Goal: Transaction & Acquisition: Purchase product/service

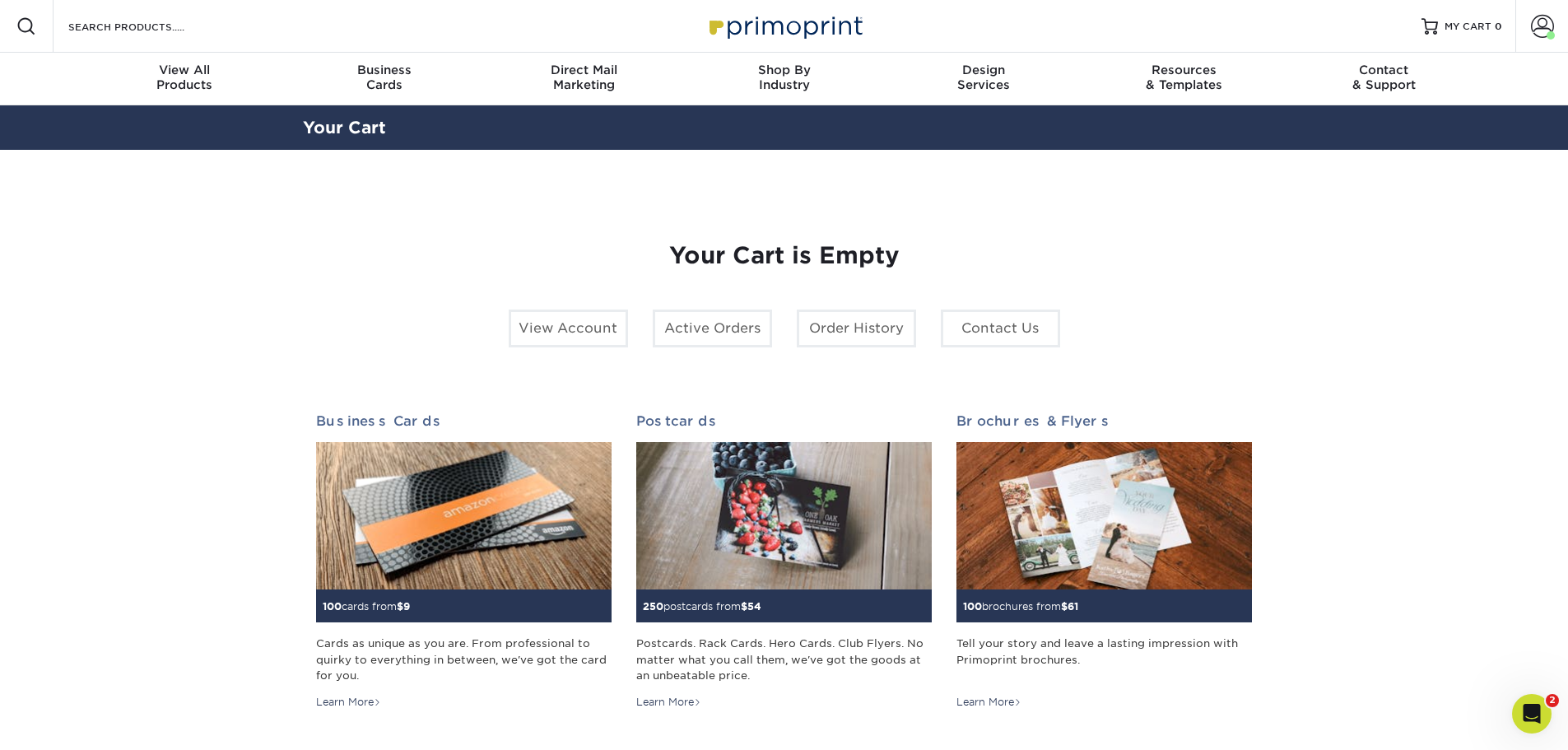
click at [1520, 711] on icon "Open Intercom Messenger" at bounding box center [1532, 714] width 27 height 27
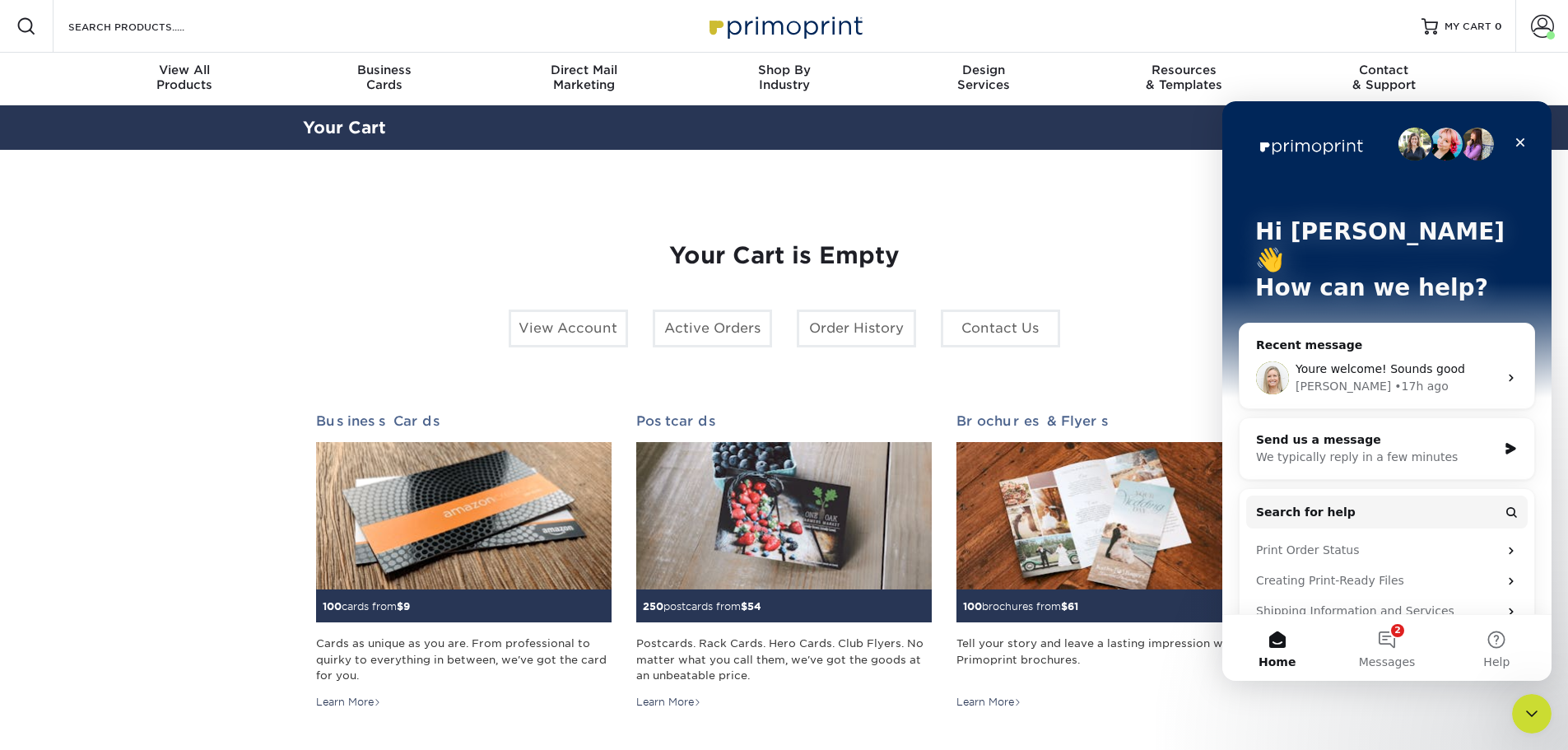
click at [1383, 661] on span "Messages" at bounding box center [1387, 662] width 57 height 11
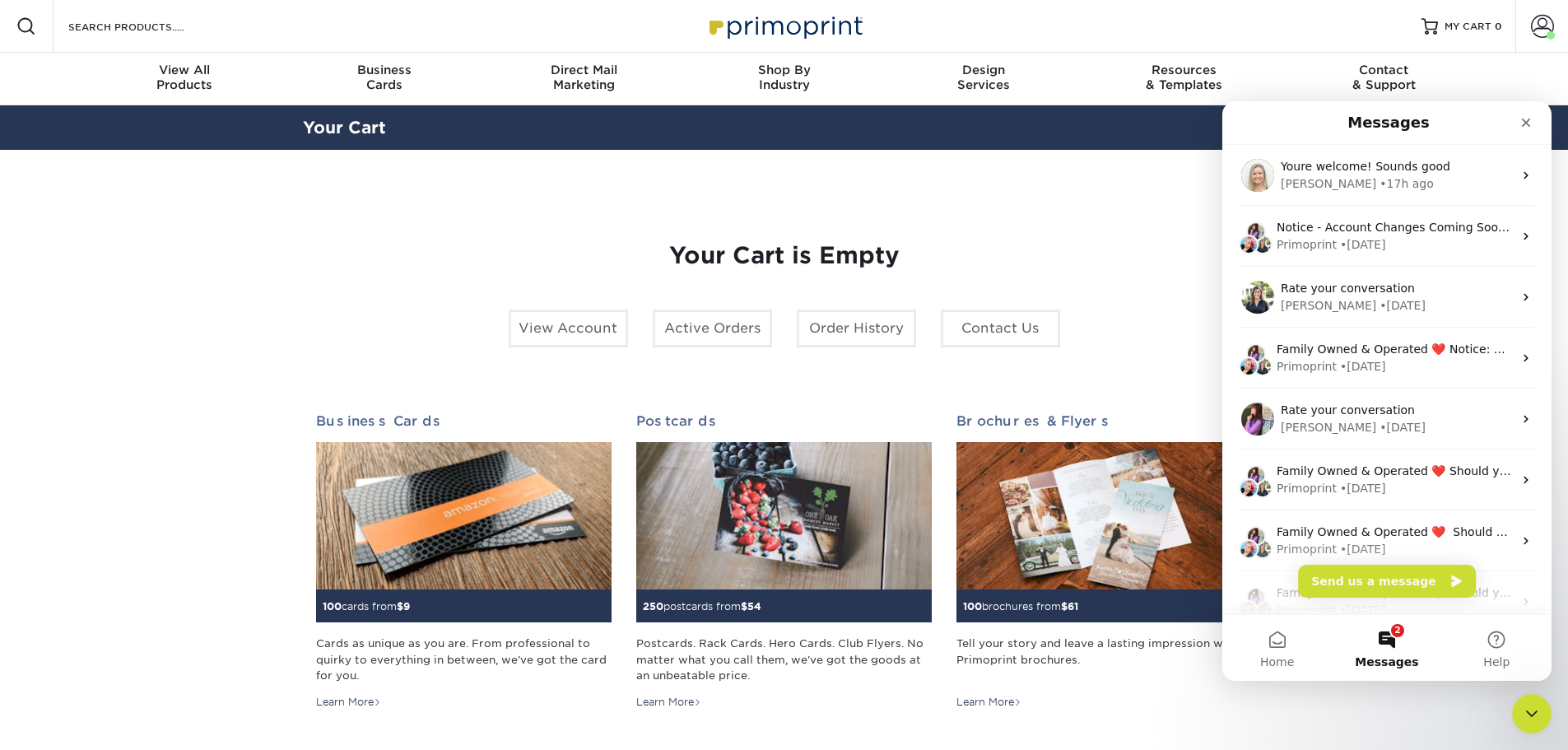
click at [1545, 27] on span at bounding box center [1542, 27] width 23 height 23
click at [856, 314] on link "Order History" at bounding box center [856, 328] width 119 height 38
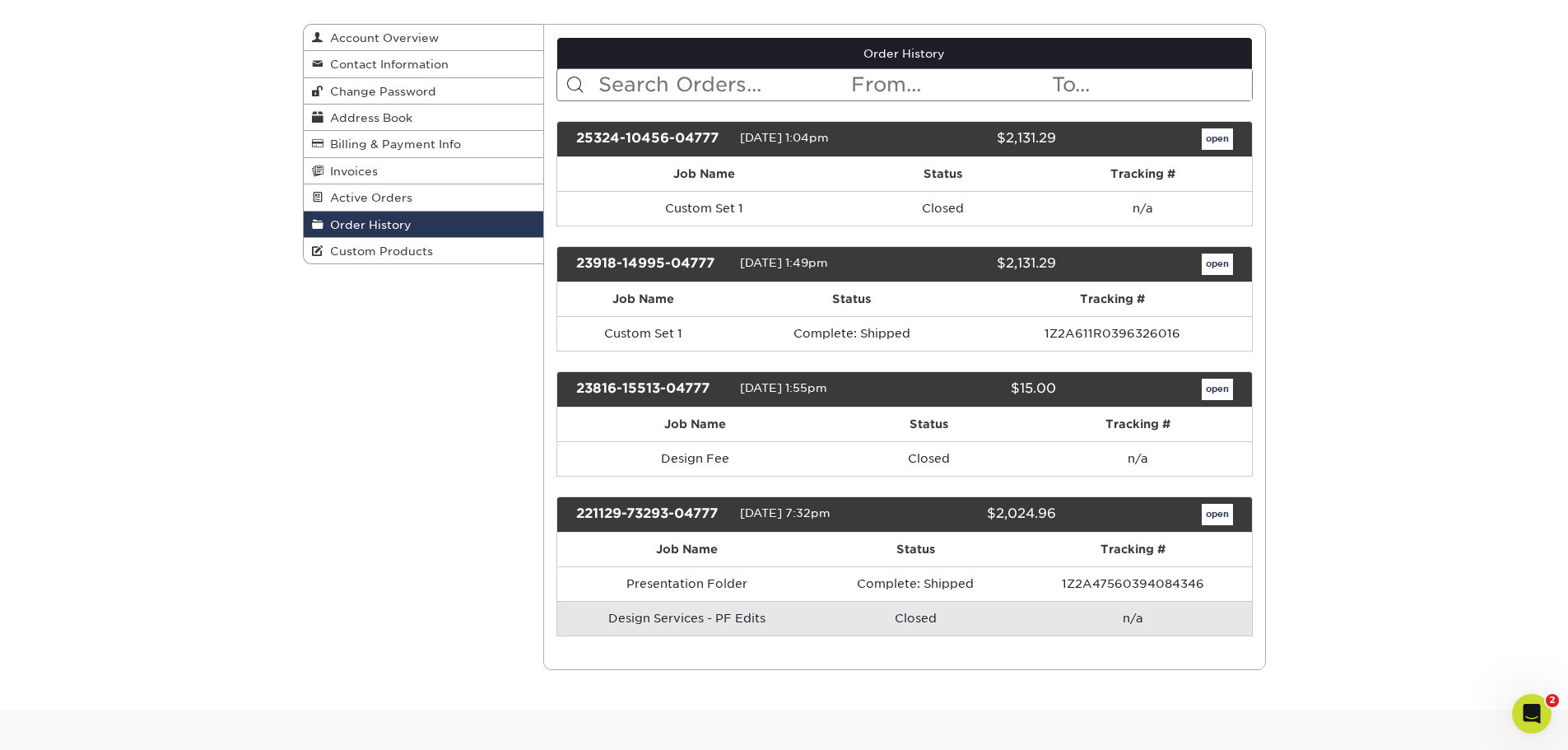
scroll to position [247, 0]
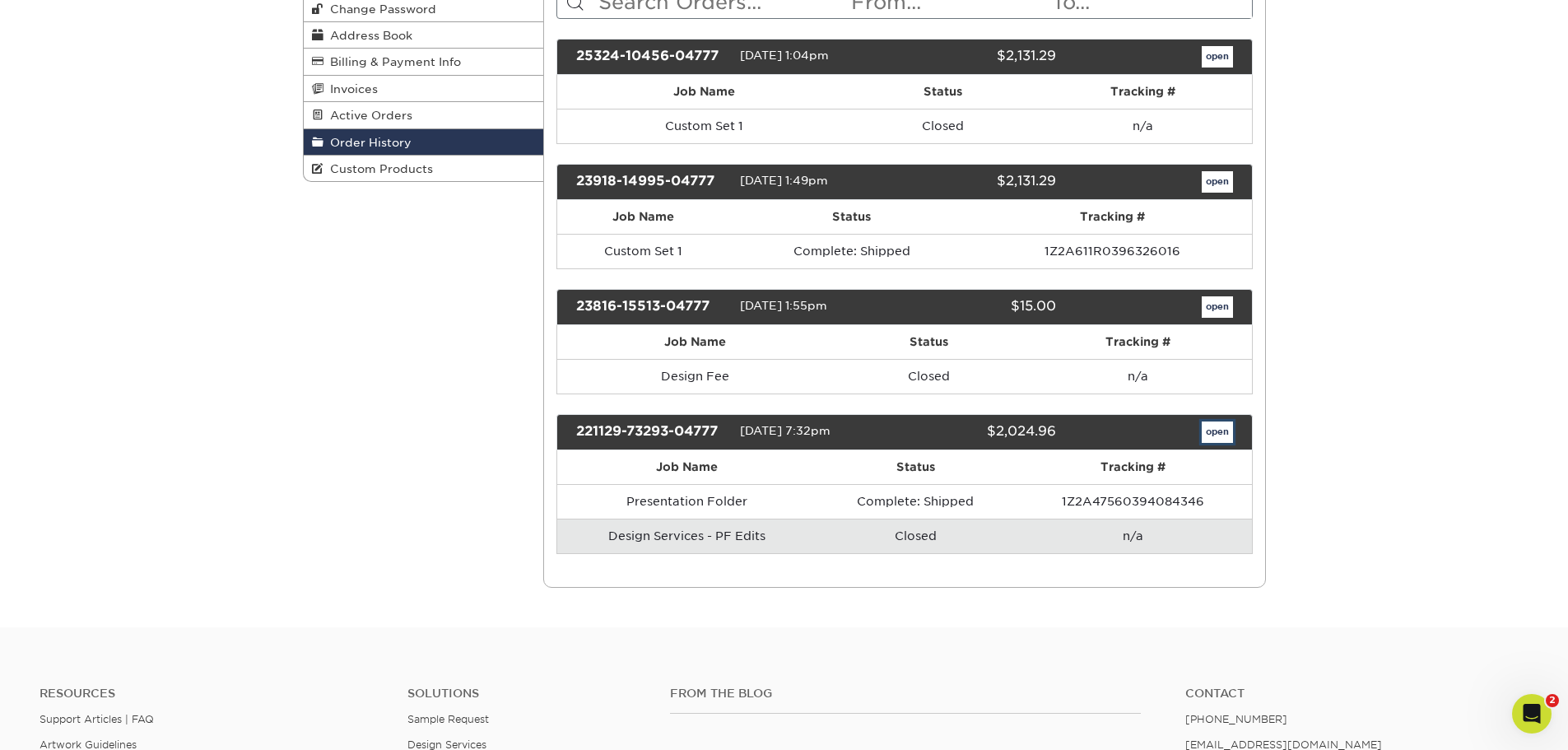
click at [1218, 429] on link "open" at bounding box center [1217, 432] width 31 height 21
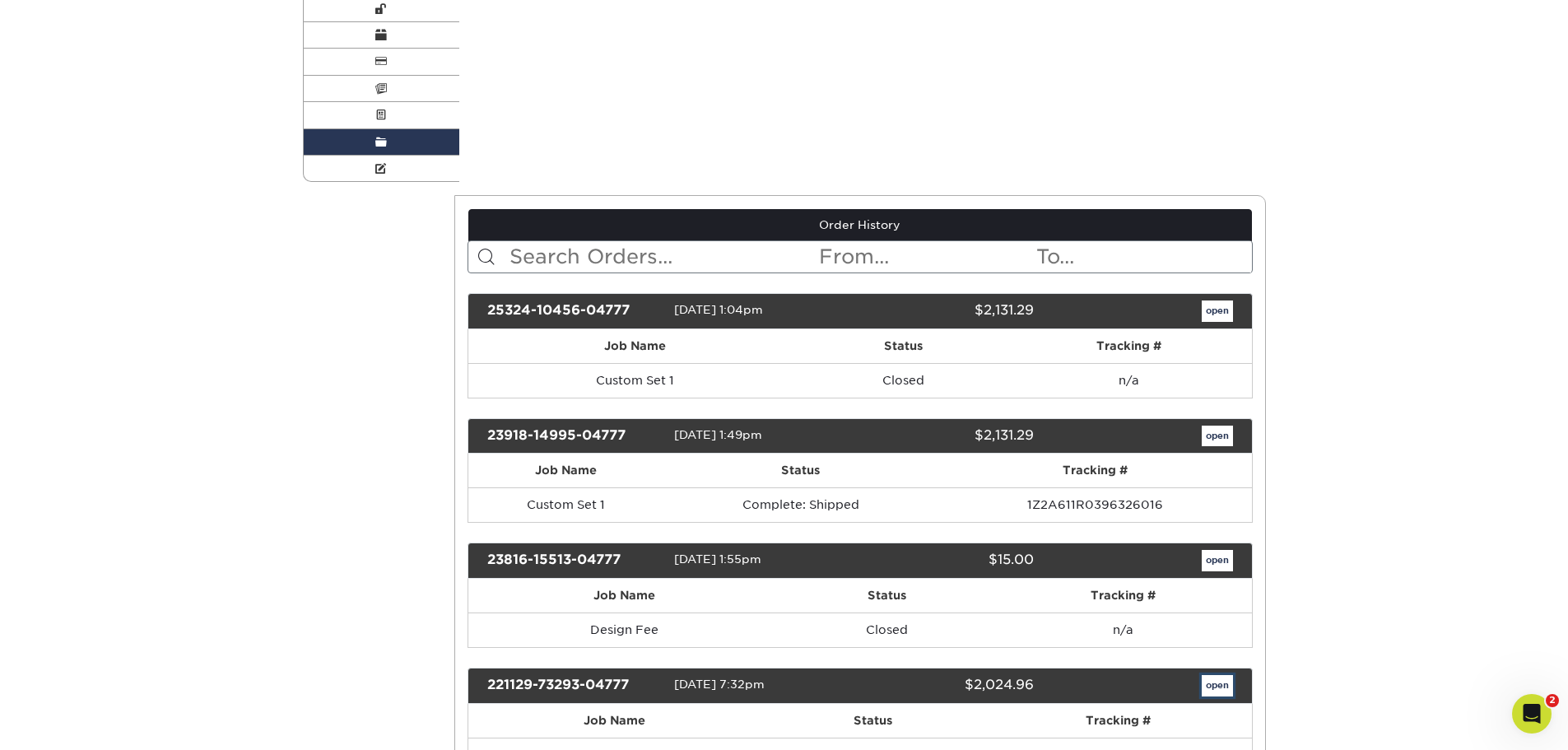
scroll to position [0, 0]
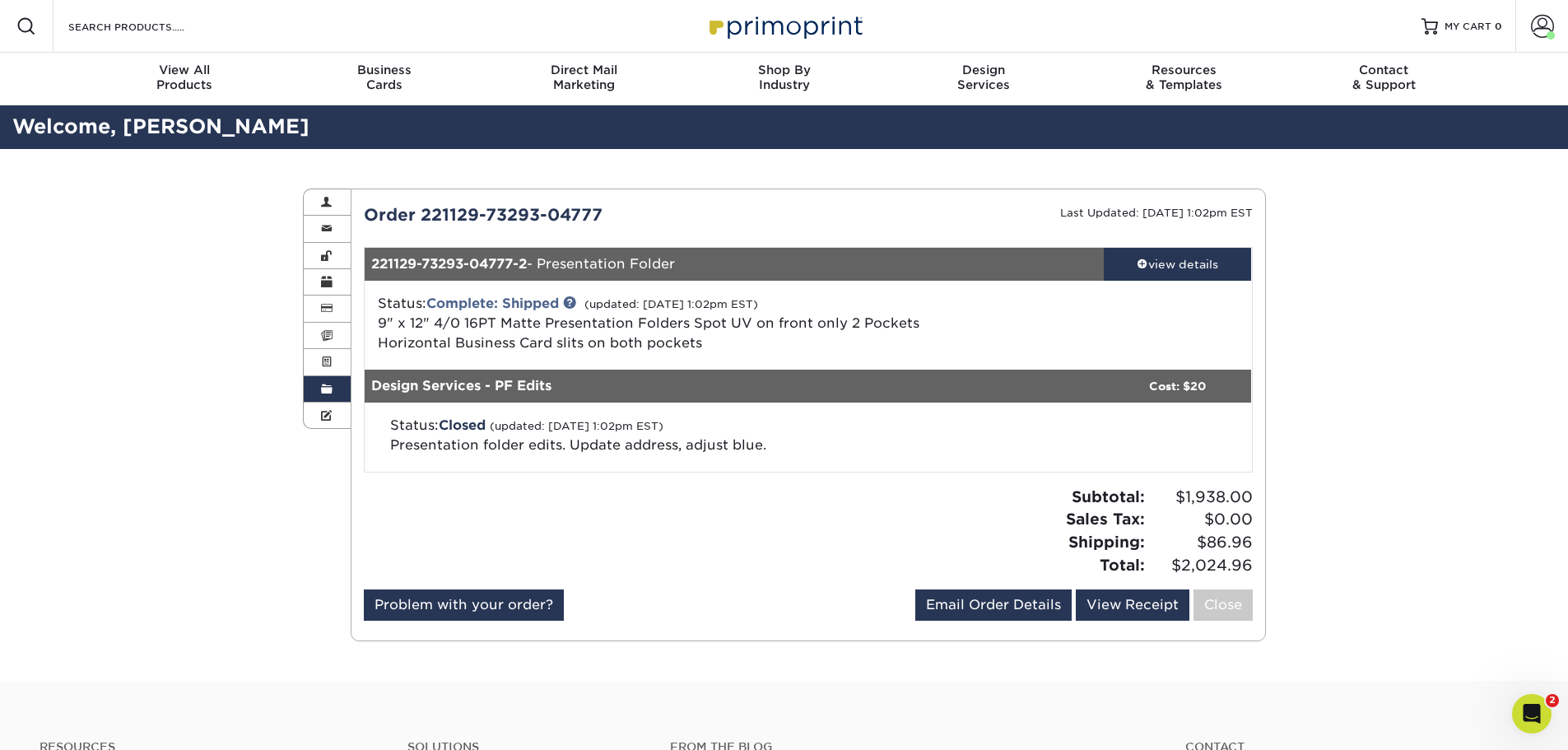
click at [1153, 261] on div "view details" at bounding box center [1178, 264] width 148 height 17
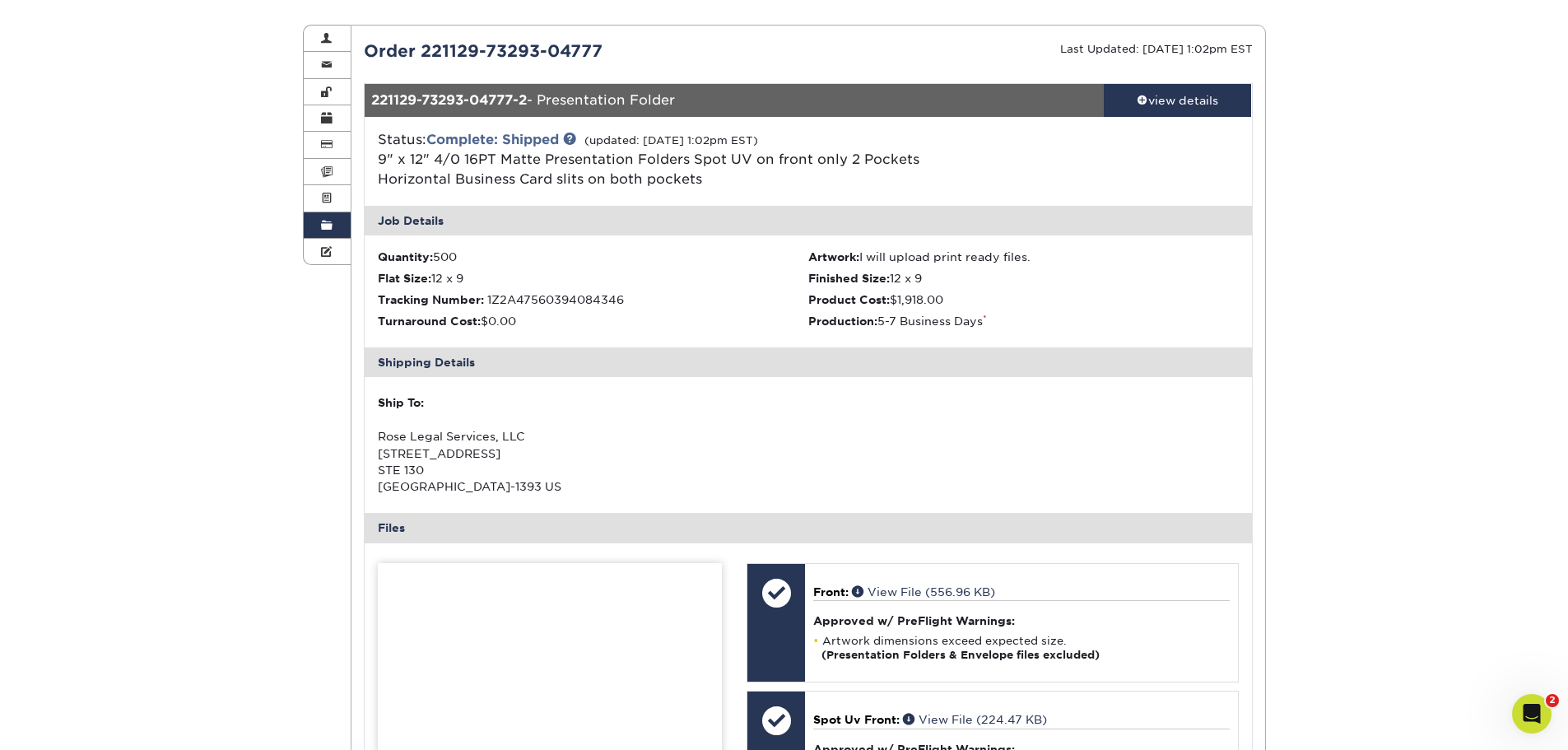
scroll to position [164, 0]
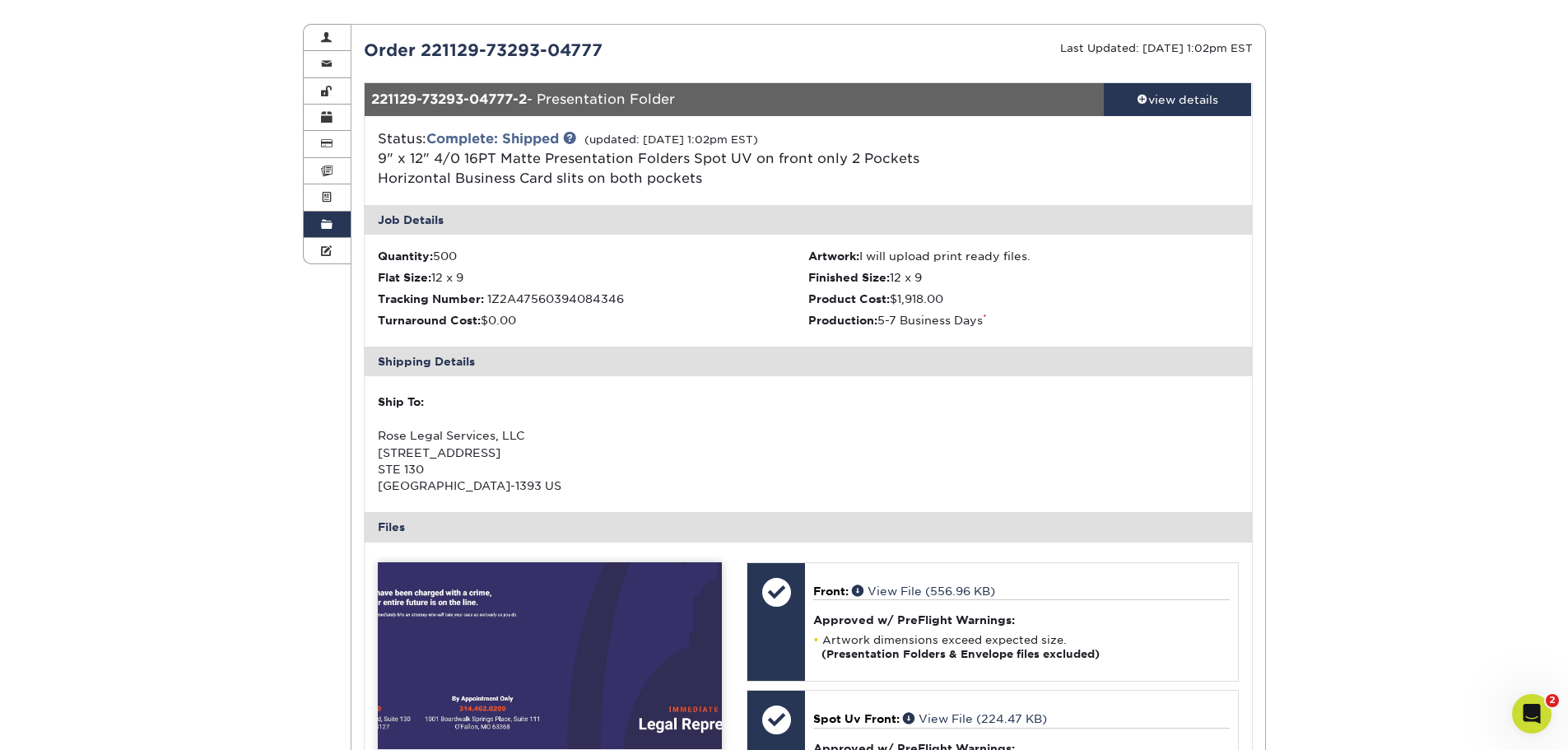
click at [332, 231] on link "Order History" at bounding box center [328, 225] width 48 height 27
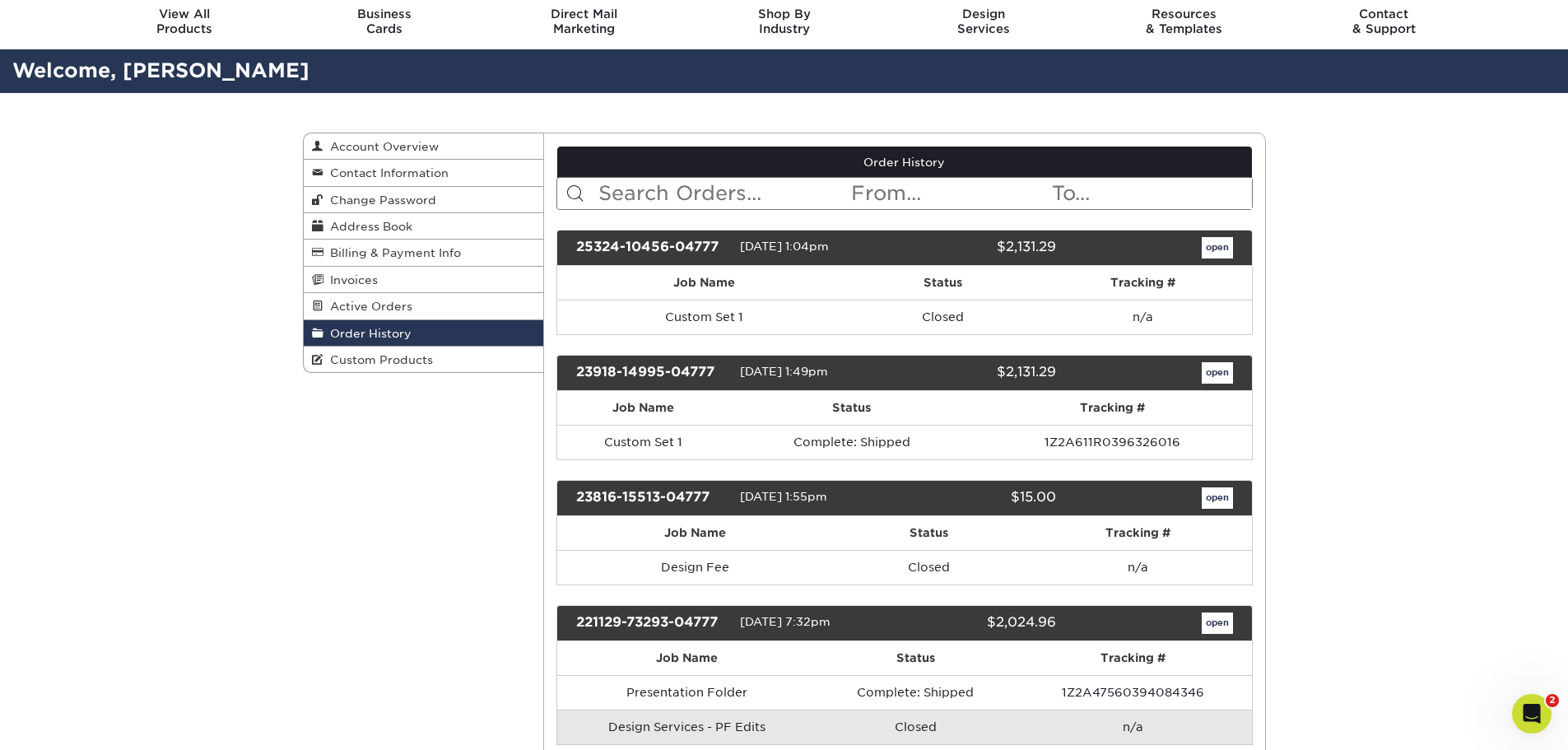
scroll to position [82, 0]
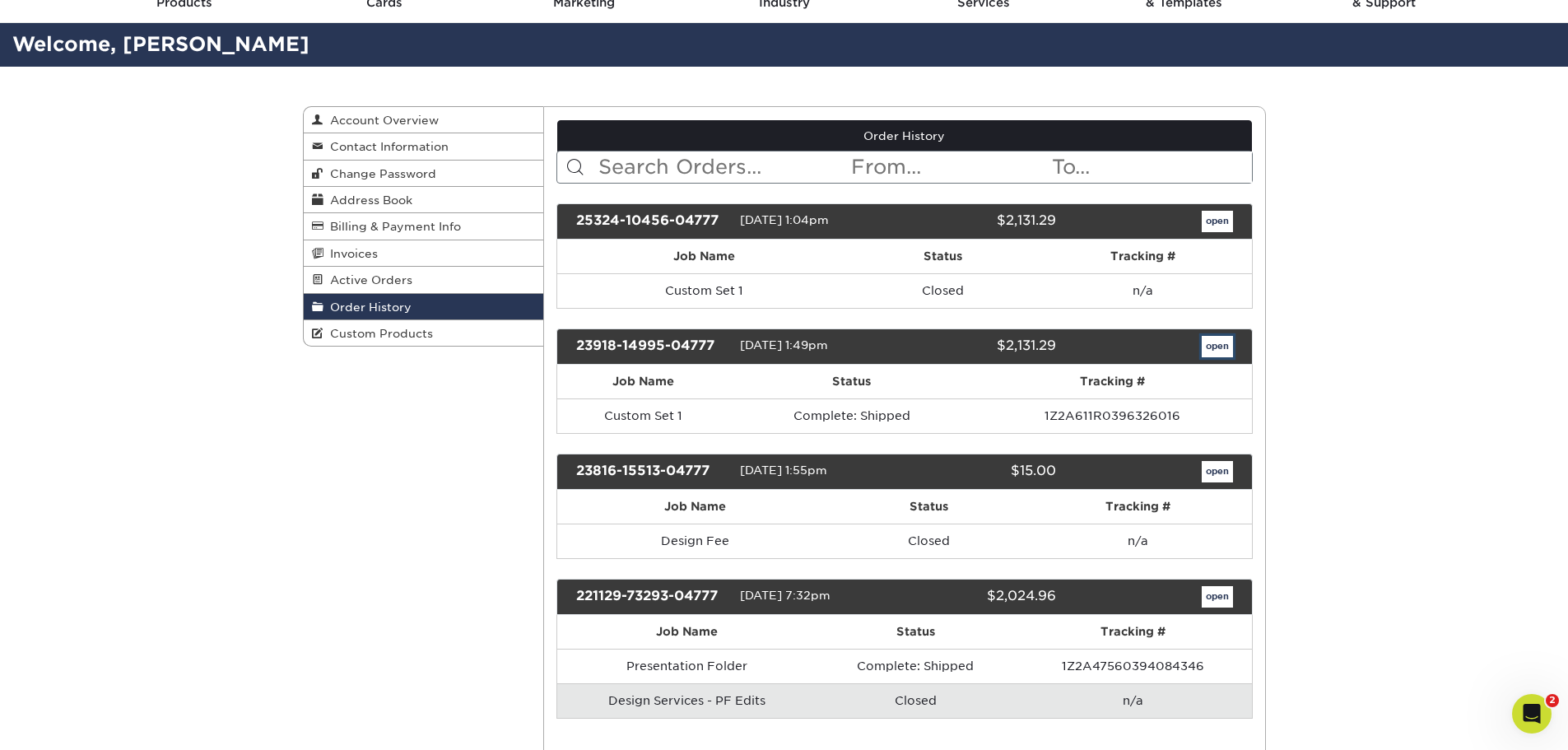
click at [1220, 357] on link "open" at bounding box center [1217, 346] width 31 height 21
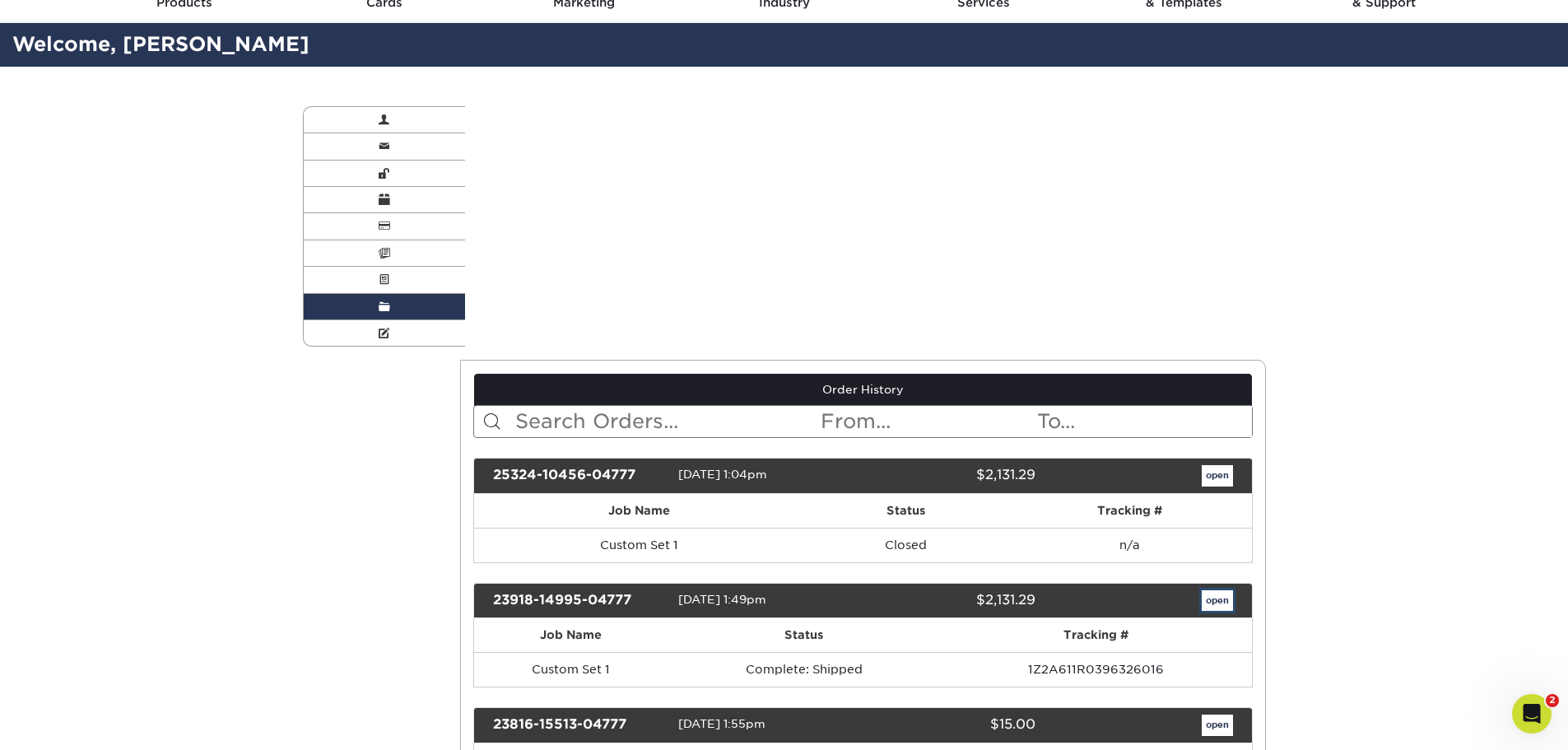
scroll to position [0, 0]
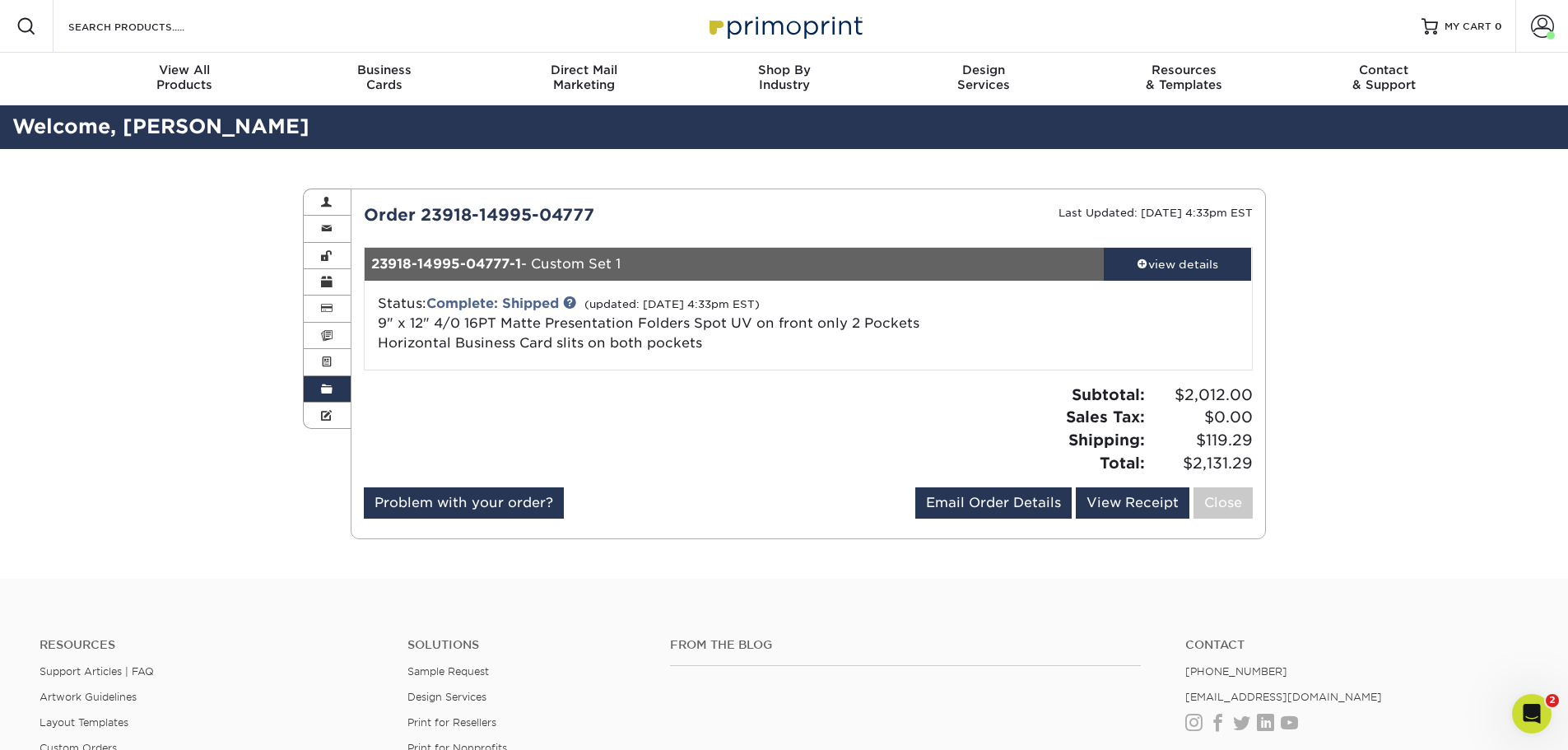
click at [1157, 265] on div "view details" at bounding box center [1178, 264] width 148 height 17
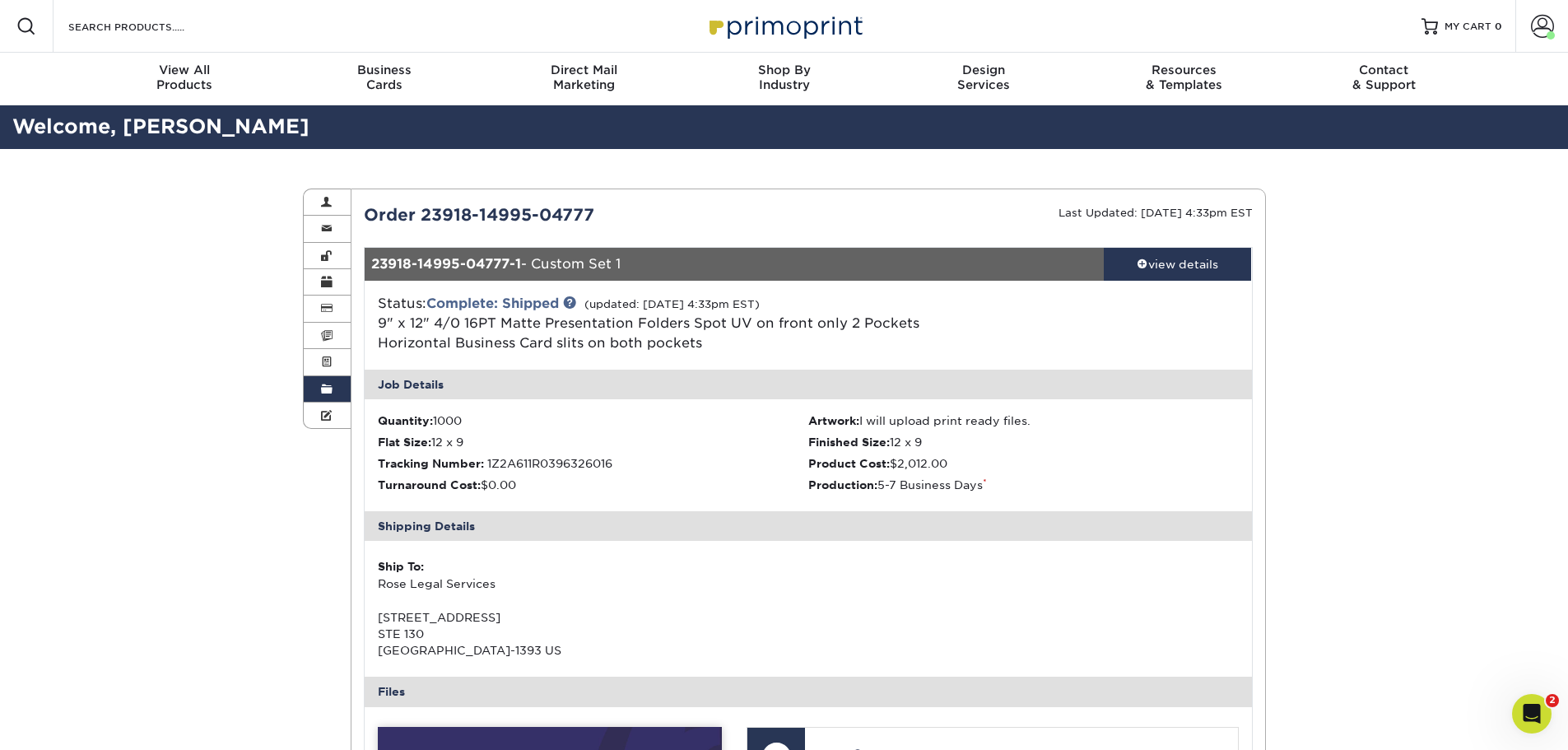
click at [1149, 527] on div "Shipping Details" at bounding box center [808, 527] width 887 height 30
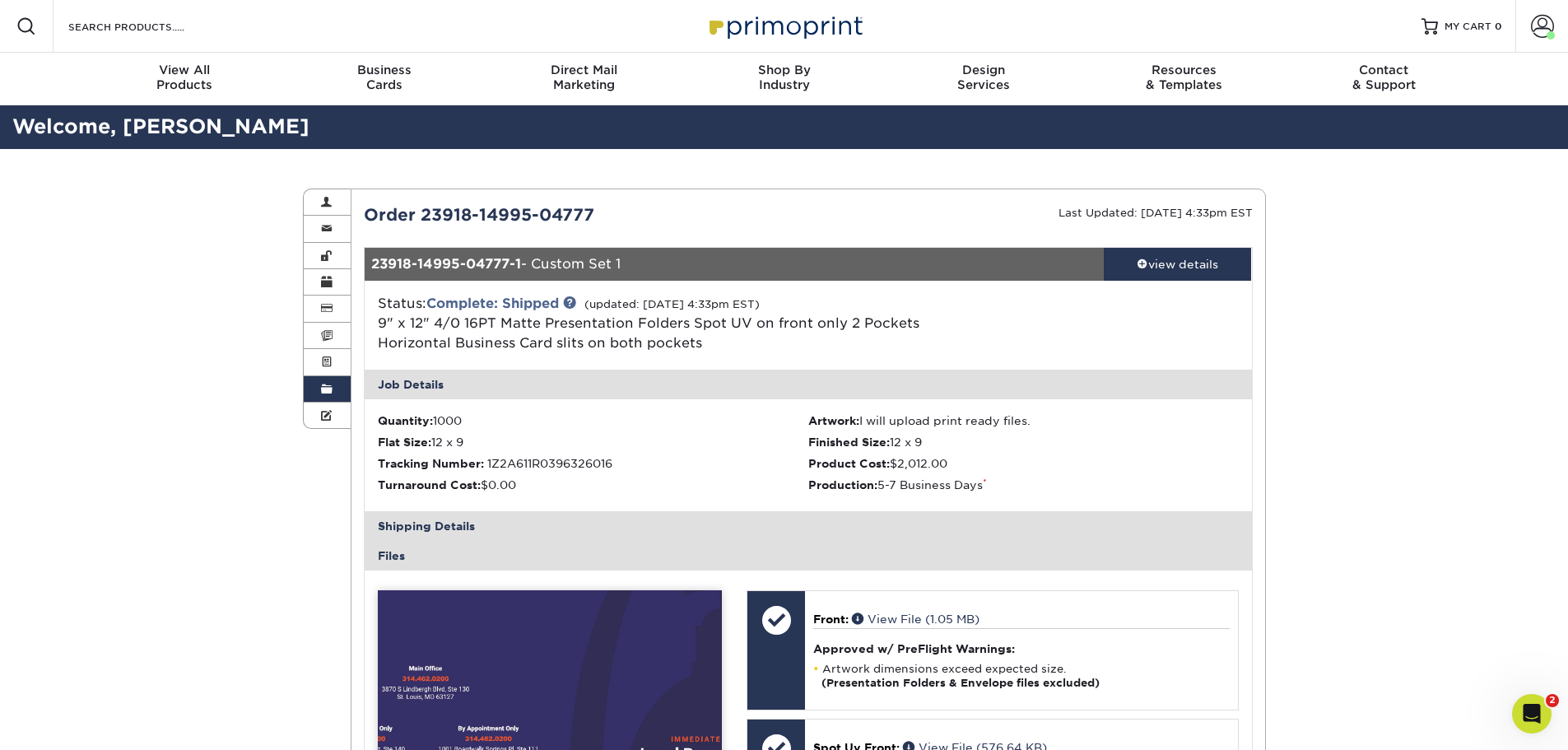
click at [326, 398] on link "Order History" at bounding box center [328, 390] width 48 height 27
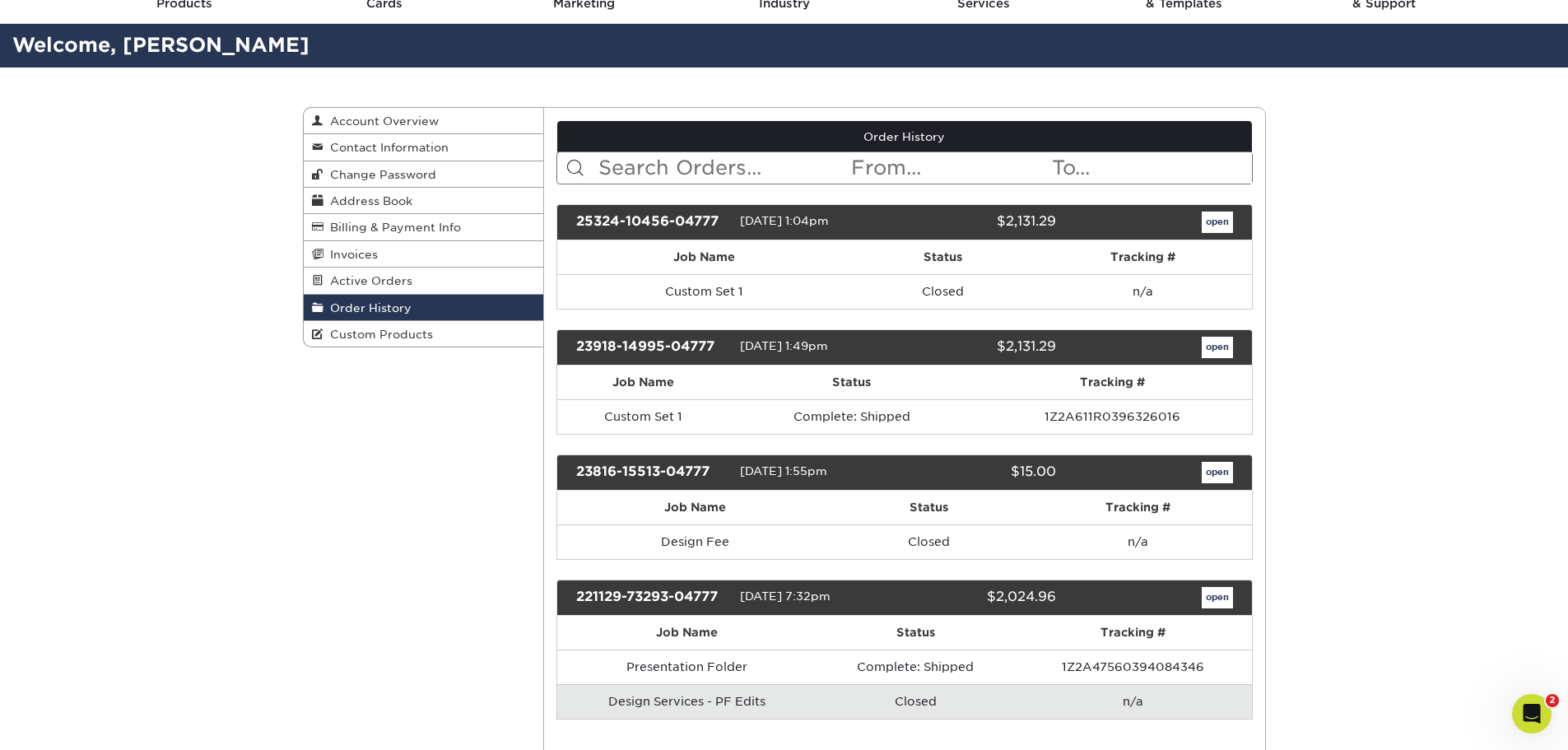
scroll to position [82, 0]
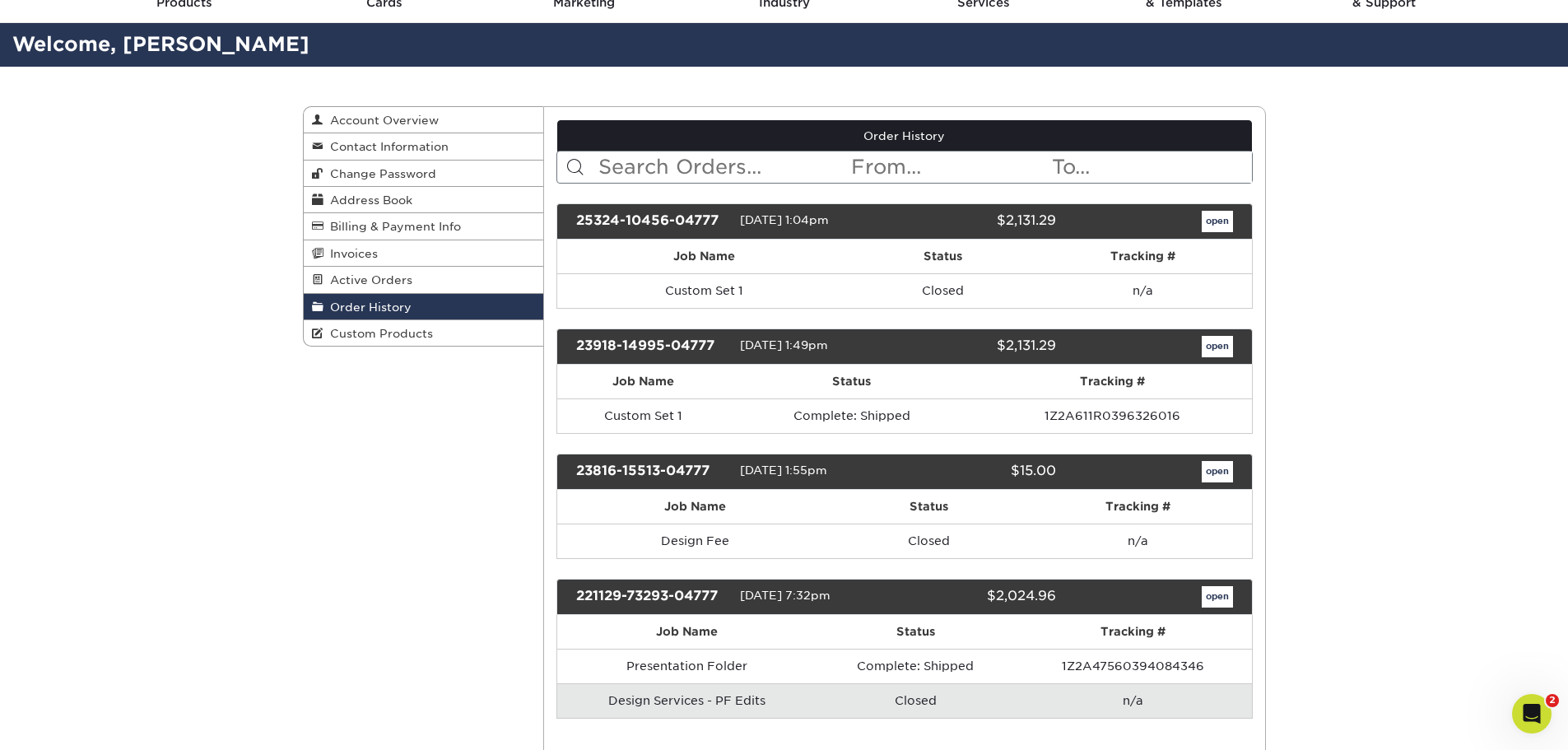
click at [433, 488] on div "Order History Account Overview Contact Information Change Password Address Book…" at bounding box center [784, 580] width 988 height 1029
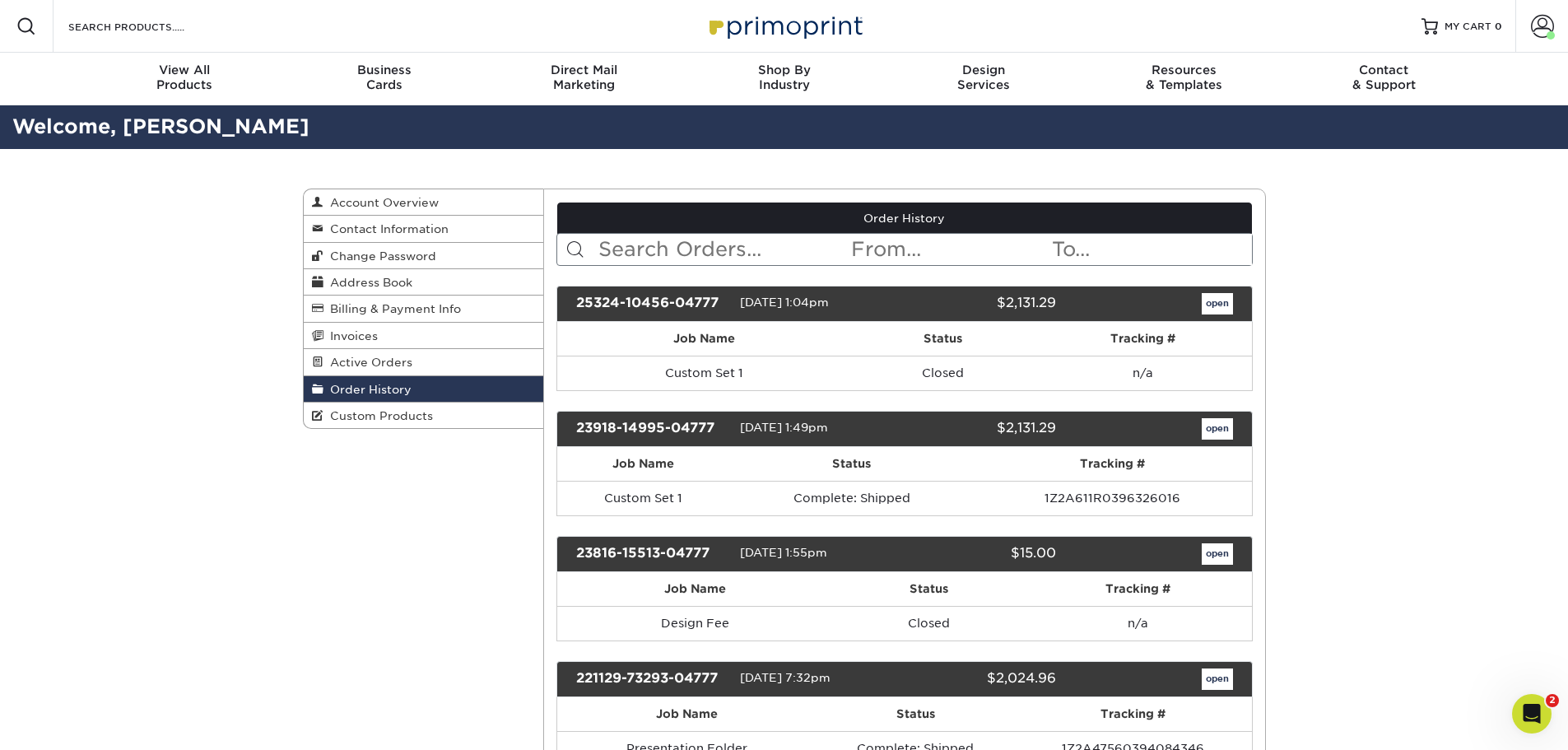
click at [1535, 700] on div "Open Intercom Messenger" at bounding box center [1532, 714] width 55 height 55
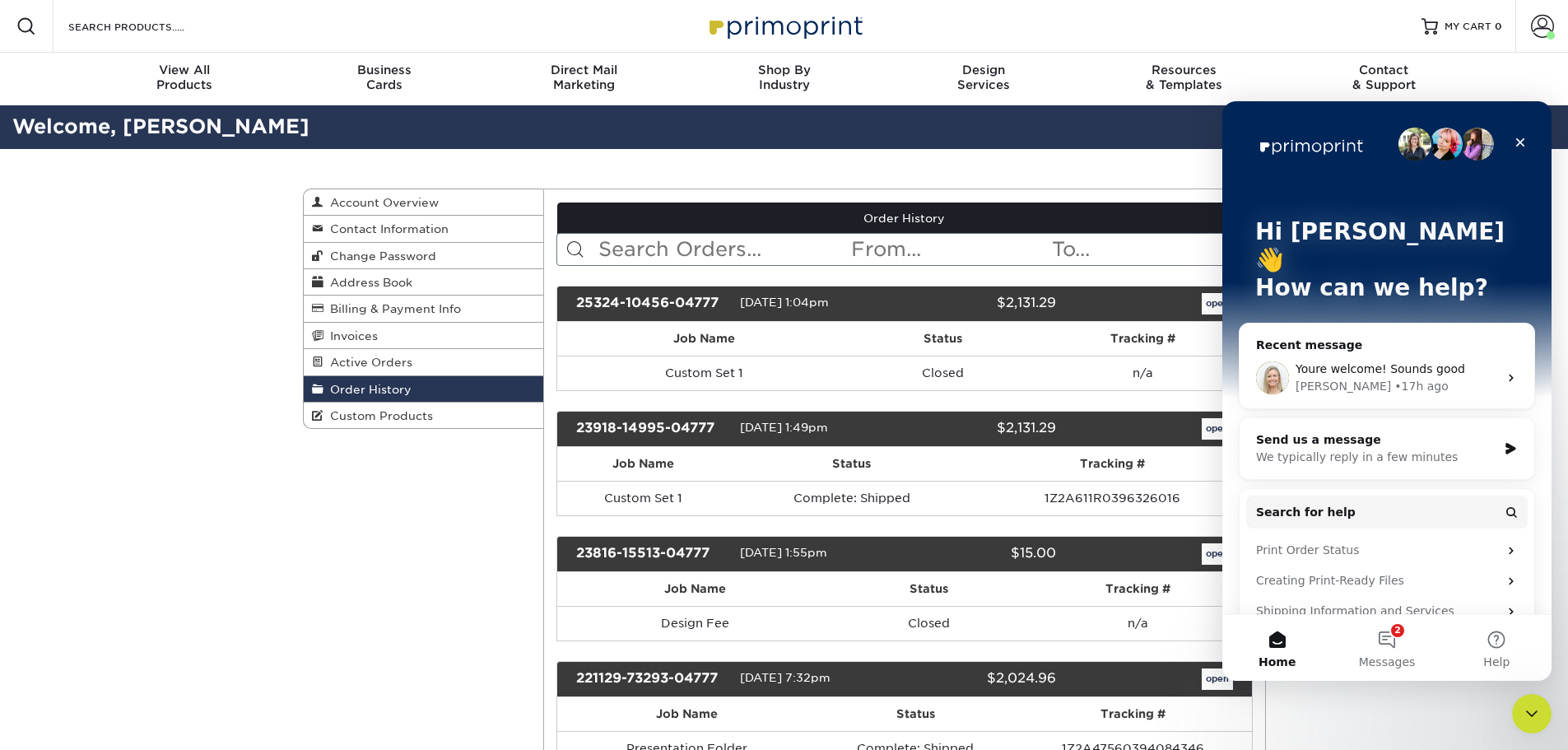
click at [1394, 378] on div "• 17h ago" at bounding box center [1421, 387] width 54 height 18
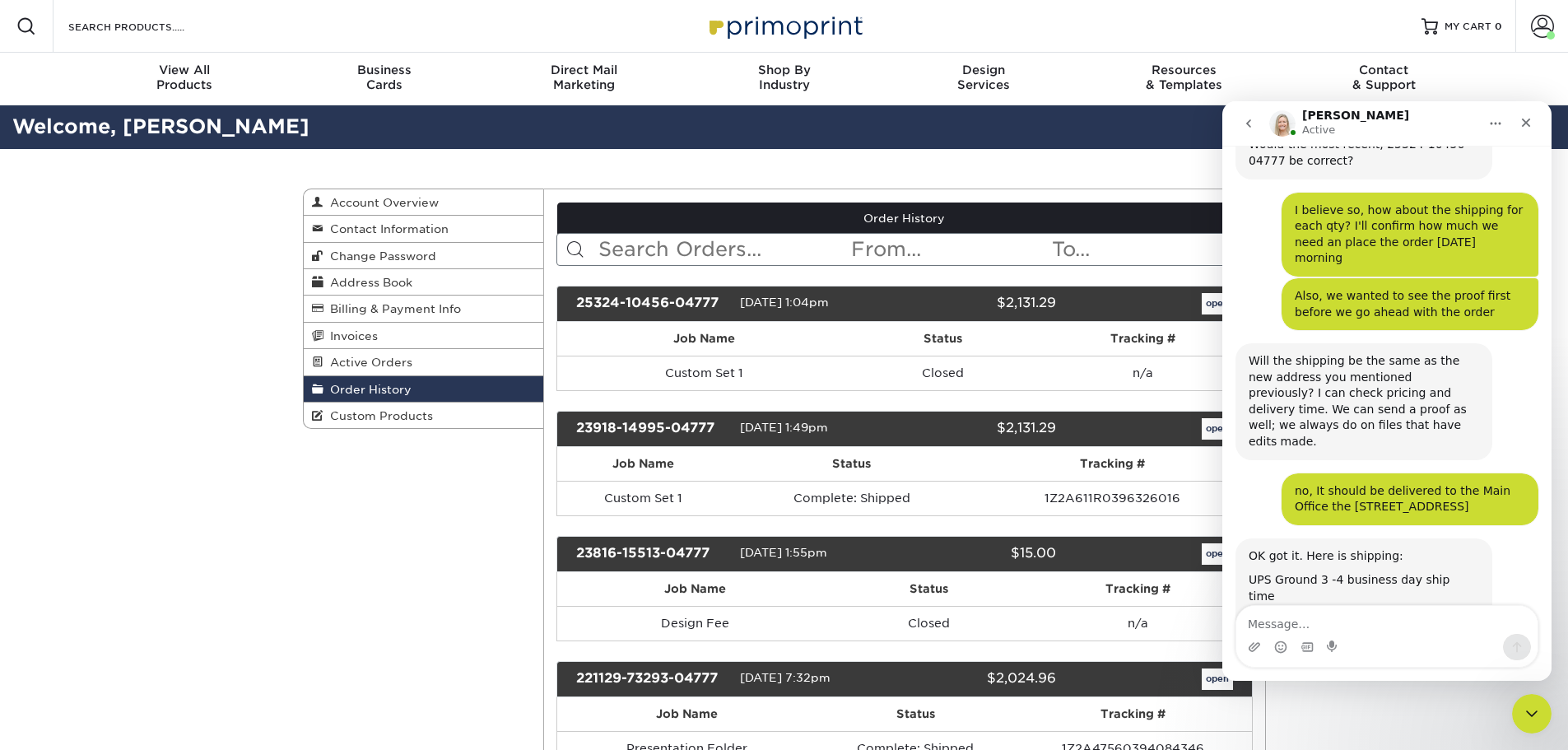
scroll to position [4769, 0]
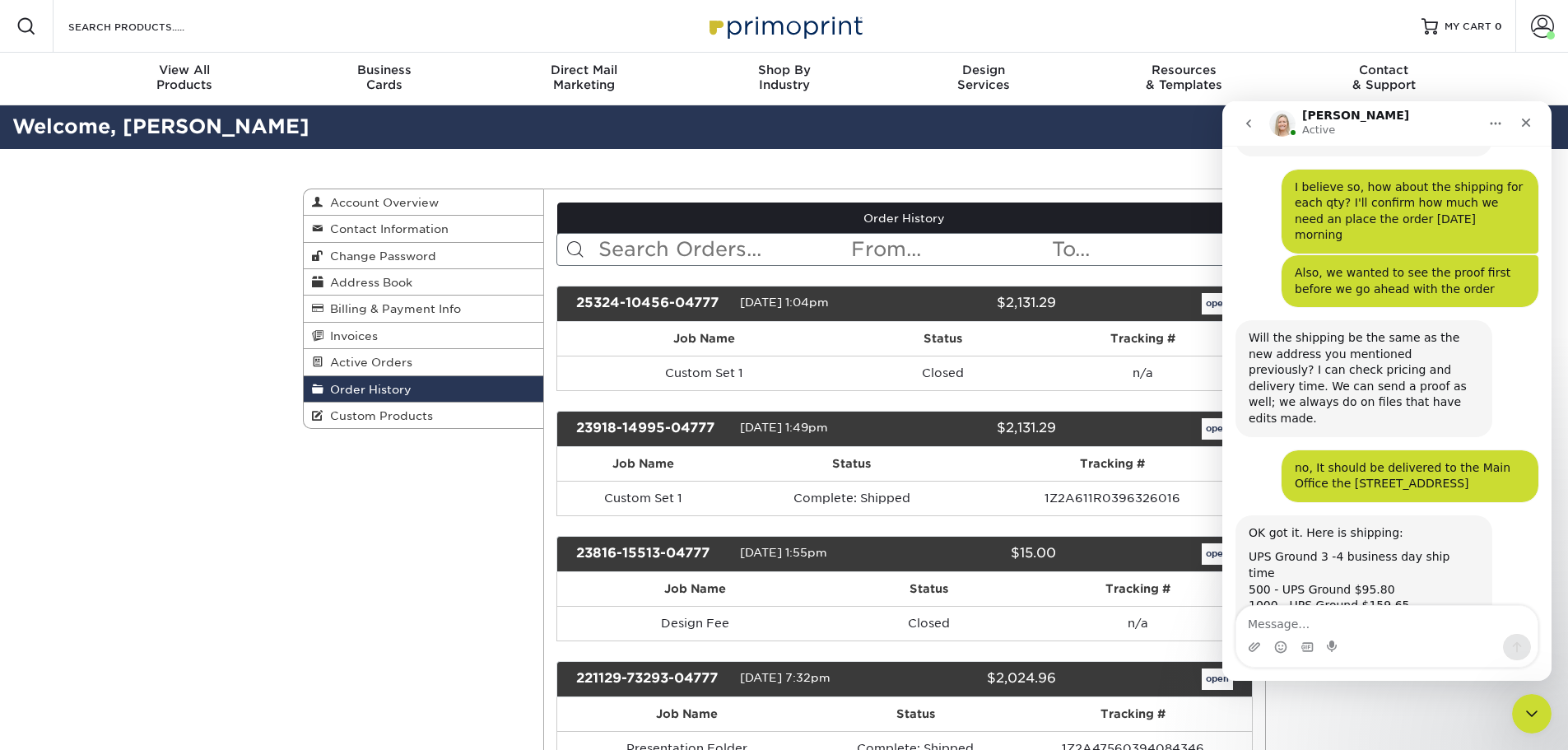
click at [458, 549] on div "Order History Account Overview Contact Information Change Password Address Book…" at bounding box center [784, 663] width 988 height 1029
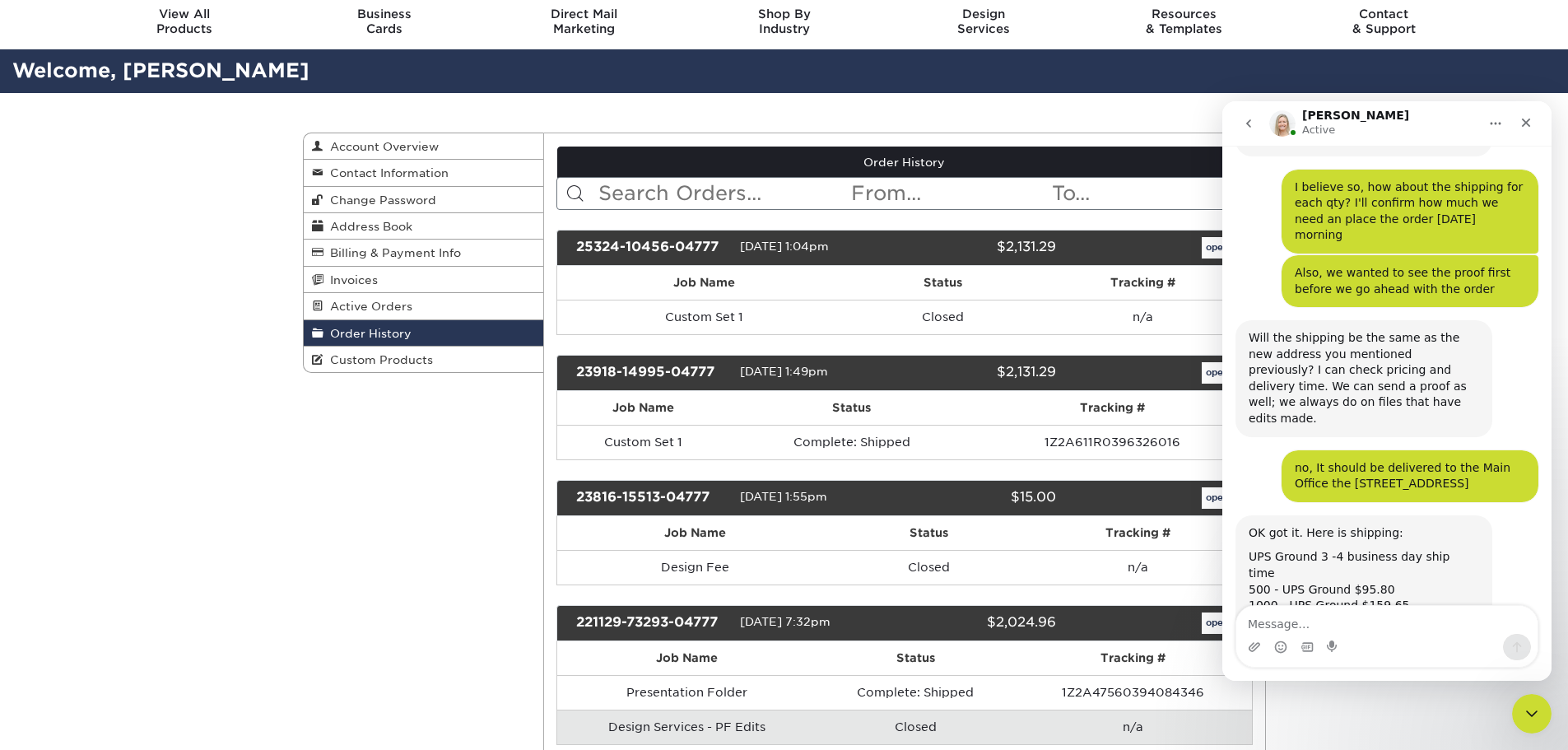
scroll to position [82, 0]
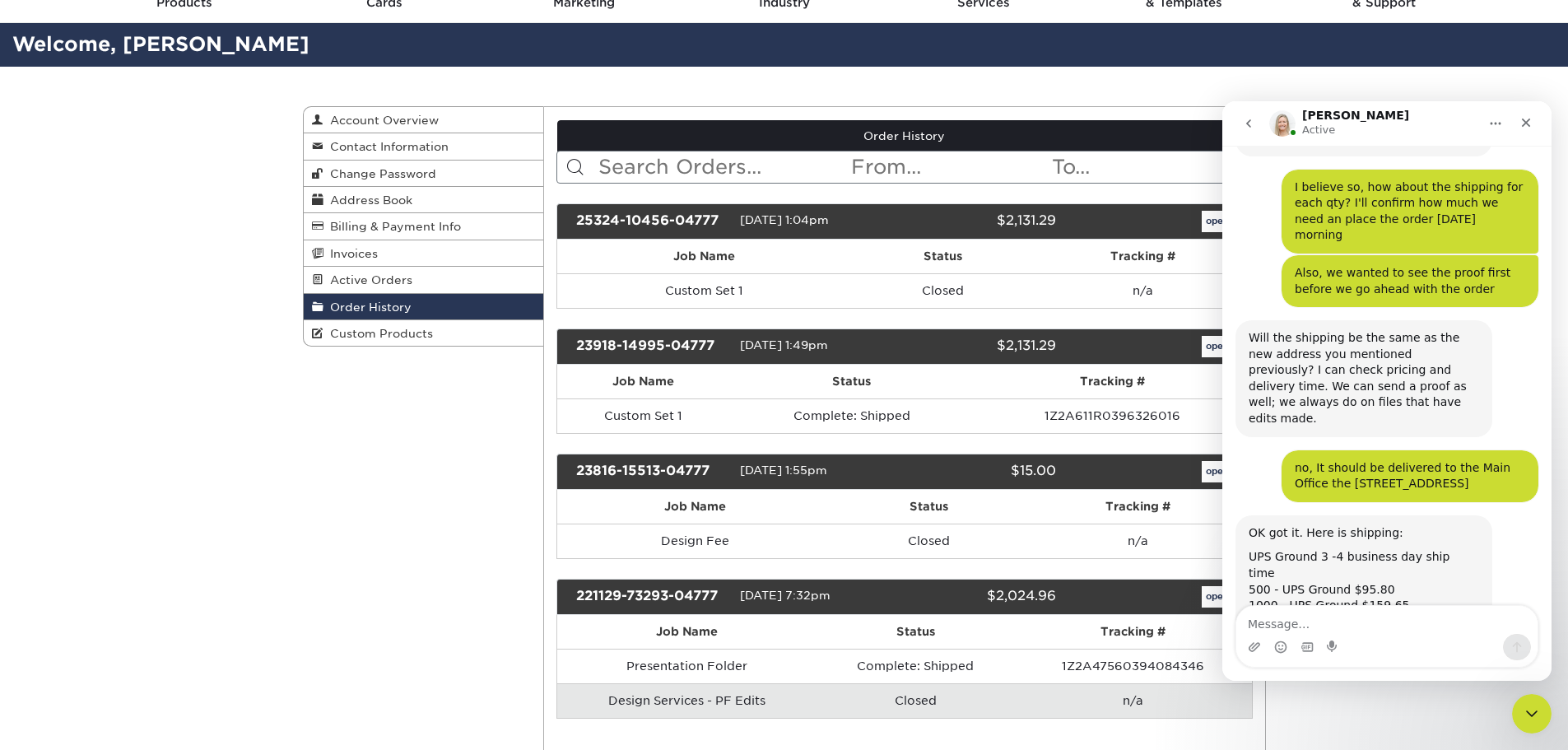
click at [823, 354] on div "[DATE] 1:49pm" at bounding box center [816, 346] width 152 height 21
click at [1202, 223] on link "open" at bounding box center [1217, 222] width 31 height 21
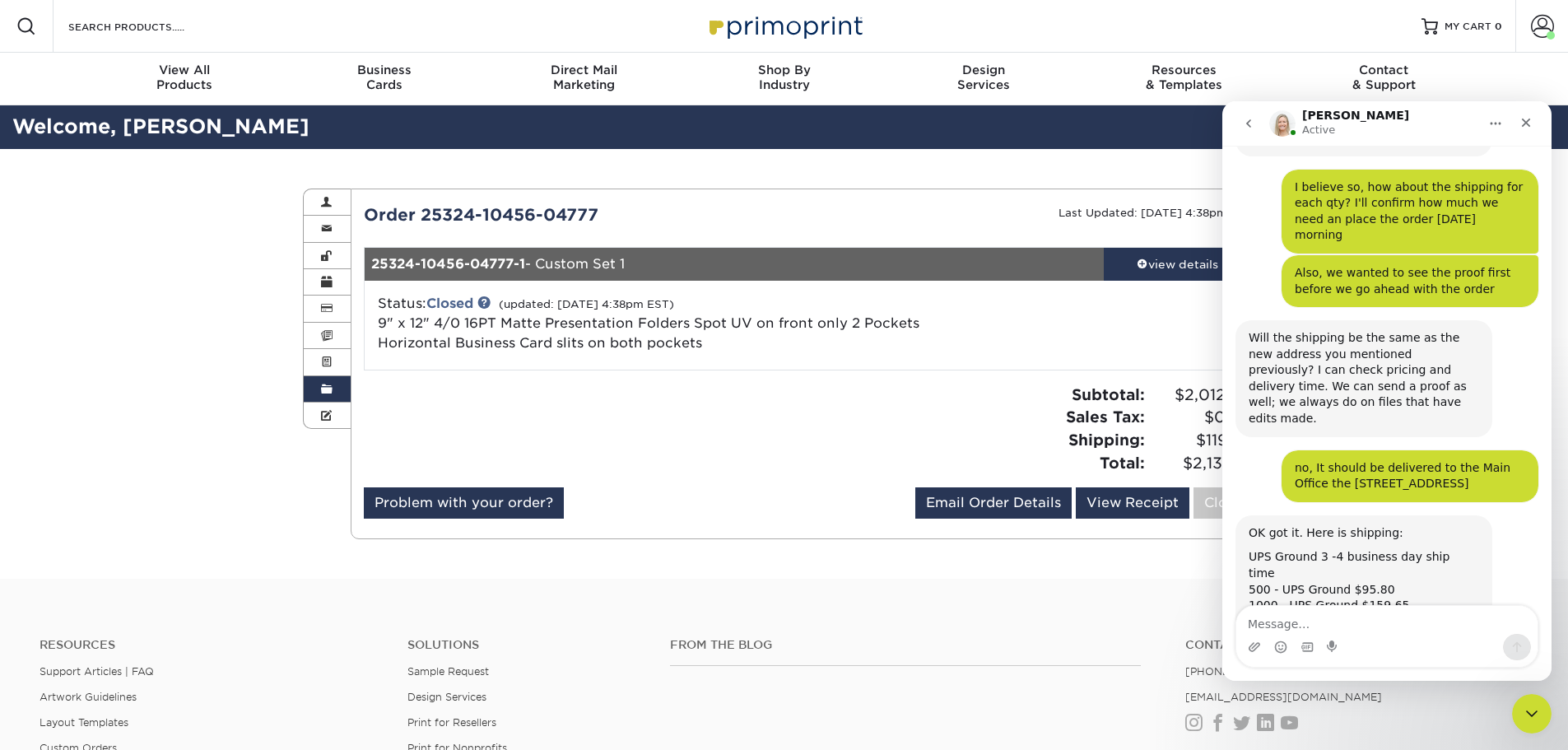
click at [790, 451] on div at bounding box center [579, 435] width 456 height 103
click at [1522, 122] on icon "Close" at bounding box center [1526, 122] width 13 height 13
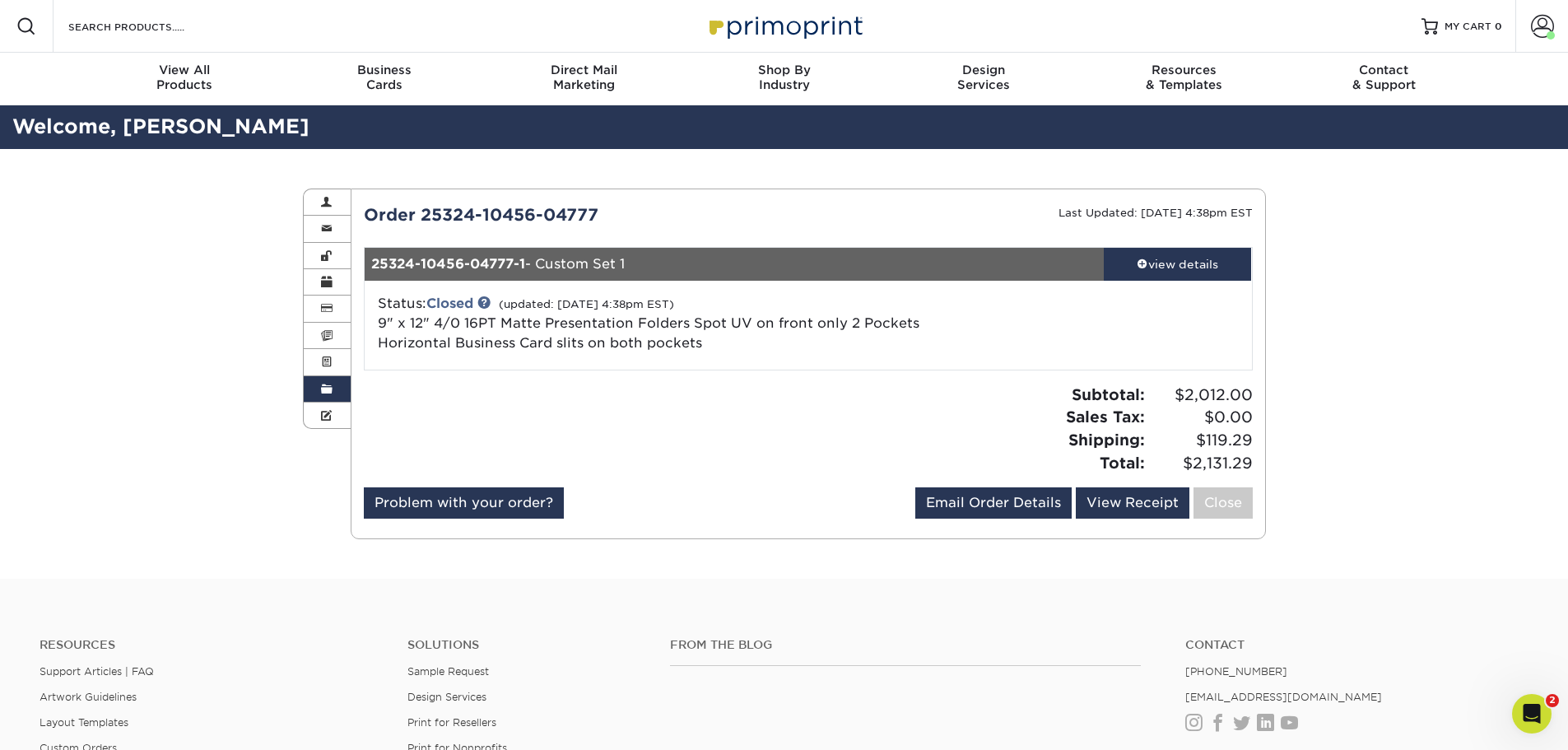
scroll to position [4769, 0]
click at [1189, 271] on div "view details" at bounding box center [1178, 264] width 148 height 17
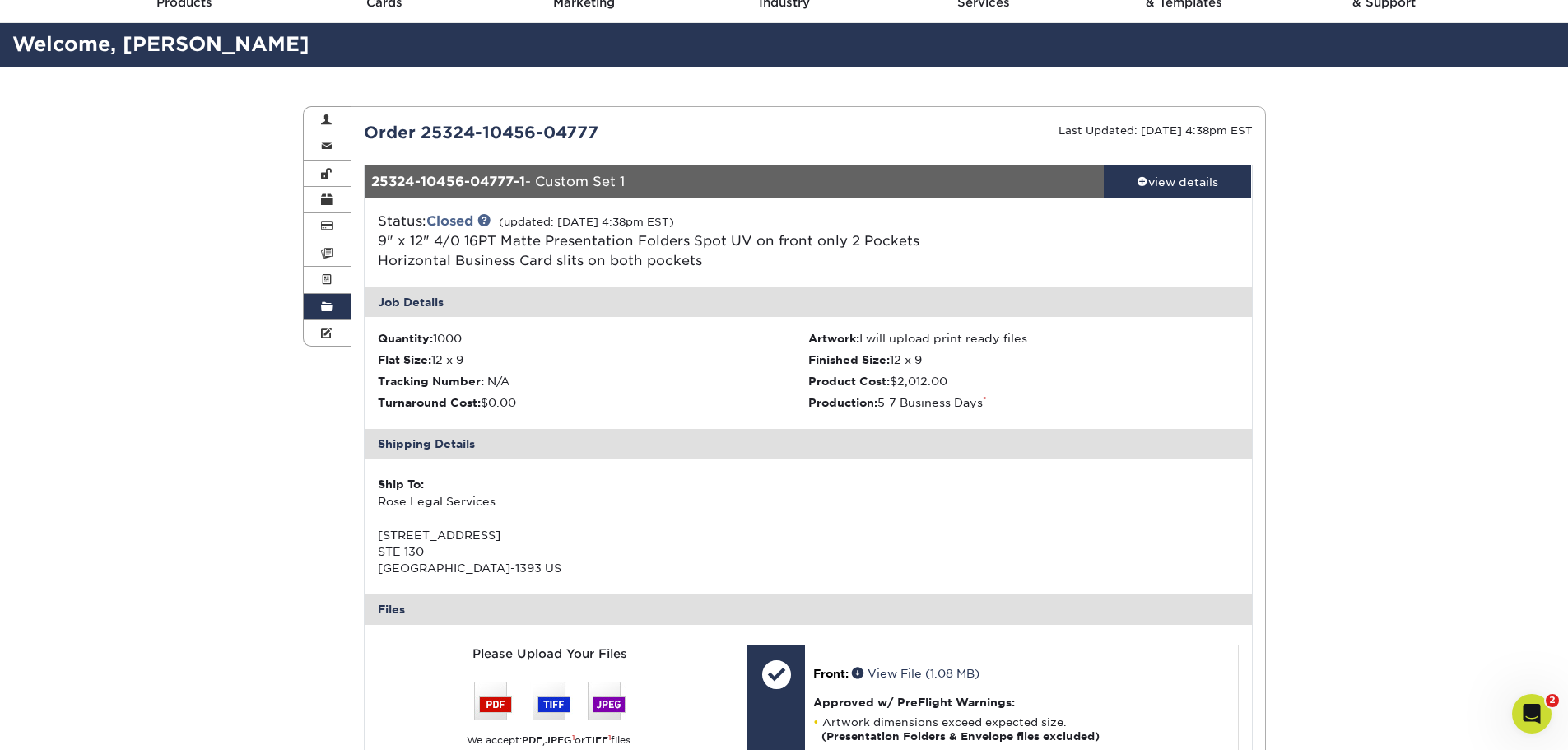
scroll to position [0, 0]
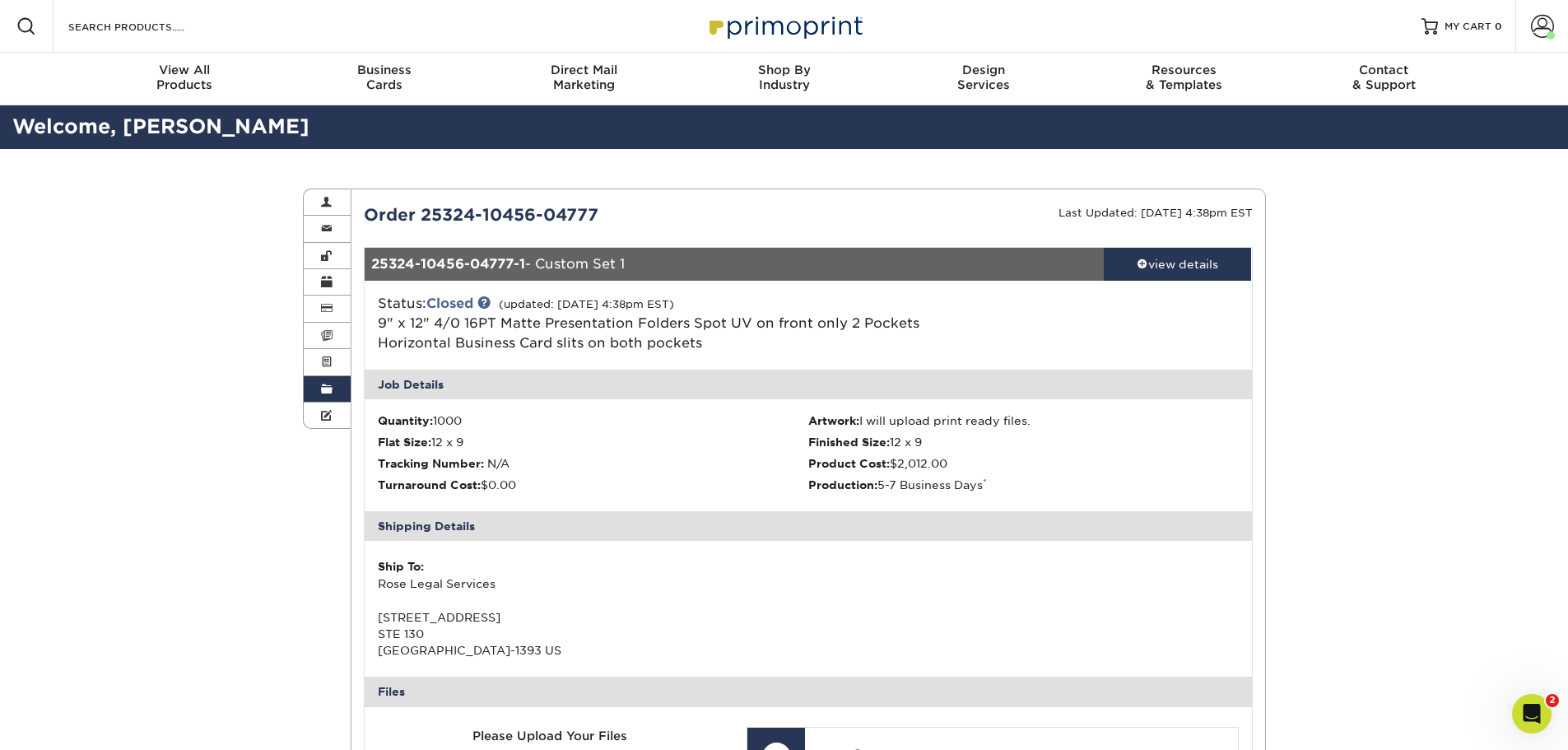
click at [326, 243] on link "Change Password" at bounding box center [328, 256] width 48 height 27
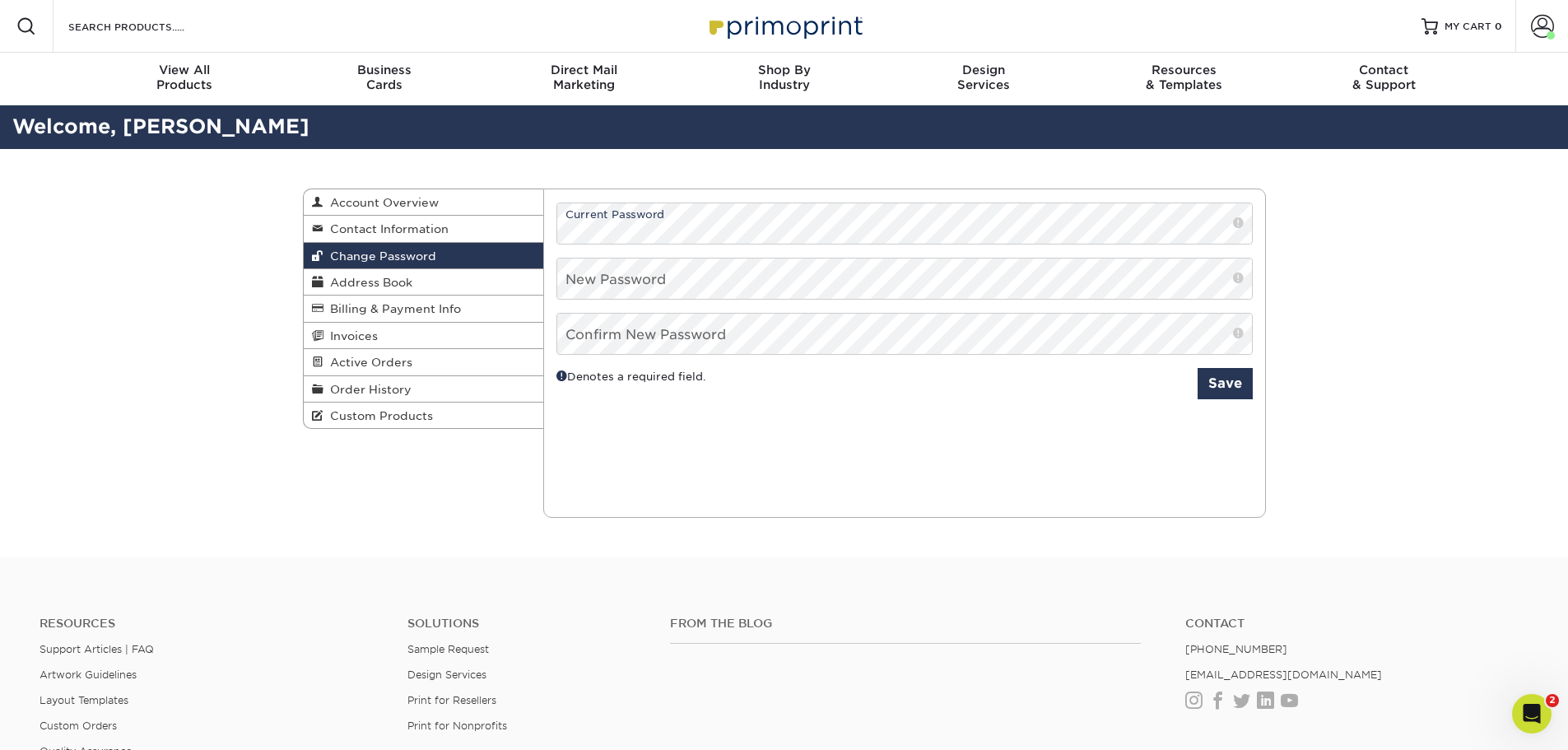
click at [338, 236] on link "Contact Information" at bounding box center [424, 229] width 240 height 27
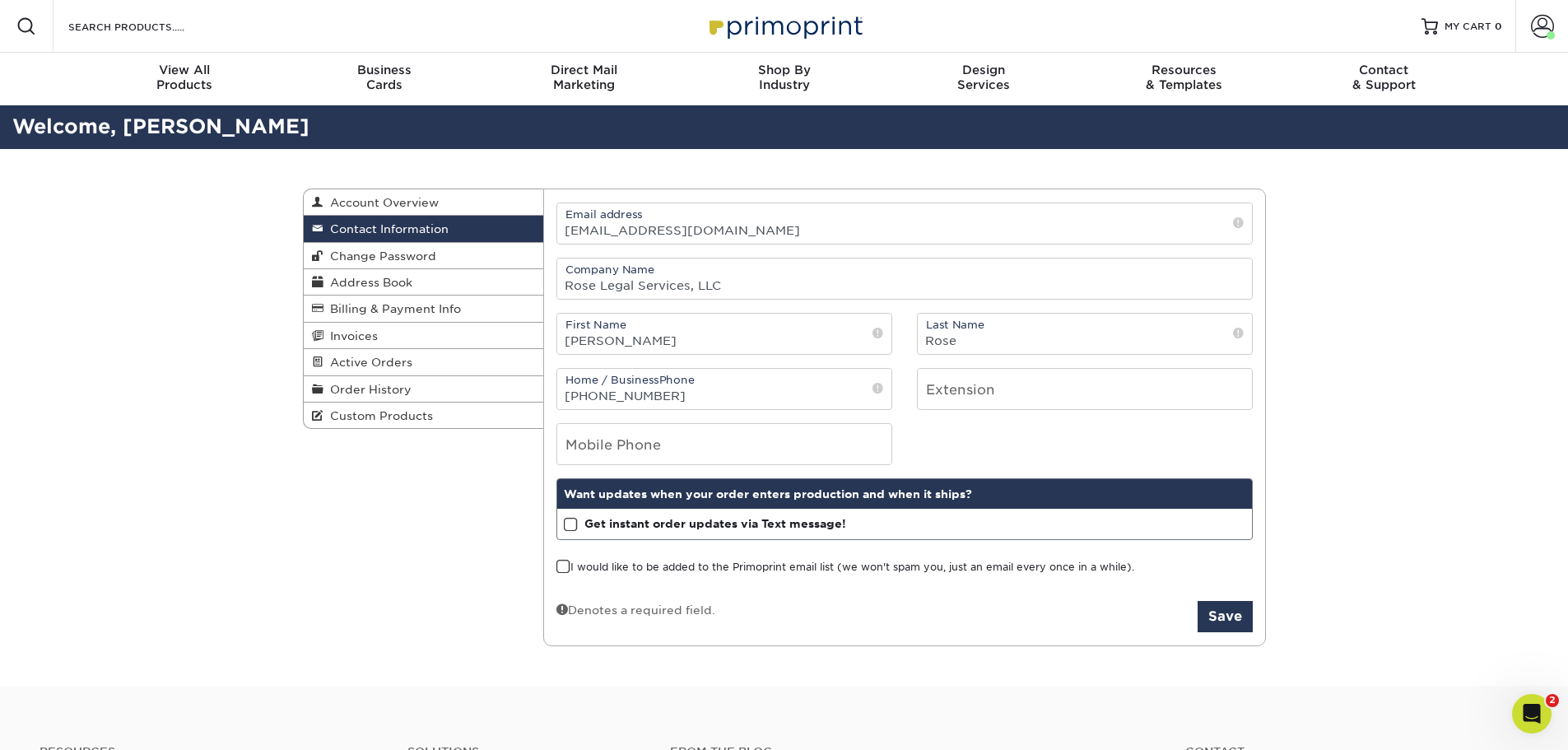
click at [397, 258] on span "Change Password" at bounding box center [380, 255] width 113 height 13
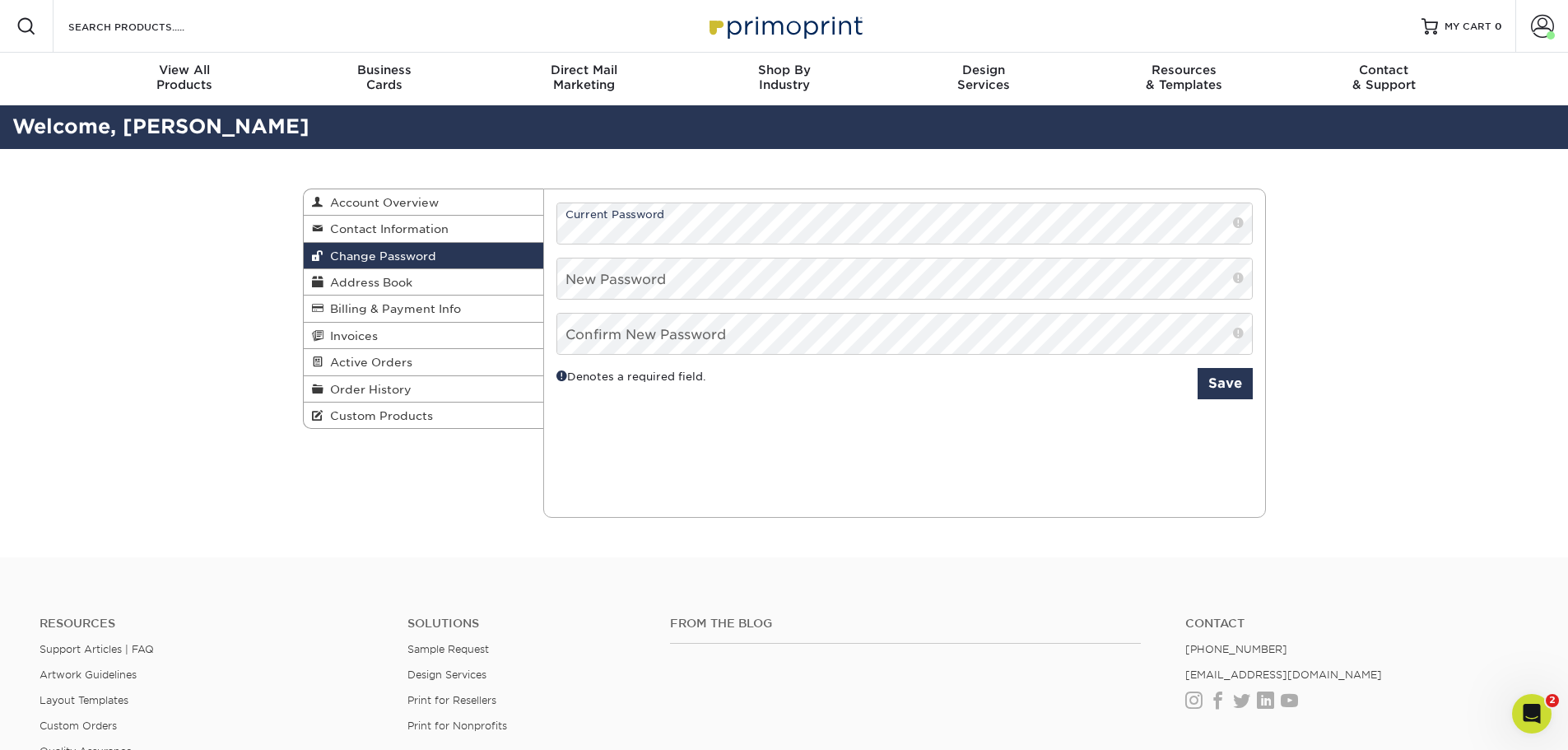
click at [415, 208] on span "Account Overview" at bounding box center [381, 202] width 115 height 13
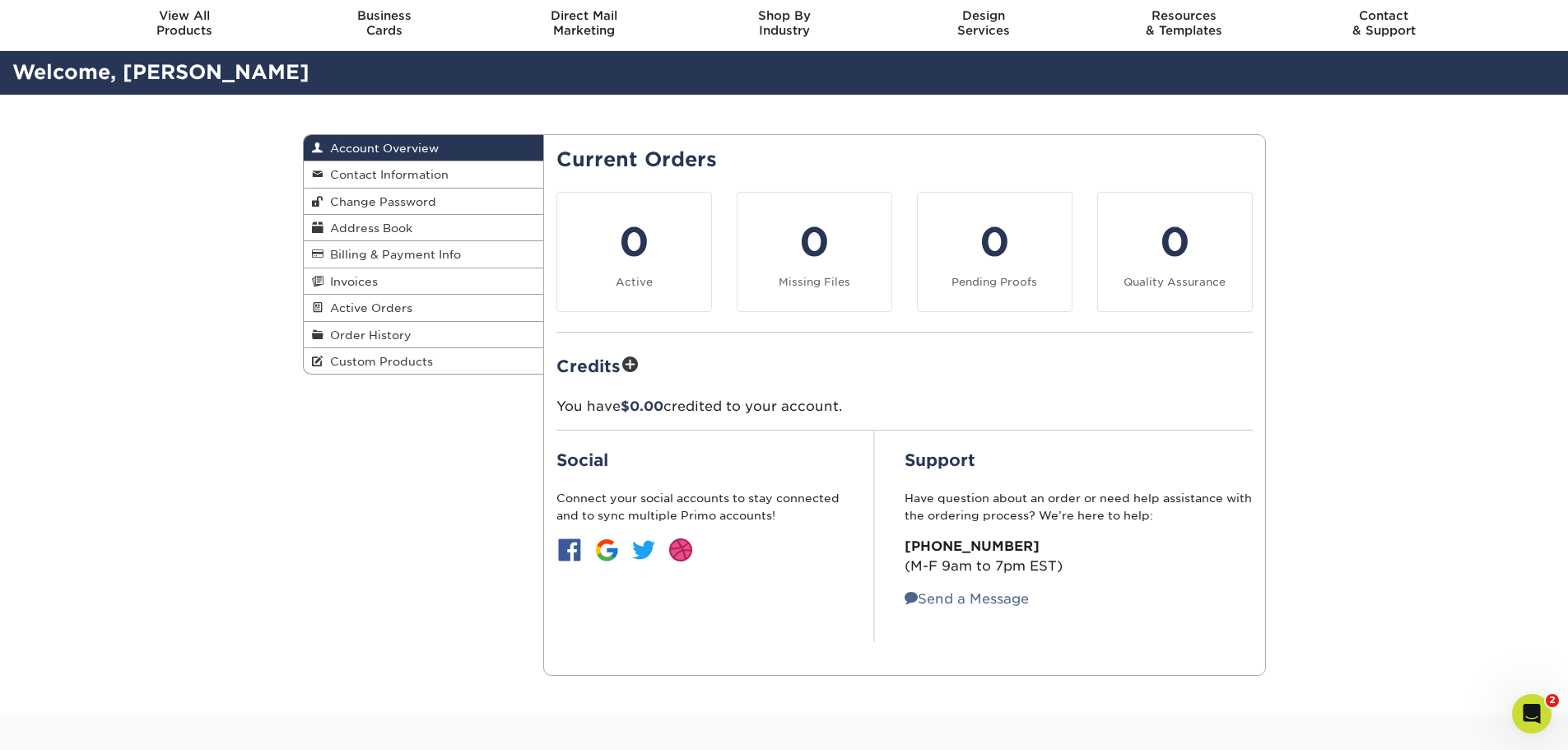
scroll to position [82, 0]
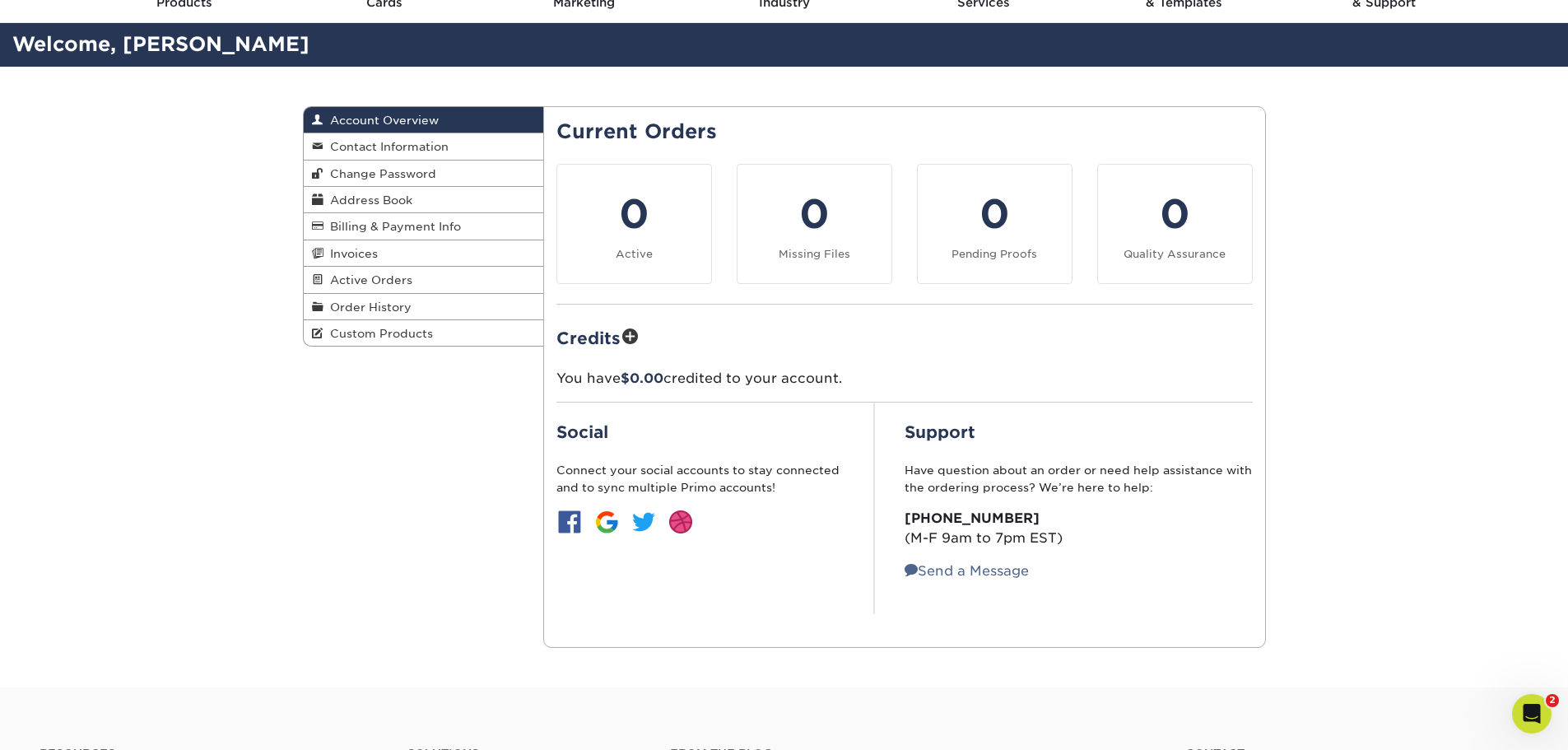
click at [430, 197] on link "Address Book" at bounding box center [424, 201] width 240 height 27
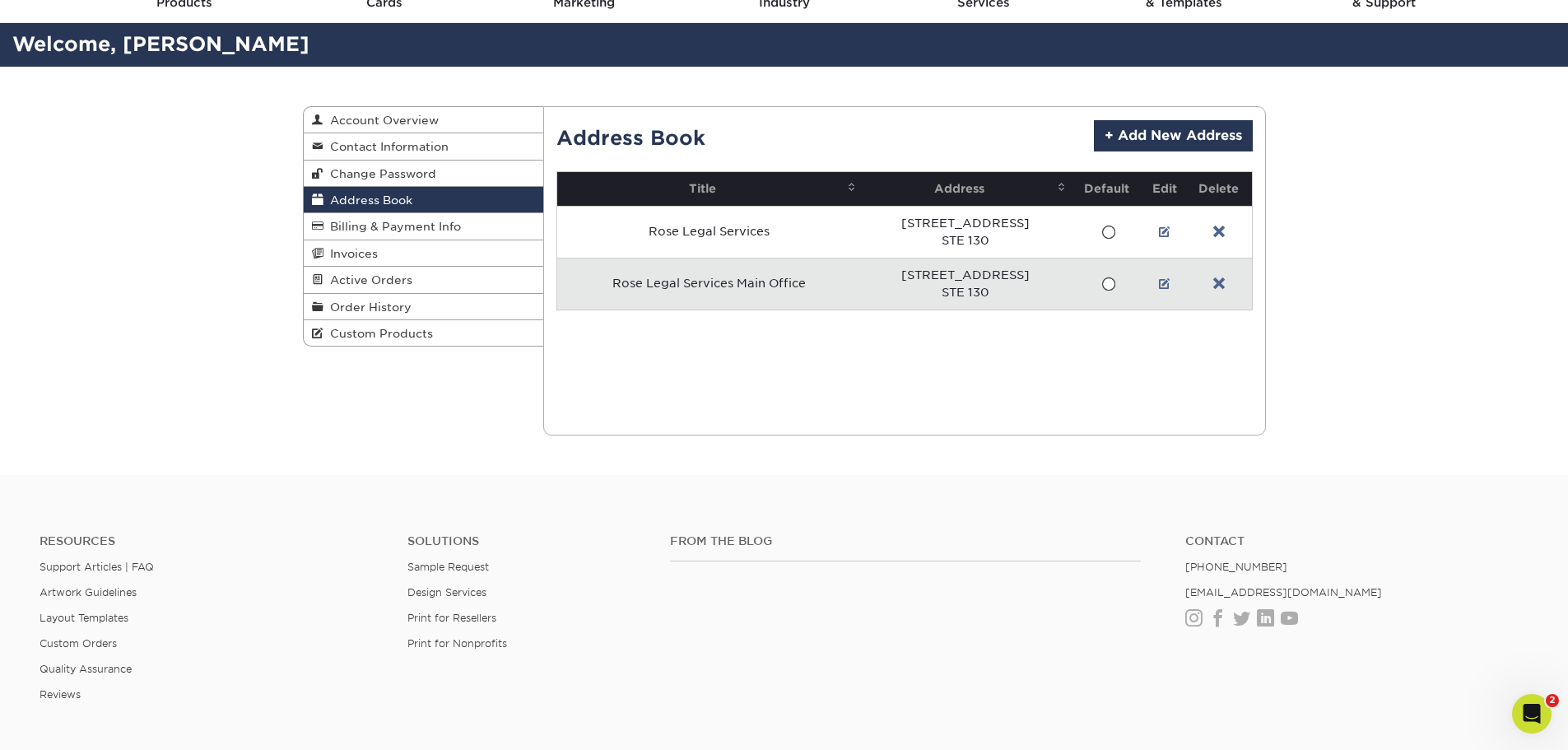
click at [363, 285] on span "Active Orders" at bounding box center [367, 279] width 89 height 13
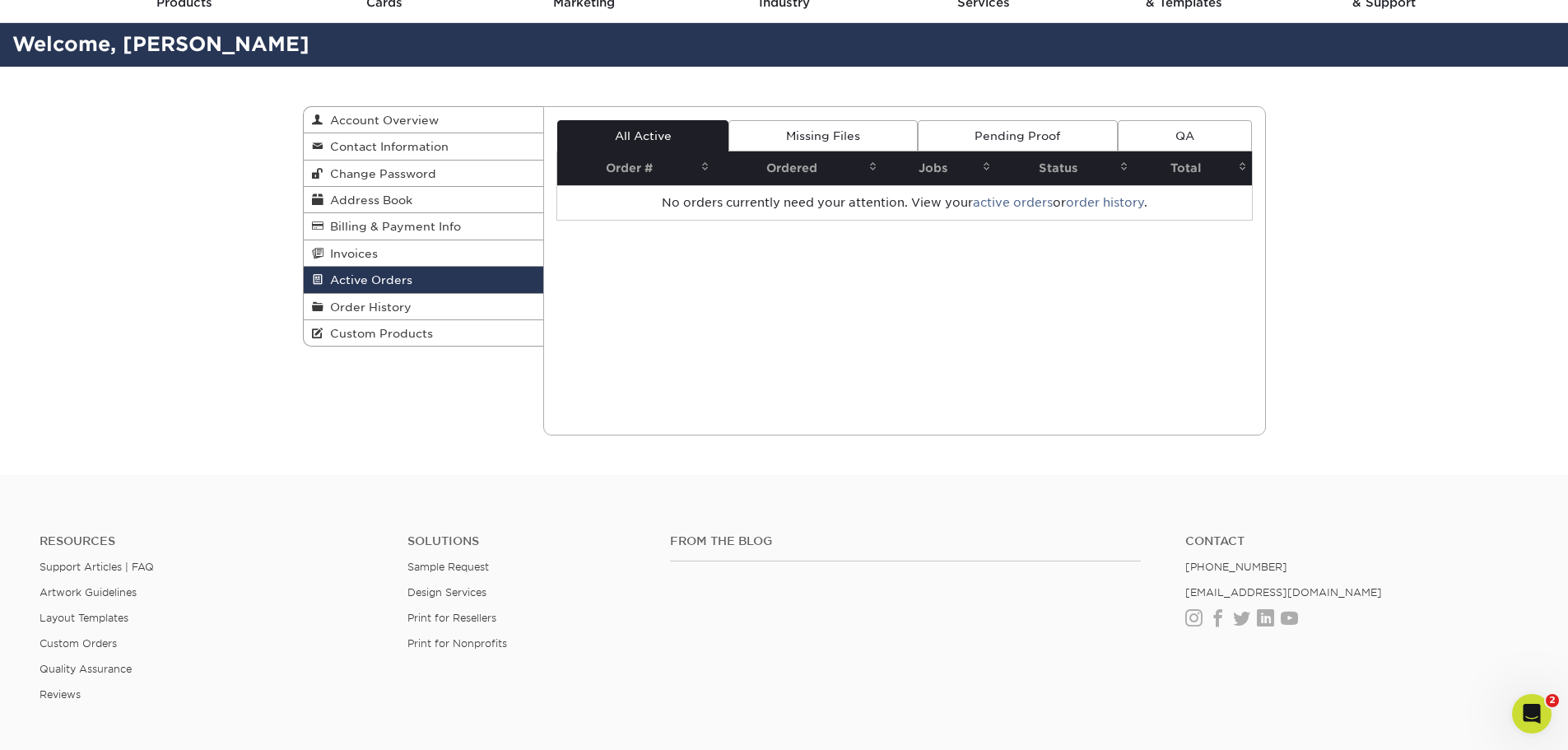
click at [807, 128] on link "Missing Files" at bounding box center [822, 135] width 188 height 31
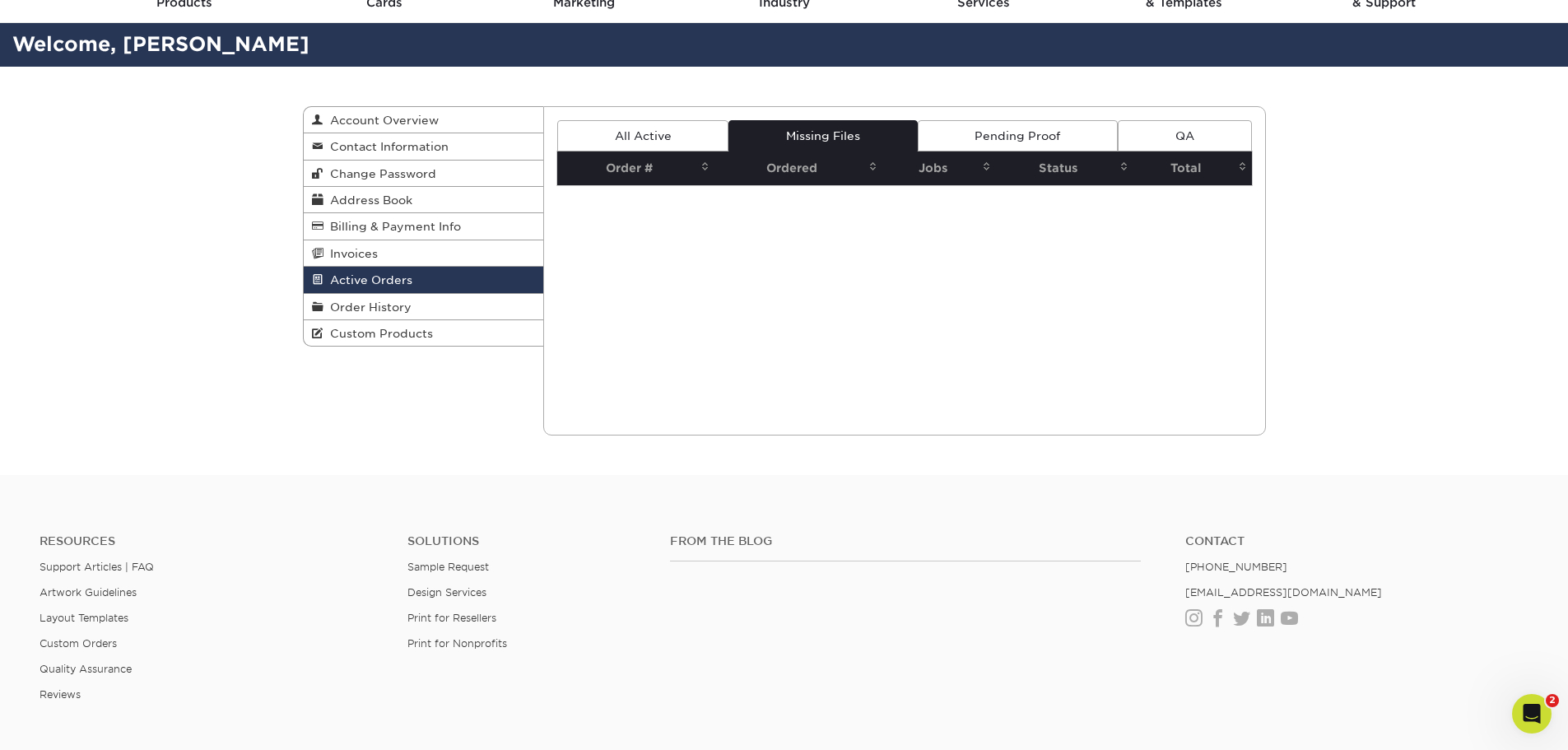
click at [995, 147] on link "Pending Proof" at bounding box center [1017, 135] width 200 height 31
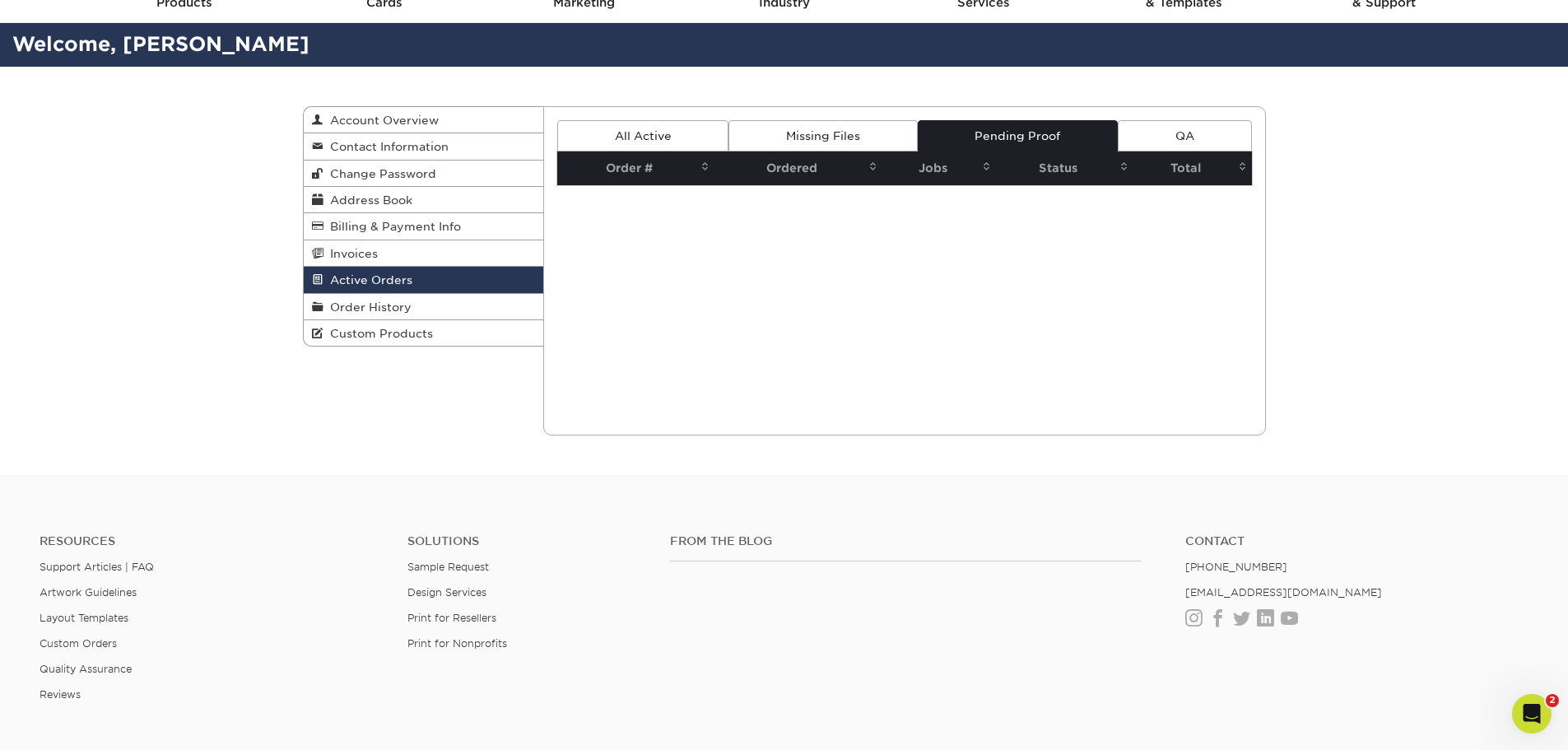
click at [662, 140] on link "All Active" at bounding box center [643, 135] width 171 height 31
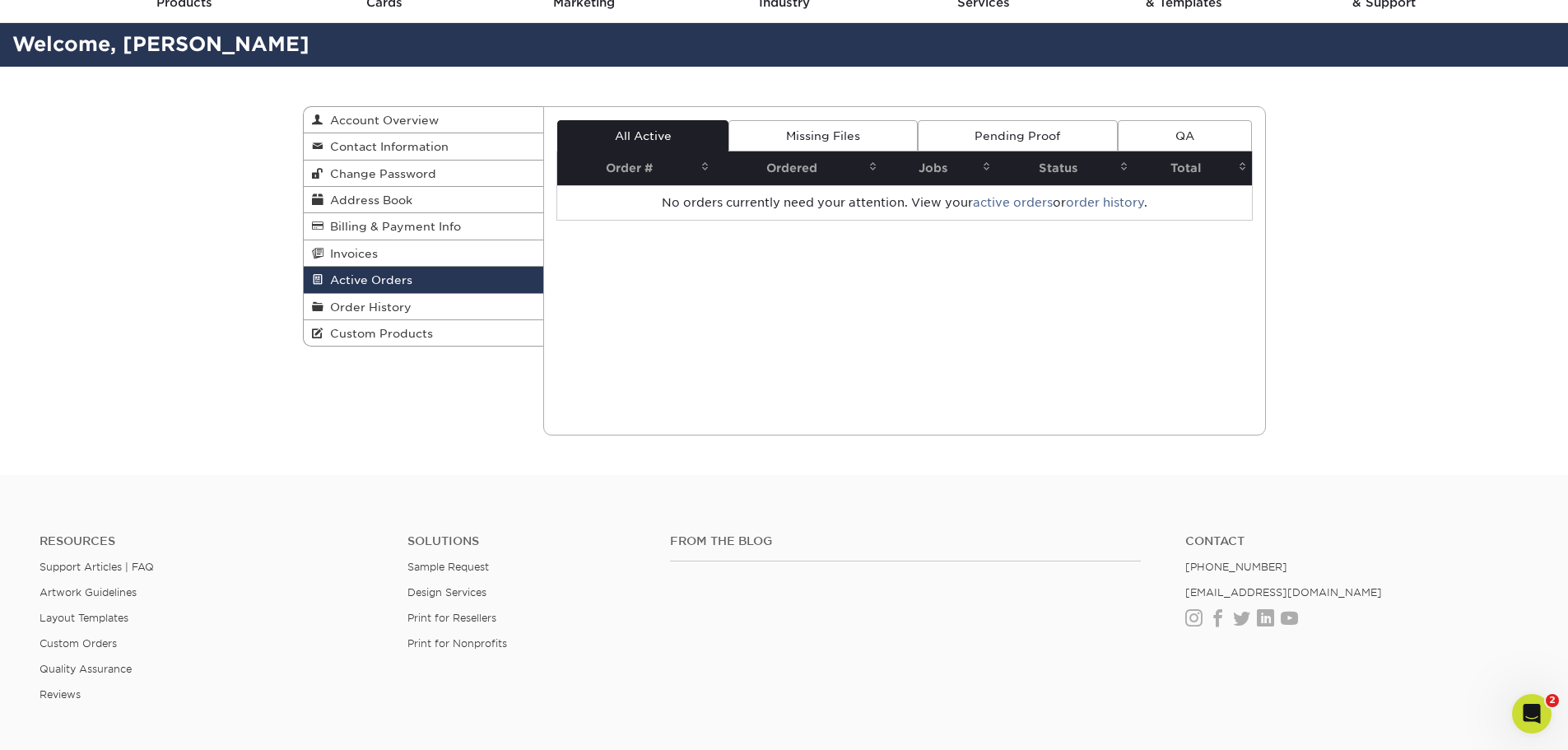
click at [405, 301] on span "Order History" at bounding box center [367, 307] width 88 height 13
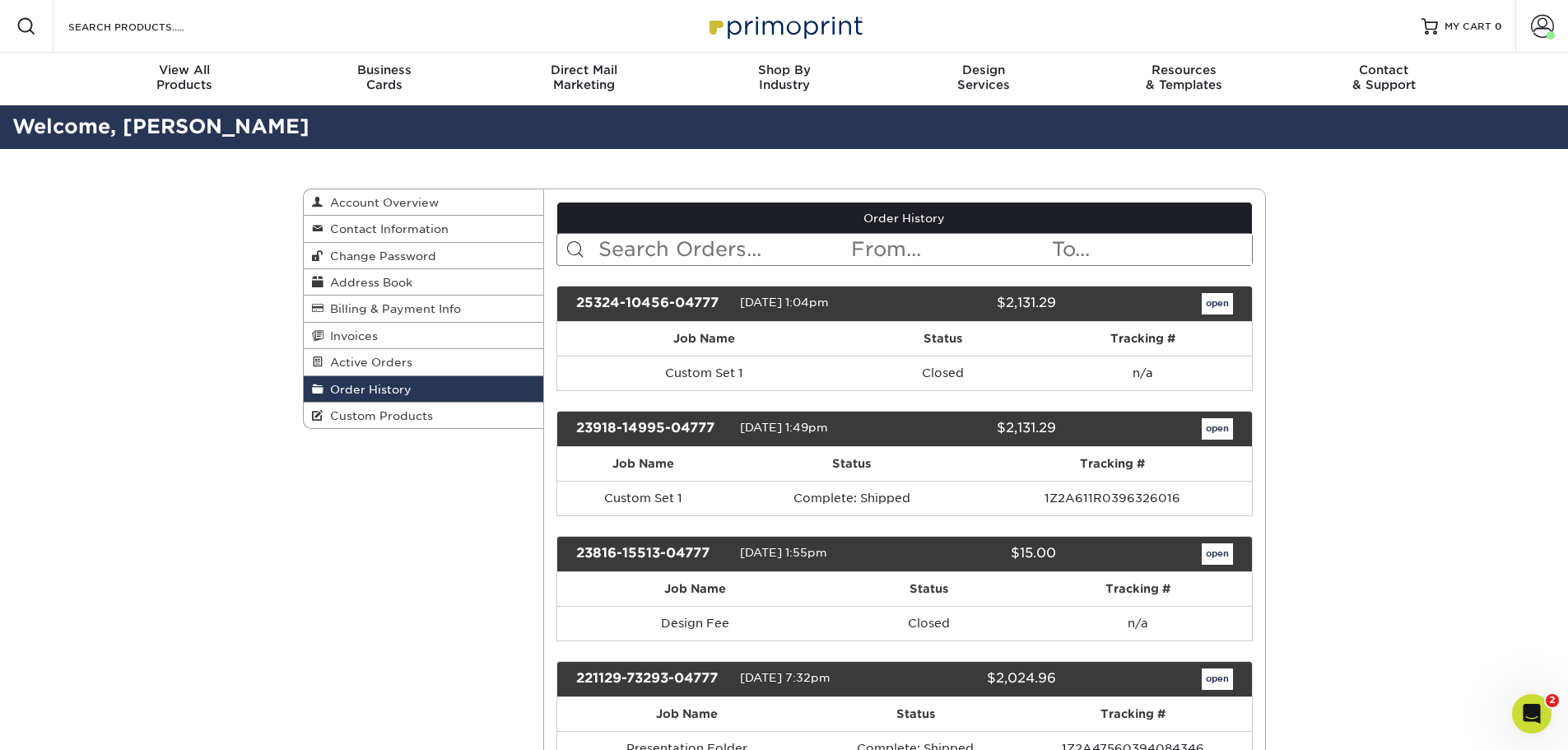
click at [374, 411] on span "Custom Products" at bounding box center [378, 415] width 109 height 13
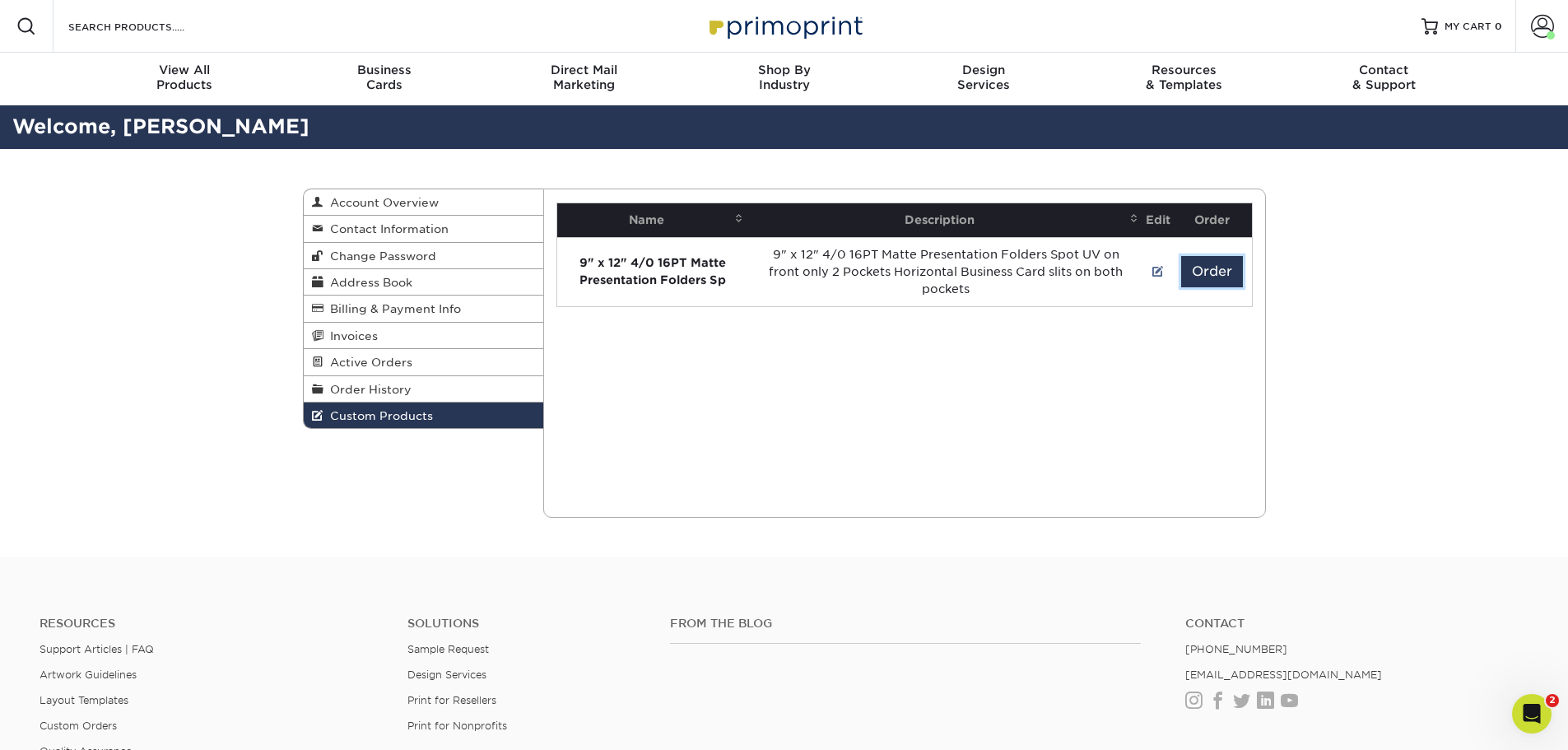
click at [1204, 267] on button "Order" at bounding box center [1212, 271] width 62 height 31
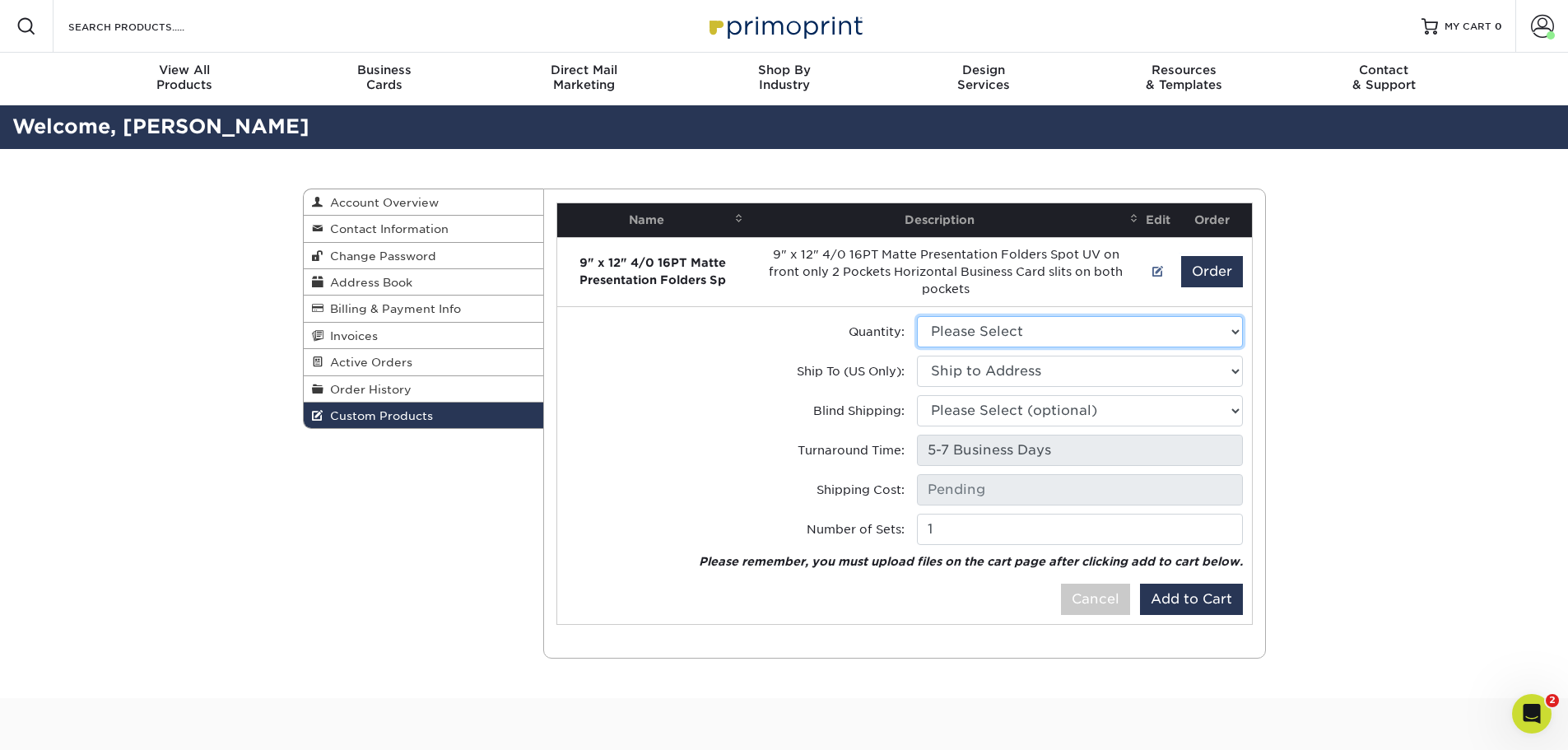
click at [1044, 327] on select "Please Select 500 - $2806.50 1000 - $2864.00" at bounding box center [1079, 331] width 326 height 31
select select "1"
click at [916, 316] on select "Please Select 500 - $2806.50 1000 - $2864.00" at bounding box center [1079, 331] width 326 height 31
type input "Ground: $159.65"
click at [1048, 372] on select "Ship to Address 3870 S Lindbergh Blvd, Saint Louis, MO 3870 S Lindbergh Blvd, S…" at bounding box center [1079, 371] width 326 height 31
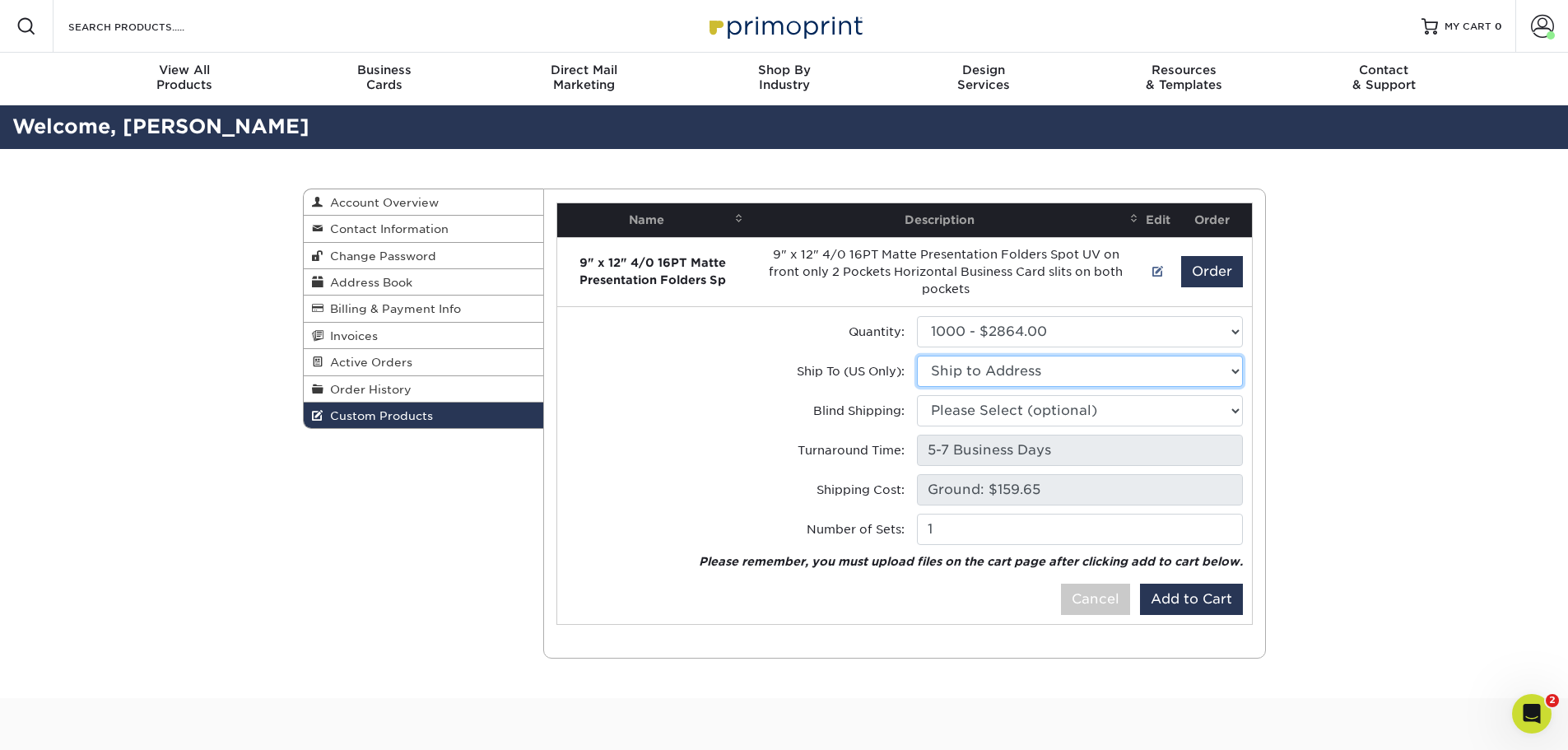
select select "241185"
click at [916, 356] on select "Ship to Address Rose Legal Services • 3870 S Lindbergh Blvd, Saint Louis, MO Ro…" at bounding box center [1079, 371] width 326 height 31
click at [1118, 416] on select "Please Select (optional) Rose Legal Services • 3870 S Lindbergh Blvd, Saint Lou…" at bounding box center [1079, 410] width 326 height 31
click at [773, 421] on div "Blind Shipping:" at bounding box center [728, 410] width 351 height 31
click at [1195, 600] on button "Add to Cart" at bounding box center [1191, 599] width 103 height 31
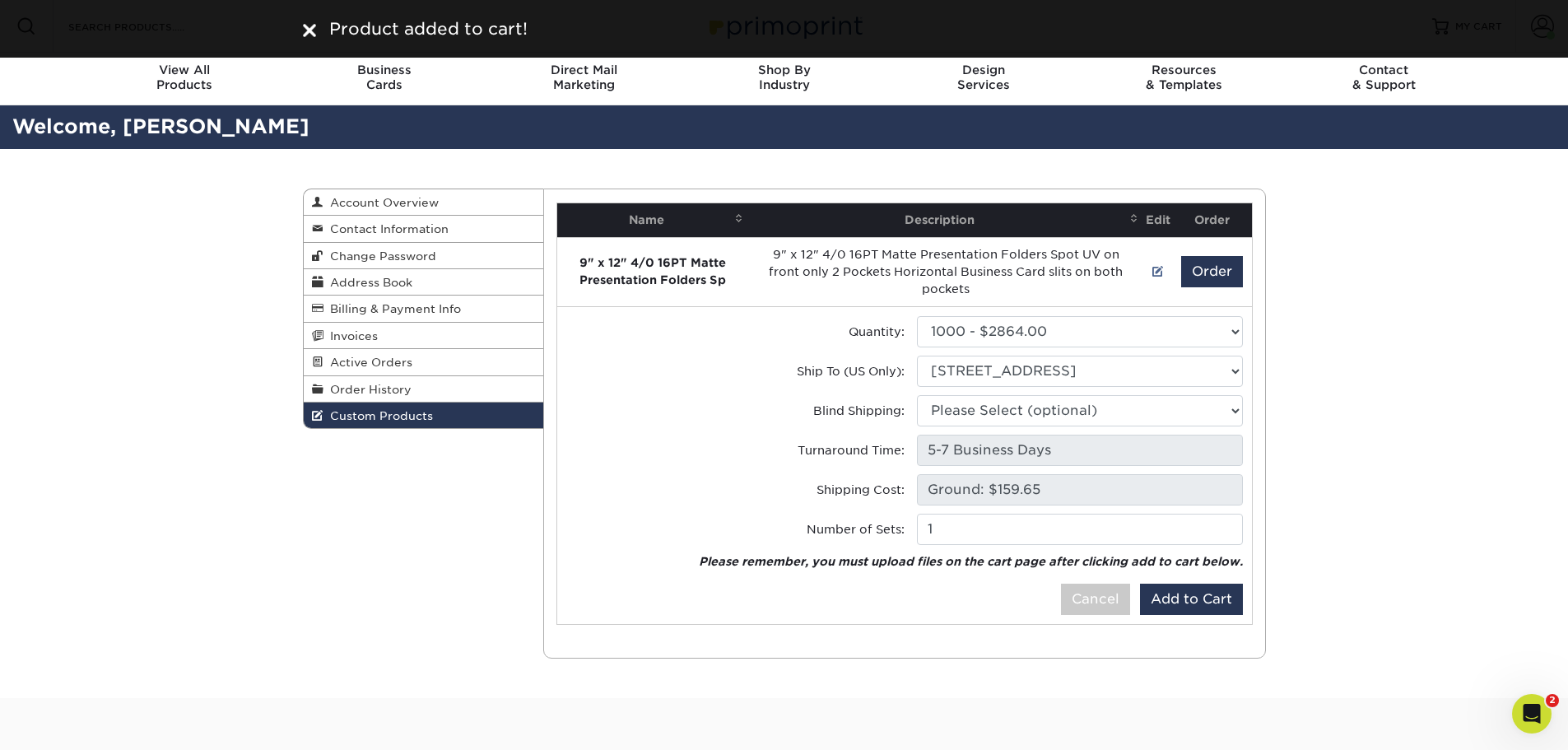
click at [1481, 224] on div "Custom Products Account Overview Contact Information Change Password Address Bo…" at bounding box center [784, 424] width 1568 height 549
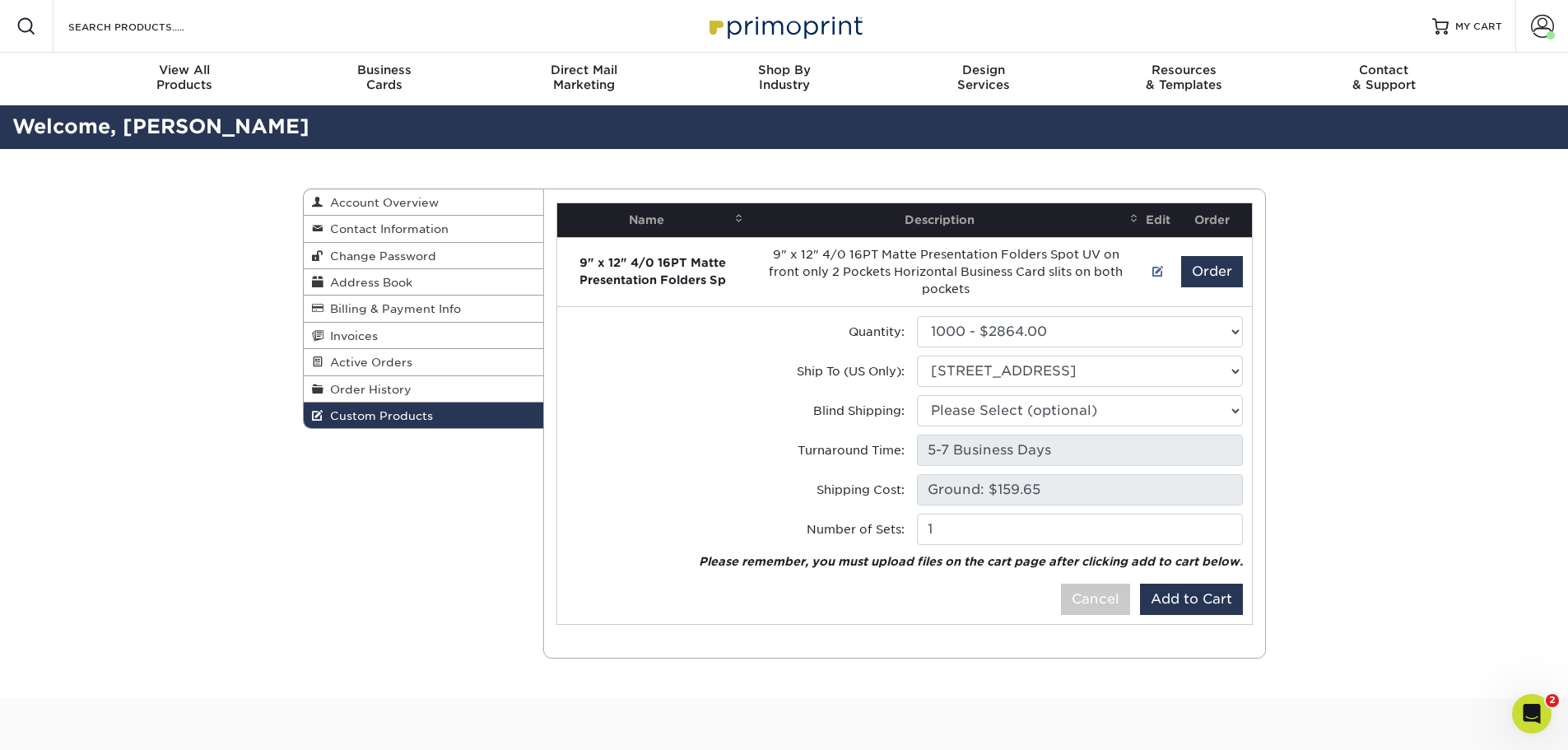
drag, startPoint x: 313, startPoint y: 34, endPoint x: 408, endPoint y: 34, distance: 95.0
click at [313, 34] on div "Resources Menu Search Products Account Welcome, Scott Account Dashboard Active …" at bounding box center [784, 27] width 1568 height 53
click at [1460, 29] on span "MY CART" at bounding box center [1478, 27] width 47 height 14
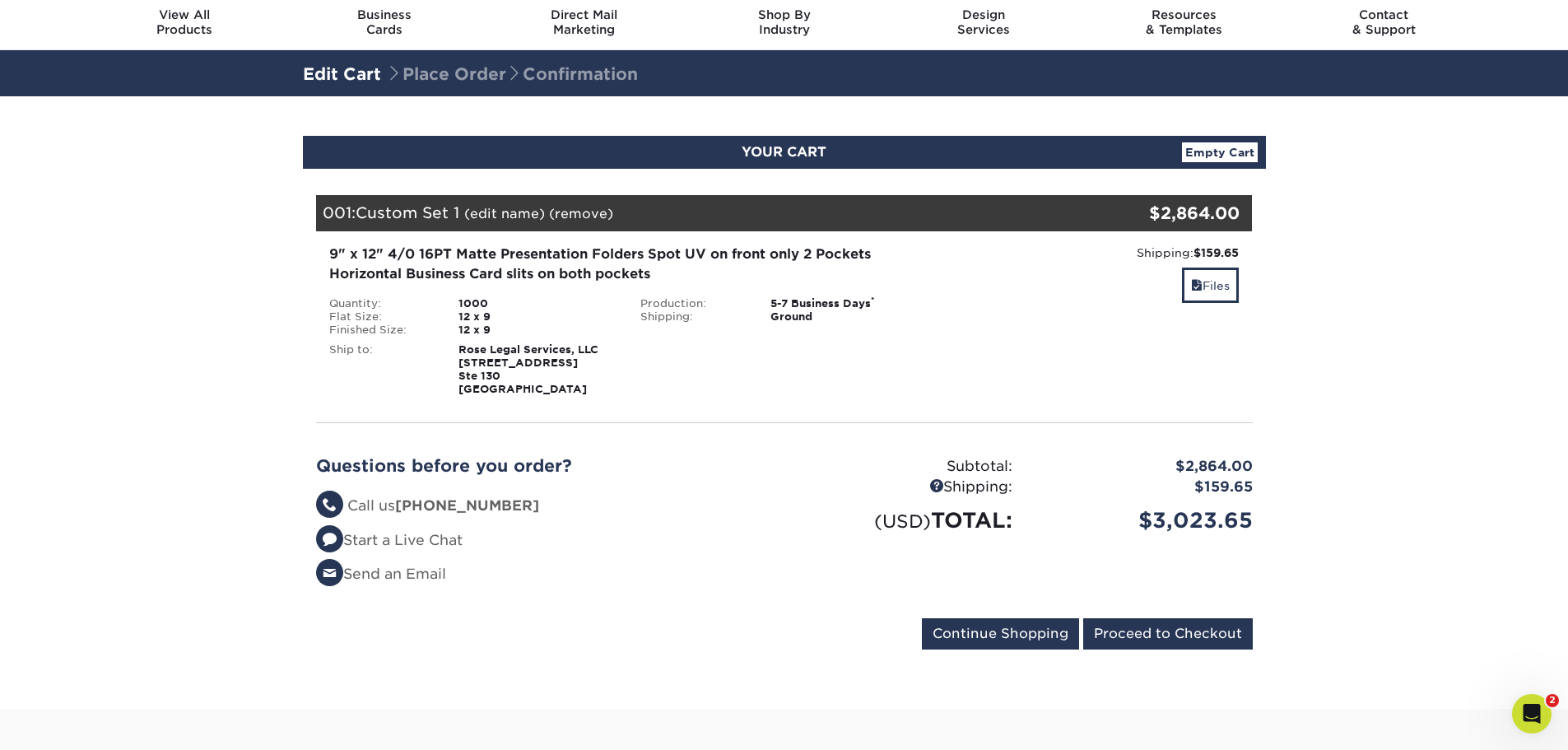
scroll to position [82, 0]
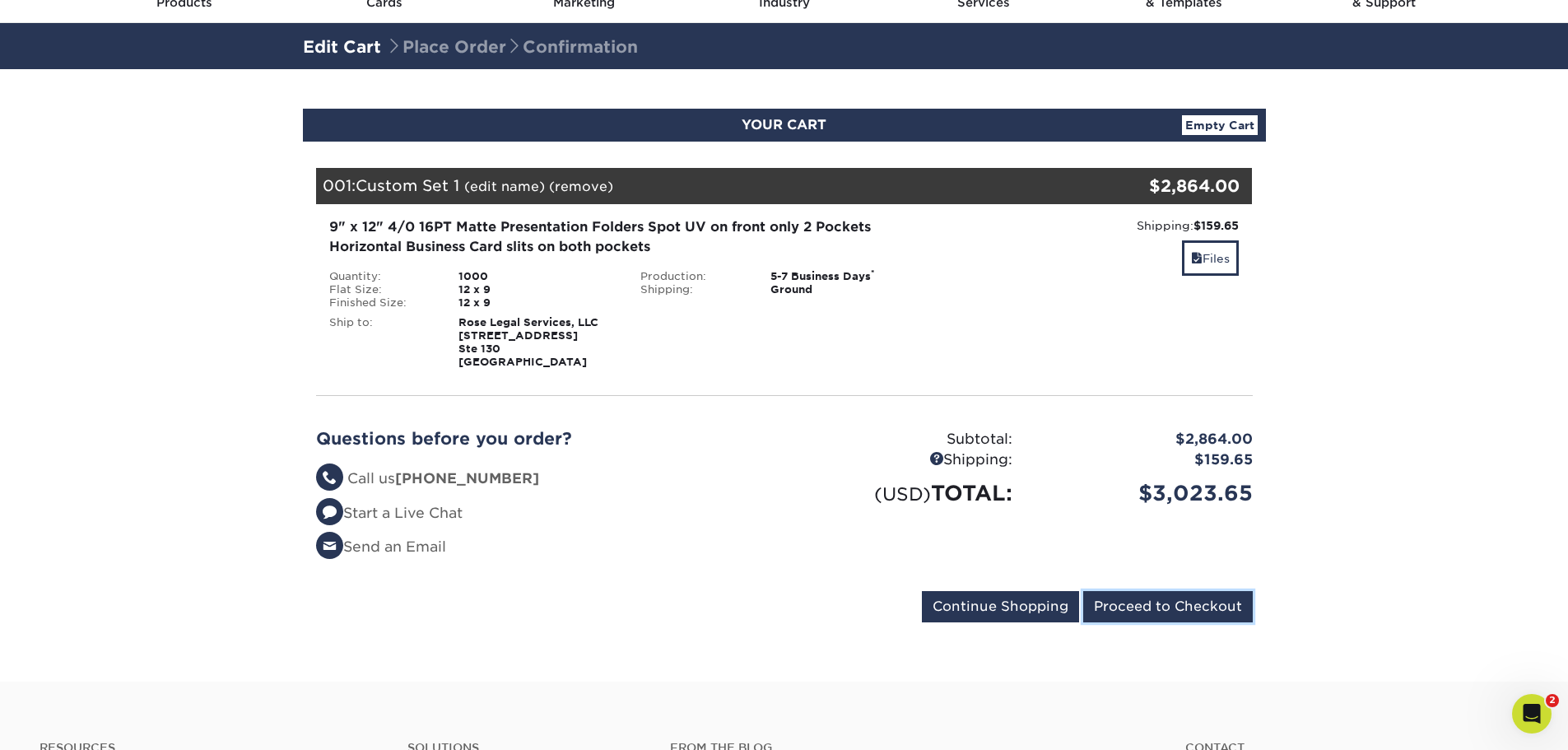
click at [1169, 597] on input "Proceed to Checkout" at bounding box center [1168, 606] width 170 height 31
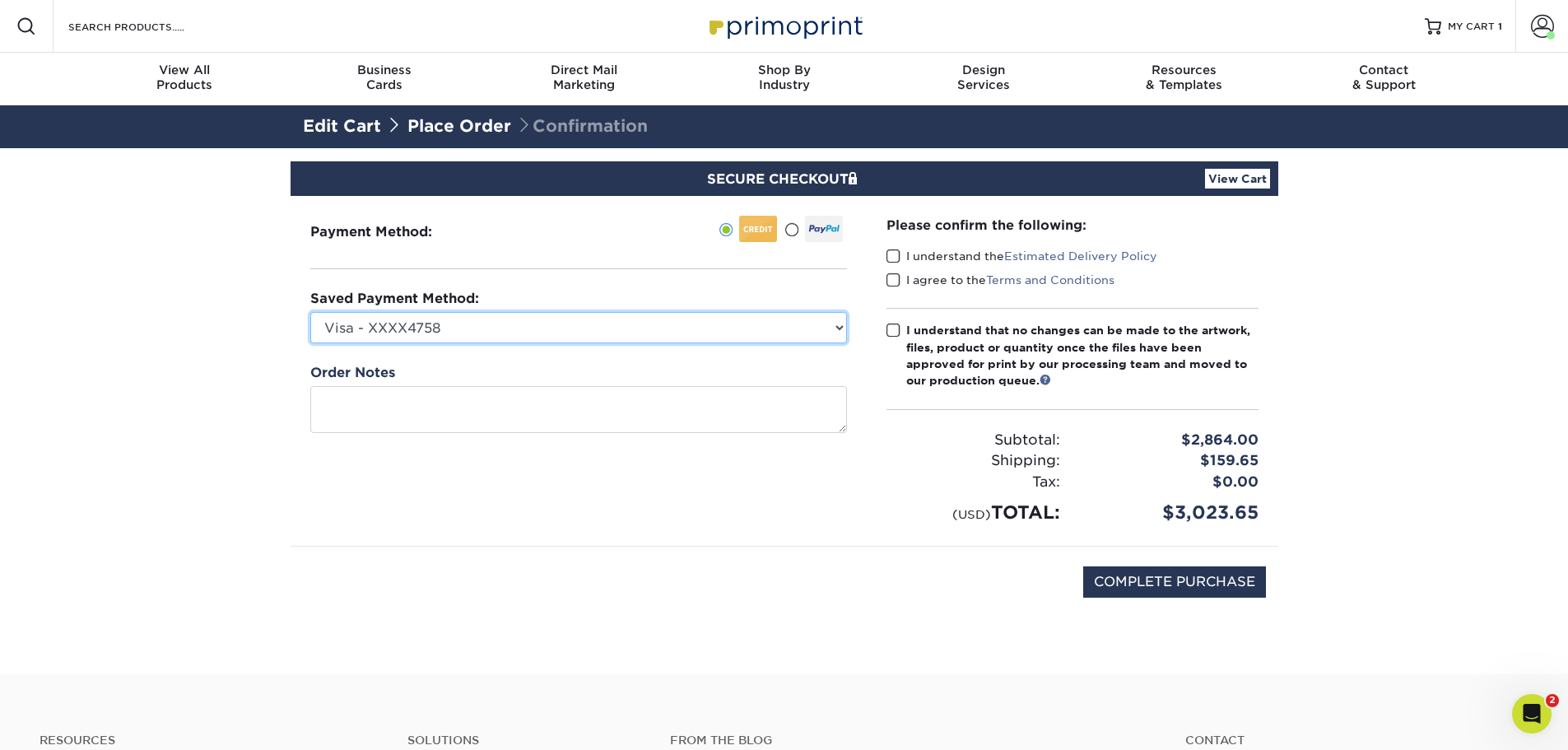
click at [834, 329] on select "Visa - XXXX4758 Visa - XXXX8436 American Express - XXXX1001 New Credit Card" at bounding box center [578, 327] width 537 height 31
select select "73393"
click at [310, 312] on select "Visa - XXXX4758 Visa - XXXX8436 American Express - XXXX1001 New Credit Card" at bounding box center [578, 327] width 537 height 31
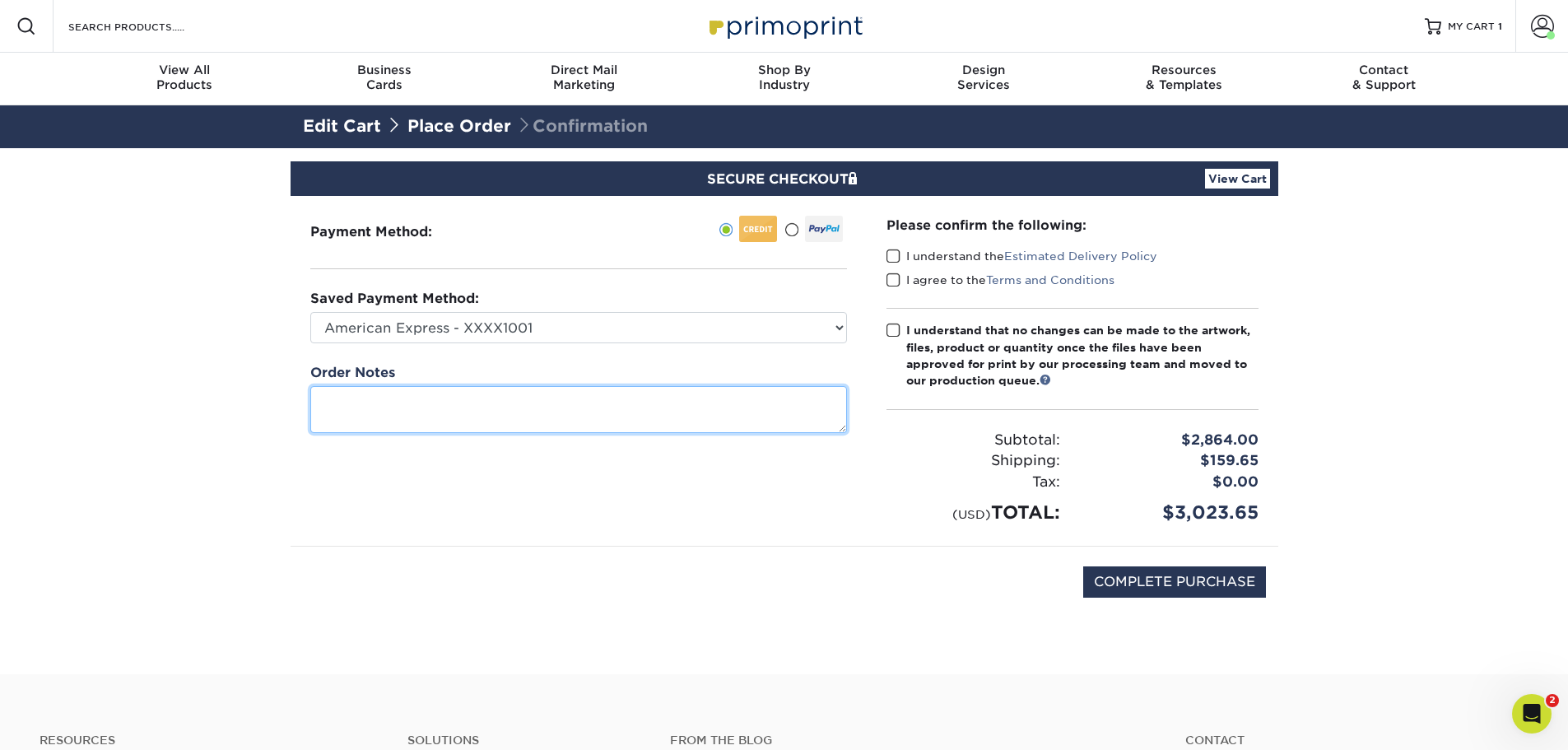
click at [500, 406] on textarea at bounding box center [578, 409] width 537 height 47
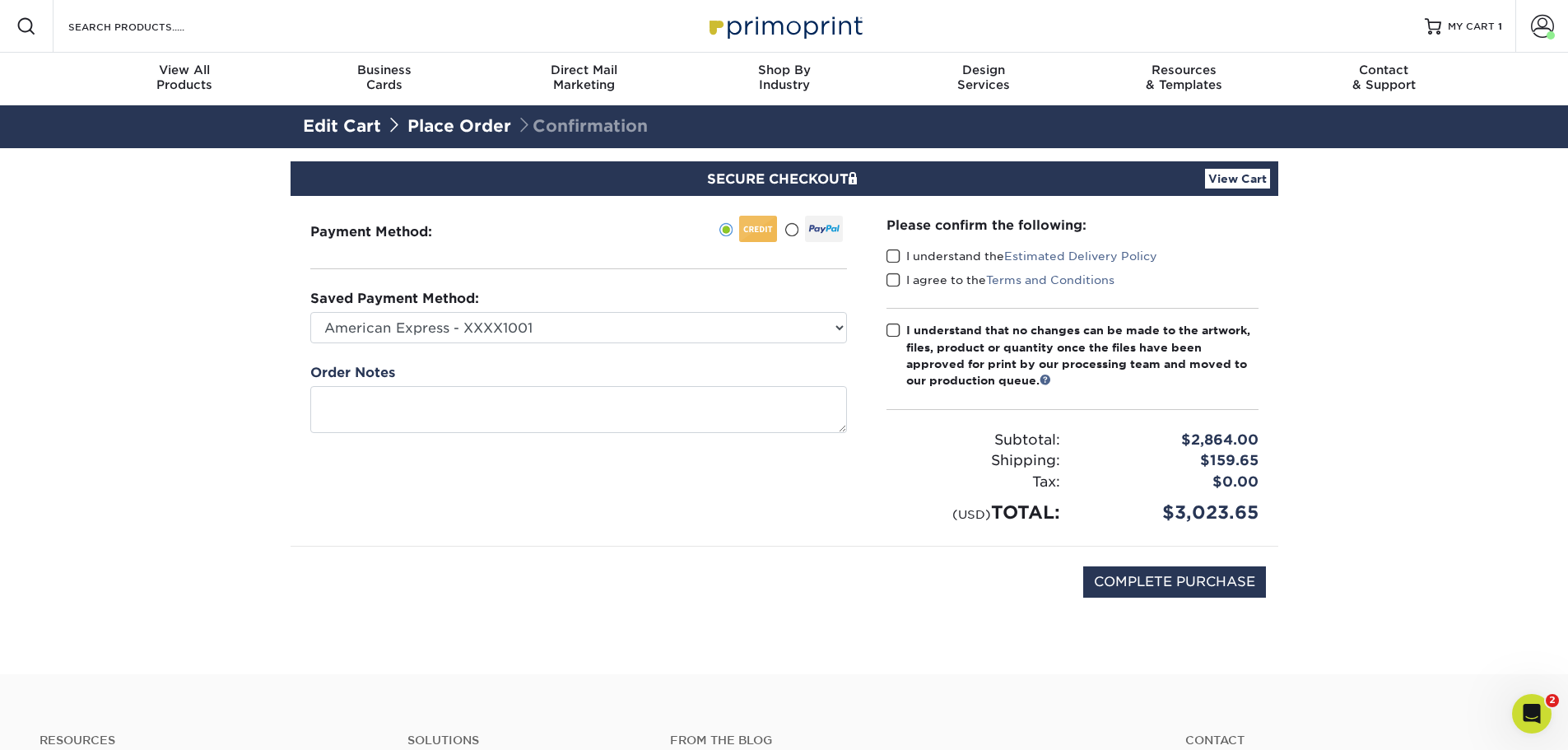
click at [890, 251] on span at bounding box center [893, 256] width 14 height 16
click at [0, 0] on input "I understand the Estimated Delivery Policy" at bounding box center [0, 0] width 0 height 0
click at [890, 277] on span at bounding box center [893, 281] width 14 height 16
click at [0, 0] on input "I agree to the Terms and Conditions" at bounding box center [0, 0] width 0 height 0
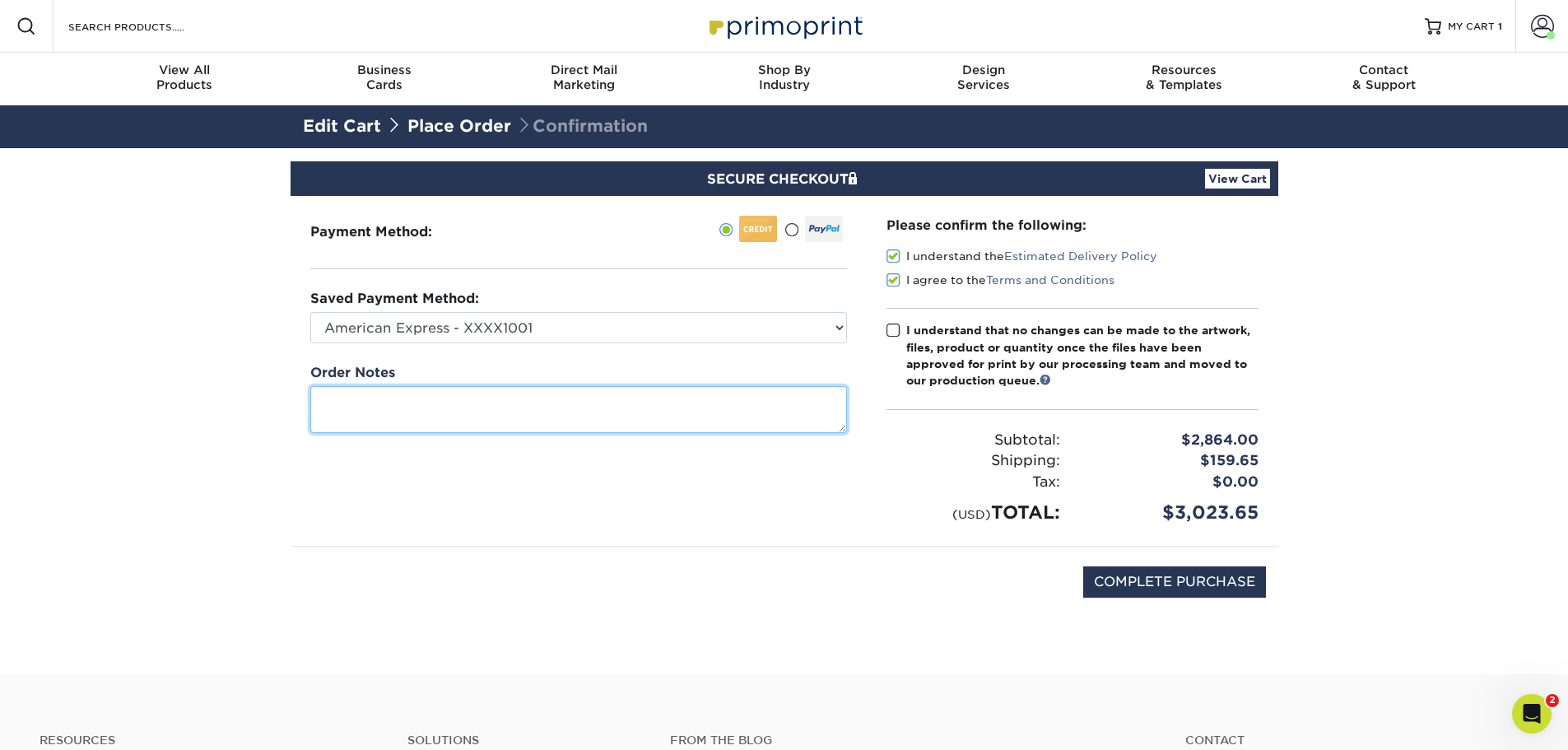
click at [634, 415] on textarea at bounding box center [578, 409] width 537 height 47
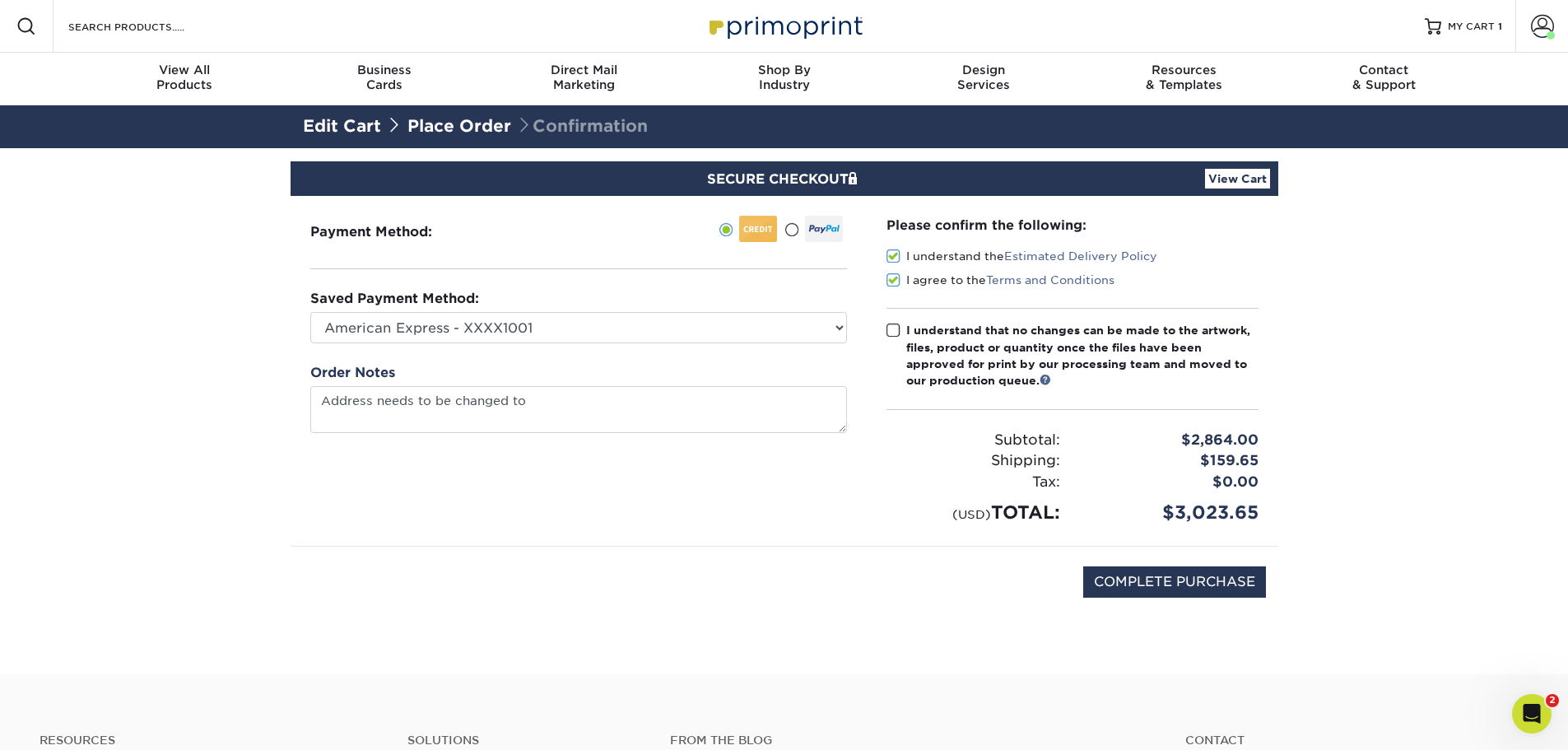
click at [1525, 715] on icon "Open Intercom Messenger" at bounding box center [1532, 714] width 27 height 27
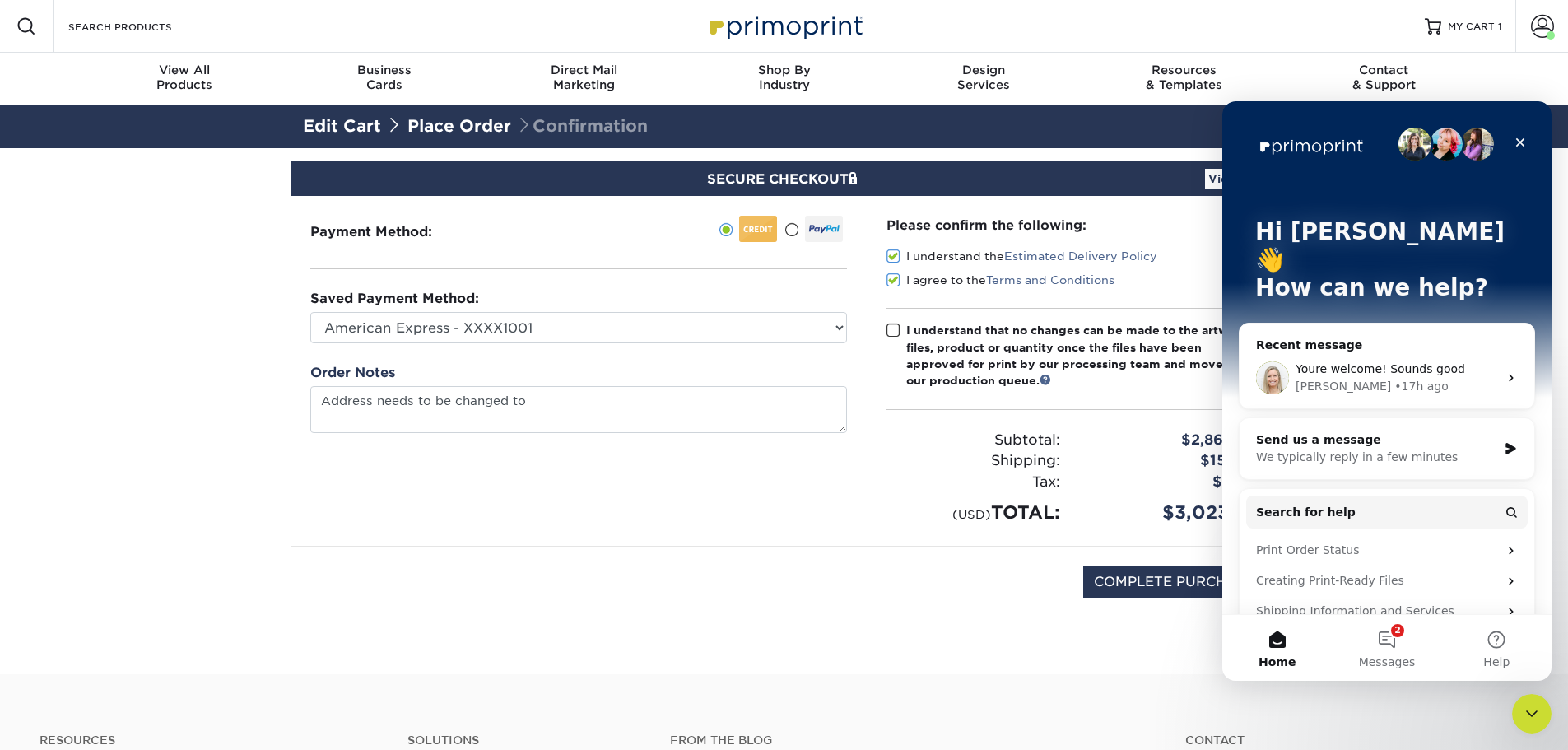
click at [1392, 648] on button "2 Messages" at bounding box center [1386, 648] width 109 height 66
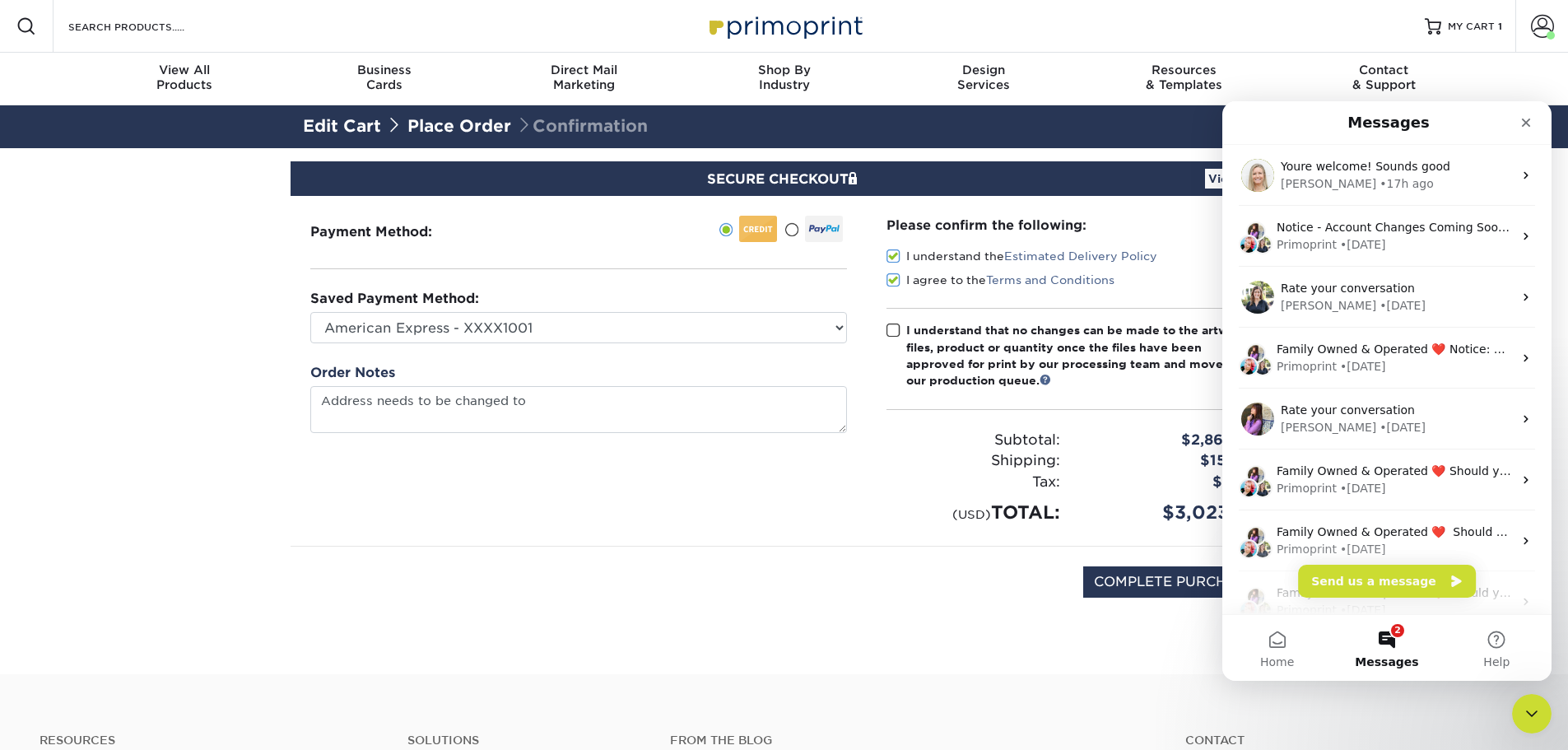
click at [1376, 180] on div "Natalie • 17h ago" at bounding box center [1396, 185] width 232 height 18
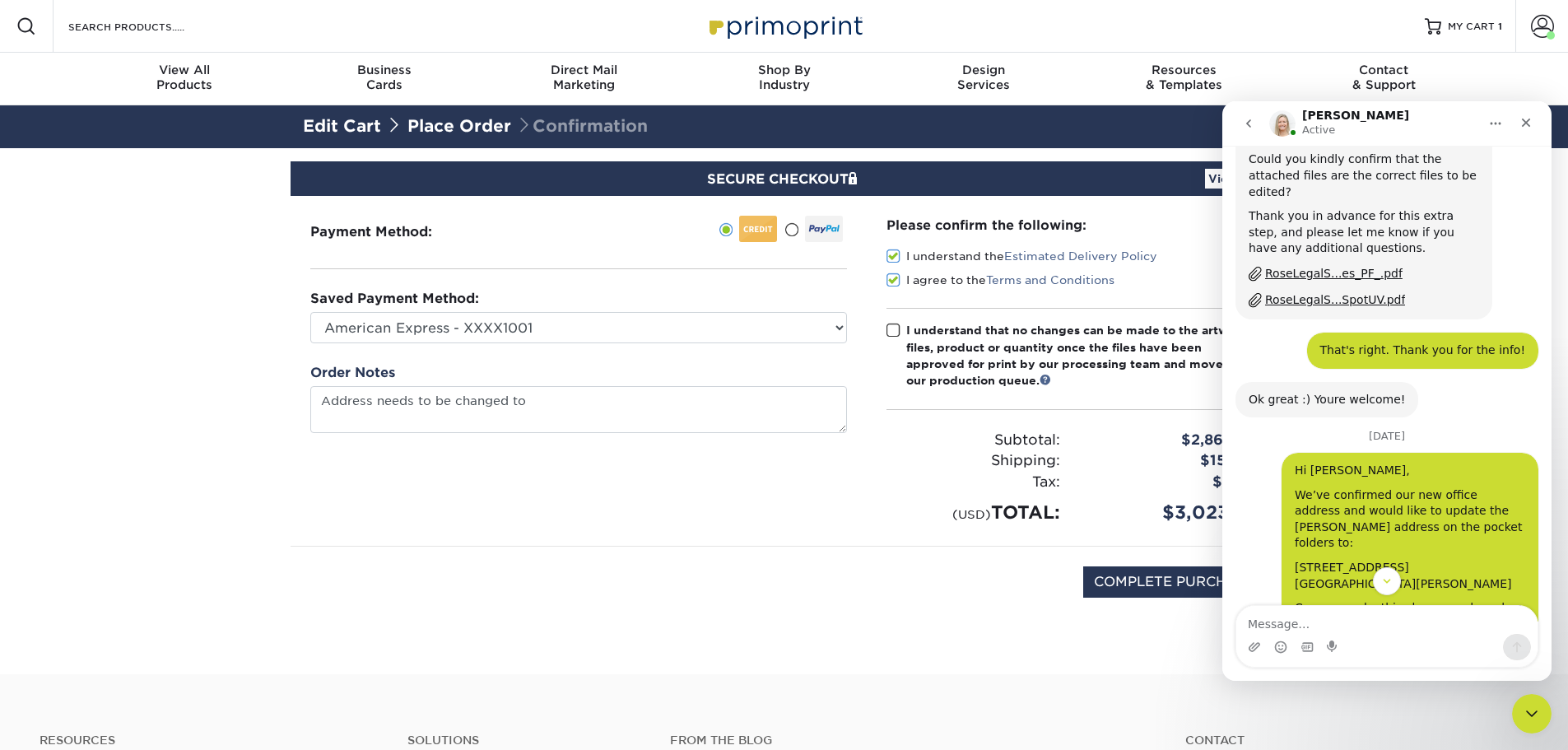
scroll to position [3204, 0]
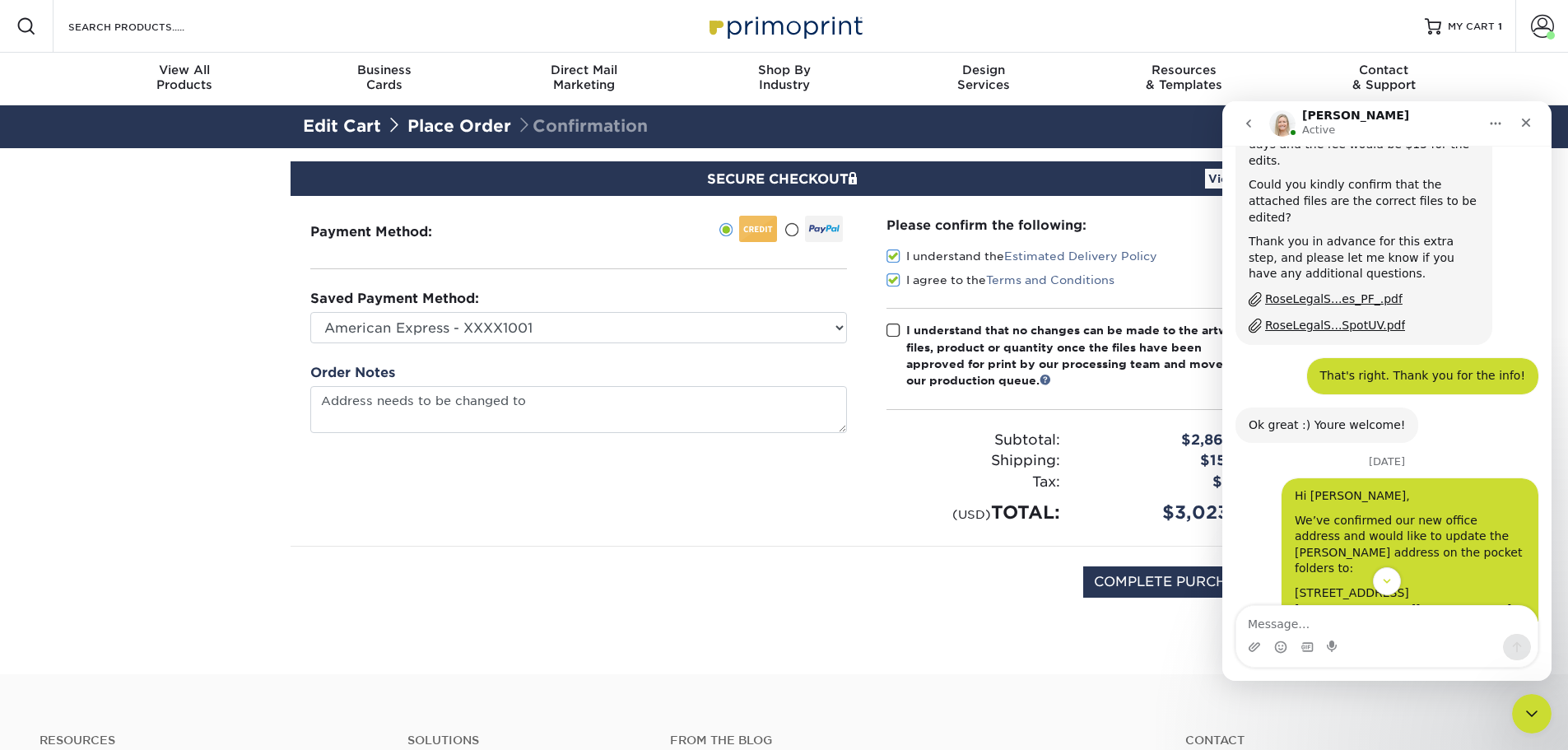
click at [743, 532] on div "Payment Method:" at bounding box center [578, 371] width 576 height 350
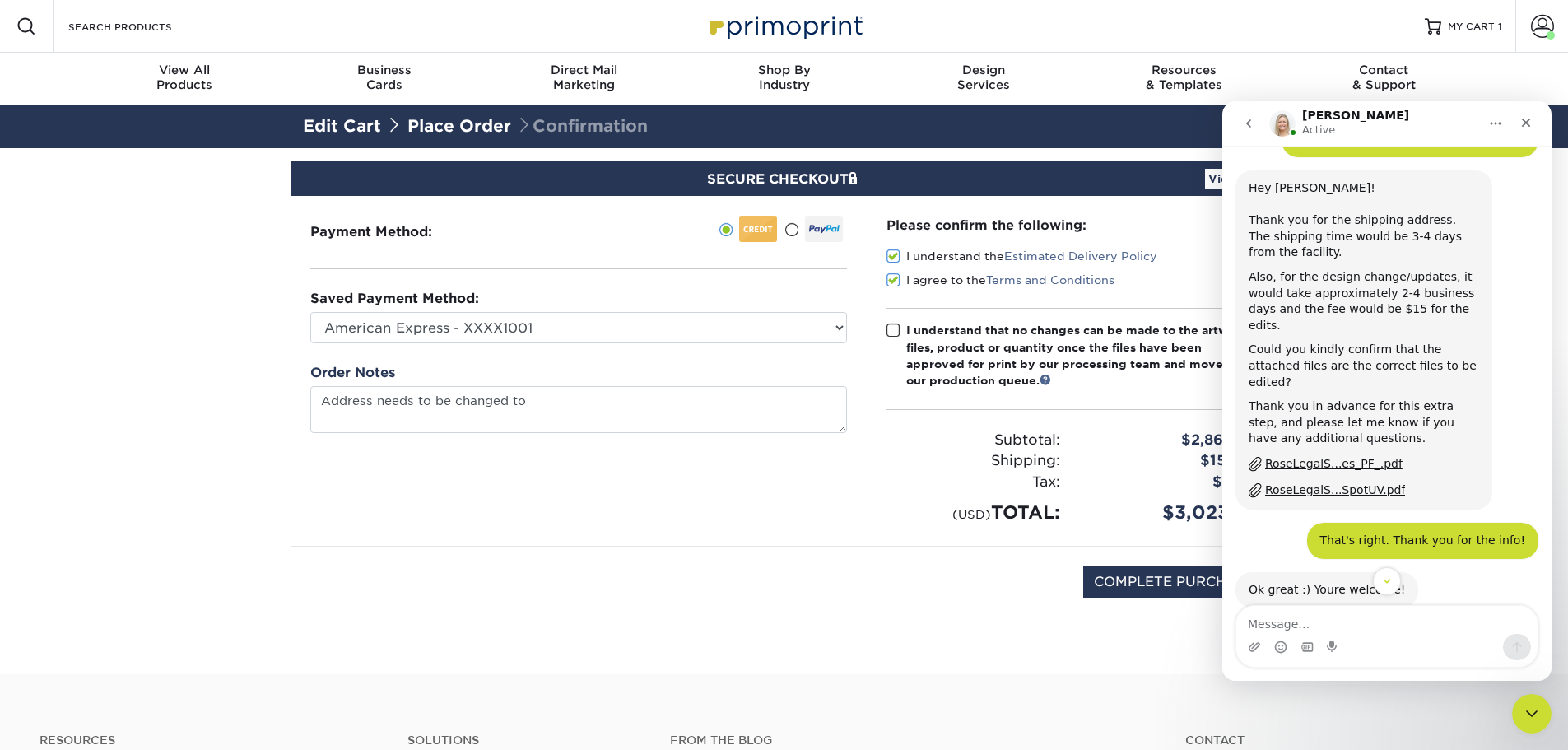
scroll to position [3122, 0]
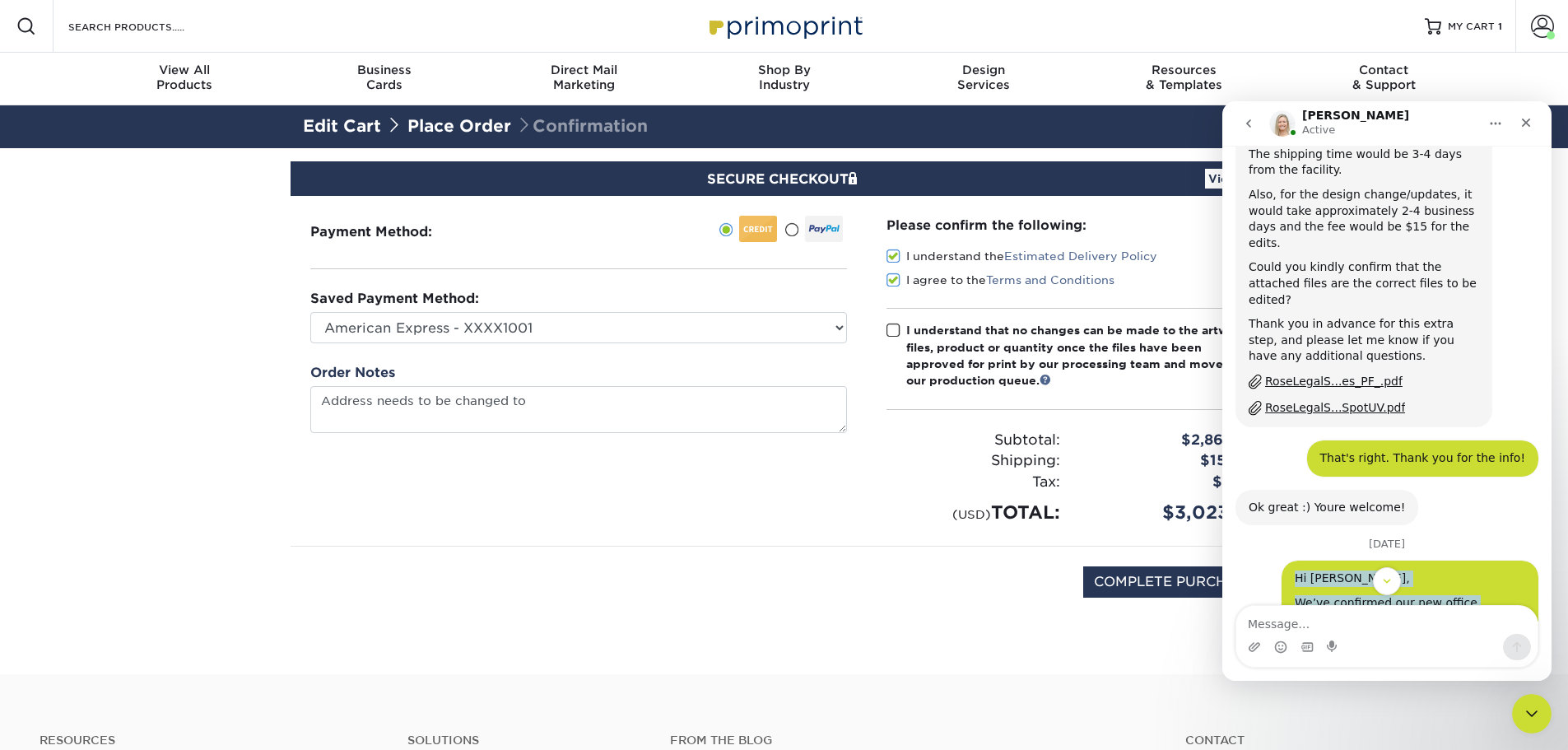
drag, startPoint x: 1421, startPoint y: 504, endPoint x: 1282, endPoint y: 483, distance: 140.6
click at [1282, 561] on div "Hi Natalie, We’ve confirmed our new office address and would like to update the…" at bounding box center [1409, 668] width 257 height 214
copy div "Hi Natalie, We’ve confirmed our new office address and would like to update the…"
click at [1400, 668] on div "1520 S 5th St, Ste 210 Saint Charles, MO 63303" at bounding box center [1409, 684] width 230 height 32
drag, startPoint x: 1426, startPoint y: 501, endPoint x: 1287, endPoint y: 481, distance: 140.4
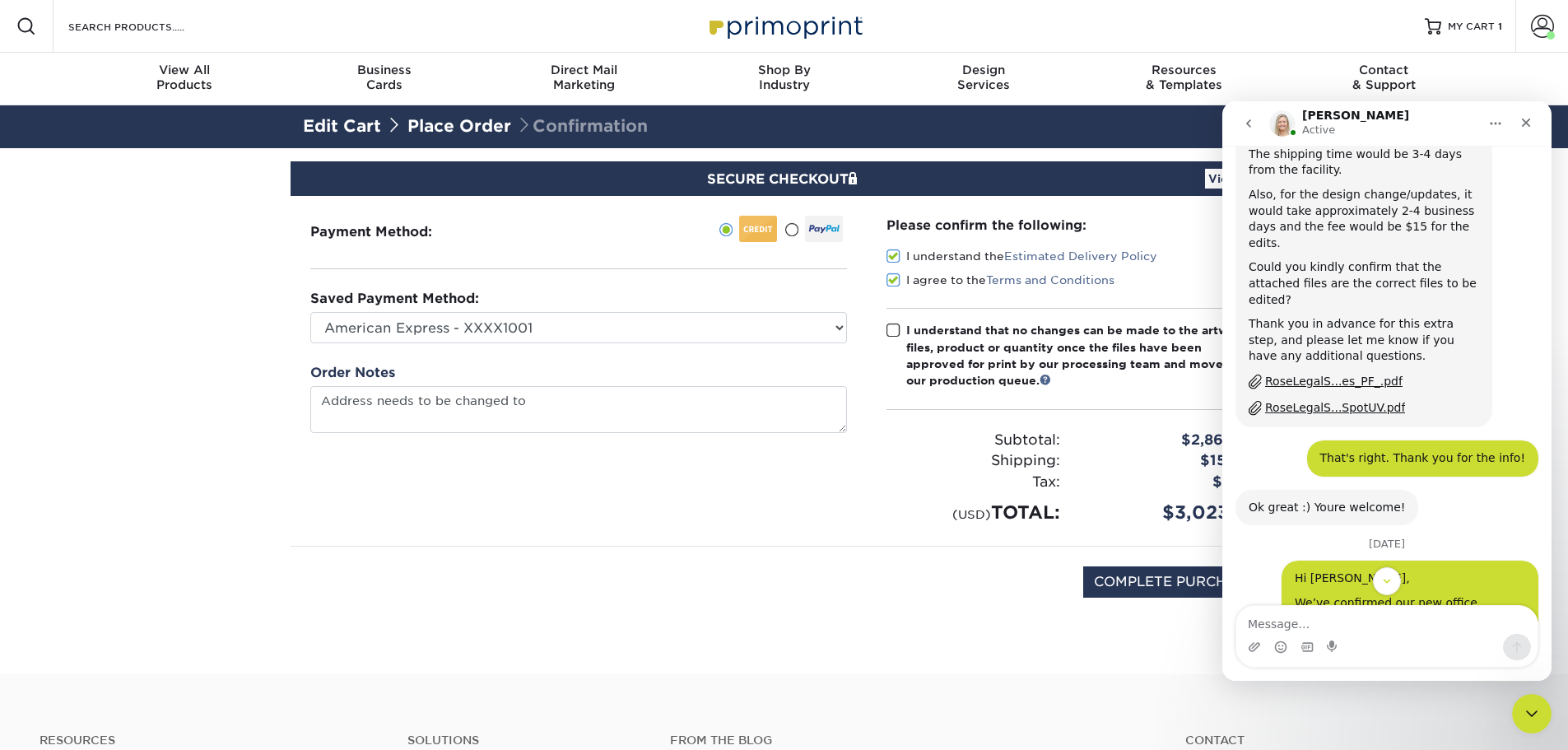
click at [1294, 668] on div "1520 S 5th St, Ste 210 Saint Charles, MO 63303" at bounding box center [1409, 684] width 230 height 32
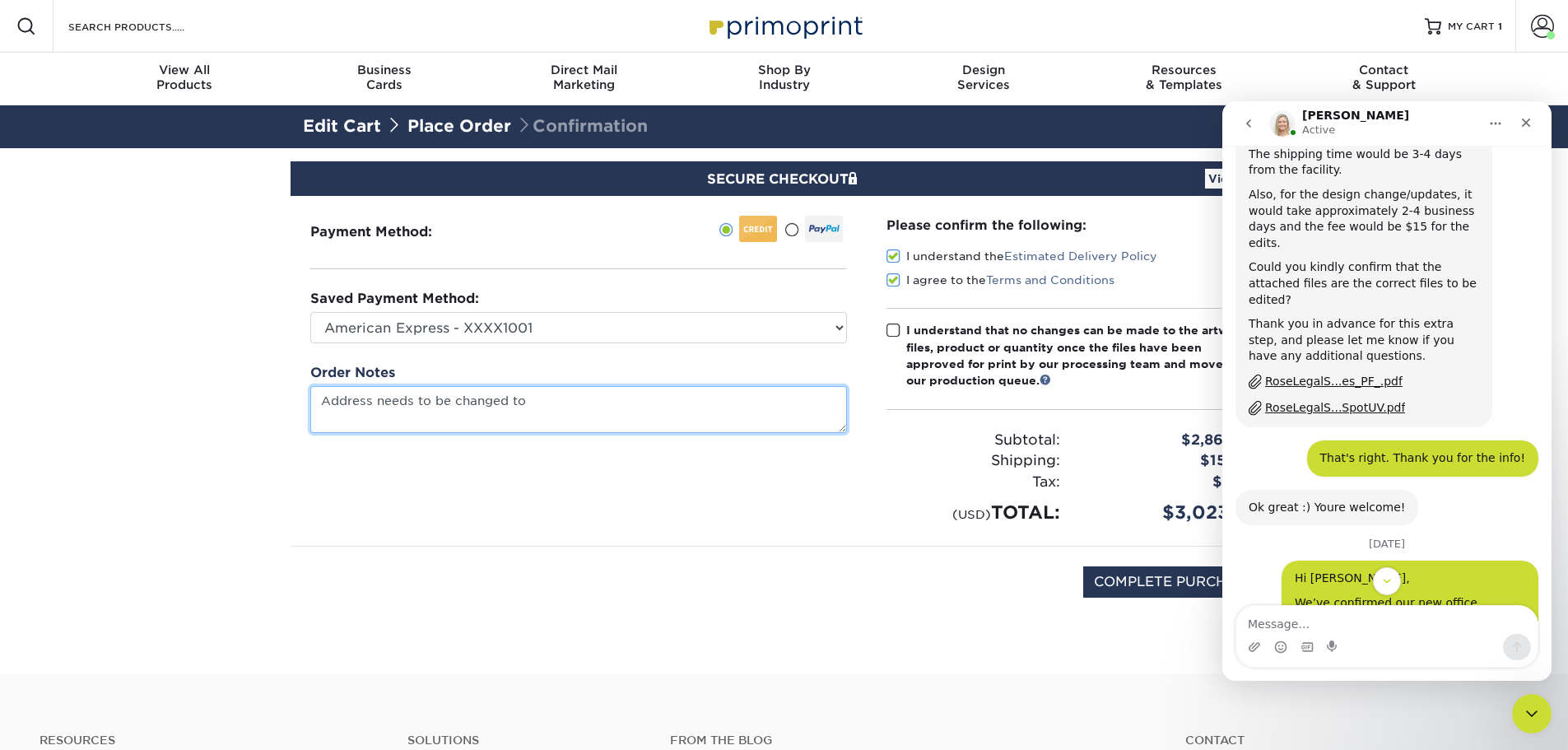
click at [353, 404] on textarea "Address needs to be changed to" at bounding box center [578, 409] width 537 height 47
click at [598, 402] on textarea "O'Fallon Address needs to be changed to" at bounding box center [578, 409] width 537 height 47
type textarea "O'Fallon Address needs to be changed to 1520 S 5th St, Ste 210 Saint Charles, M…"
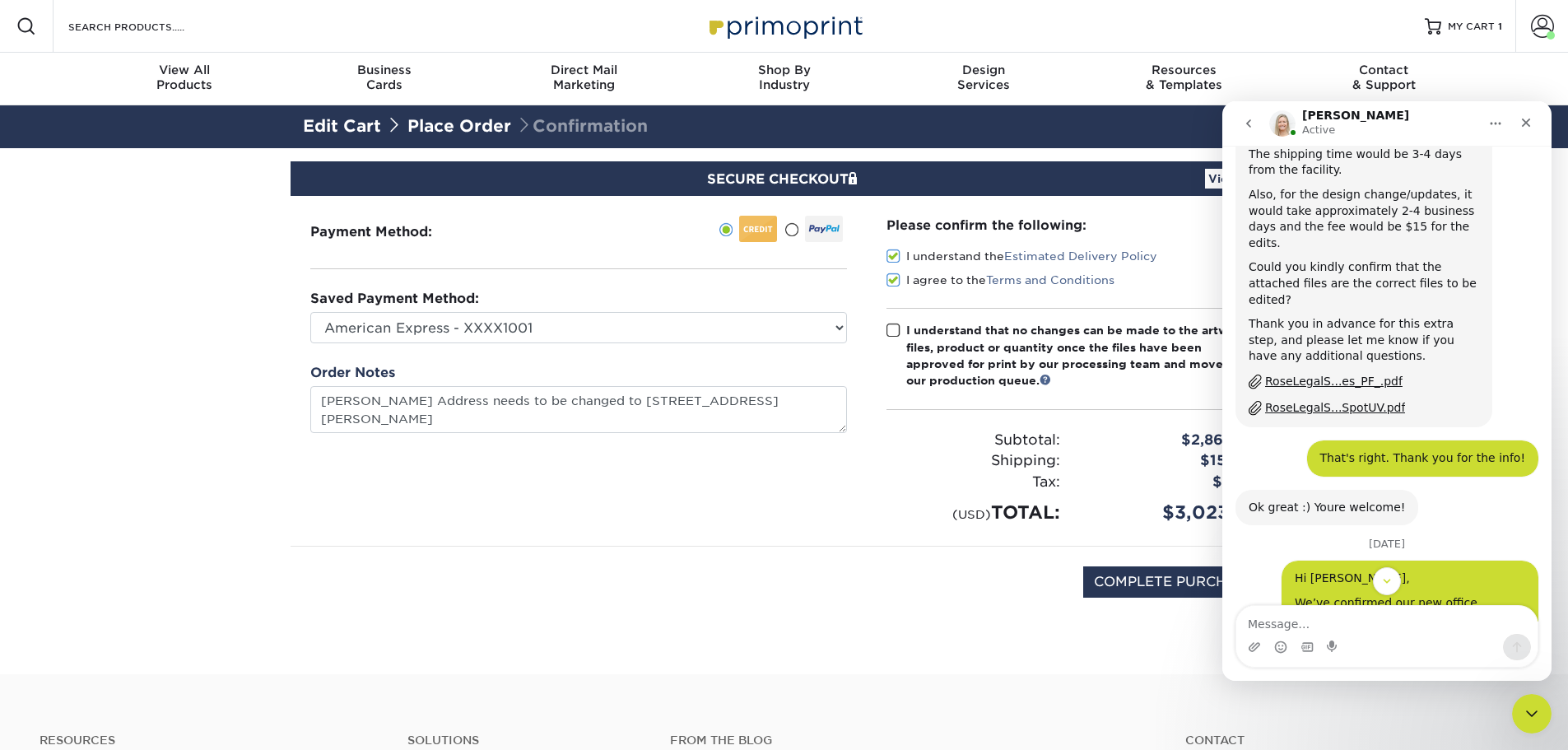
click at [976, 622] on div "COMPLETE PURCHASE" at bounding box center [784, 591] width 963 height 88
click at [1388, 581] on icon "Scroll to bottom" at bounding box center [1387, 580] width 7 height 4
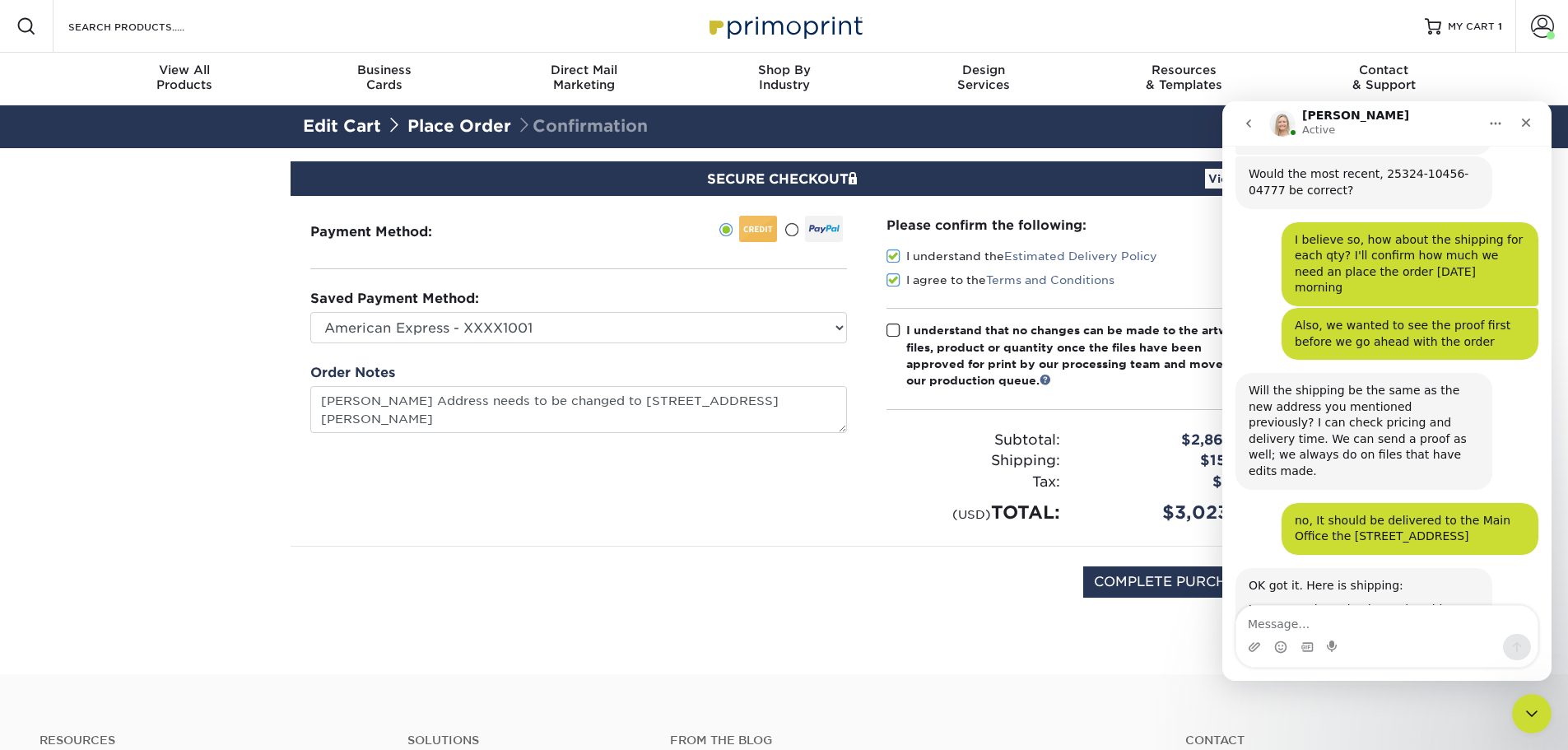
scroll to position [4769, 0]
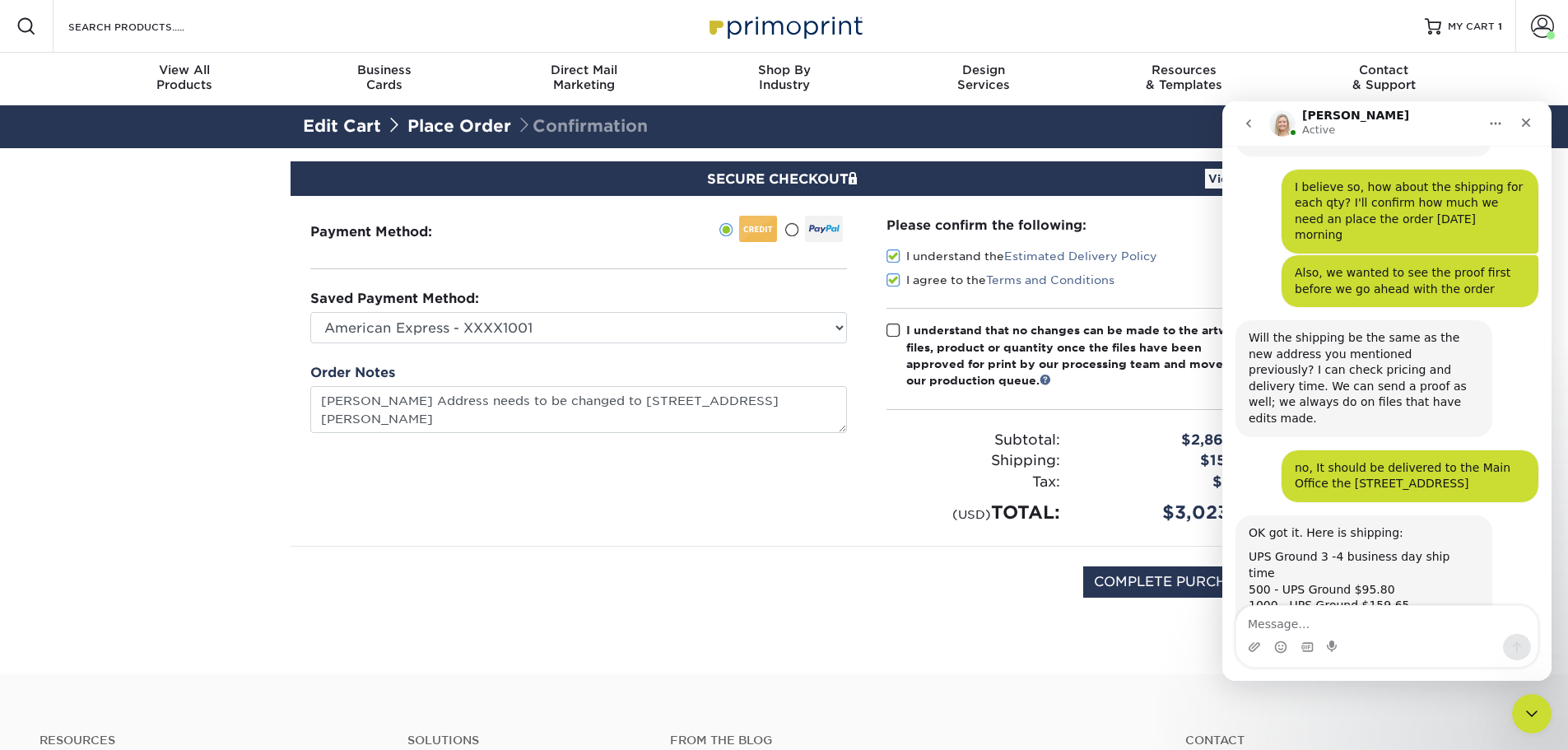
click at [1521, 115] on div "Close" at bounding box center [1526, 123] width 30 height 30
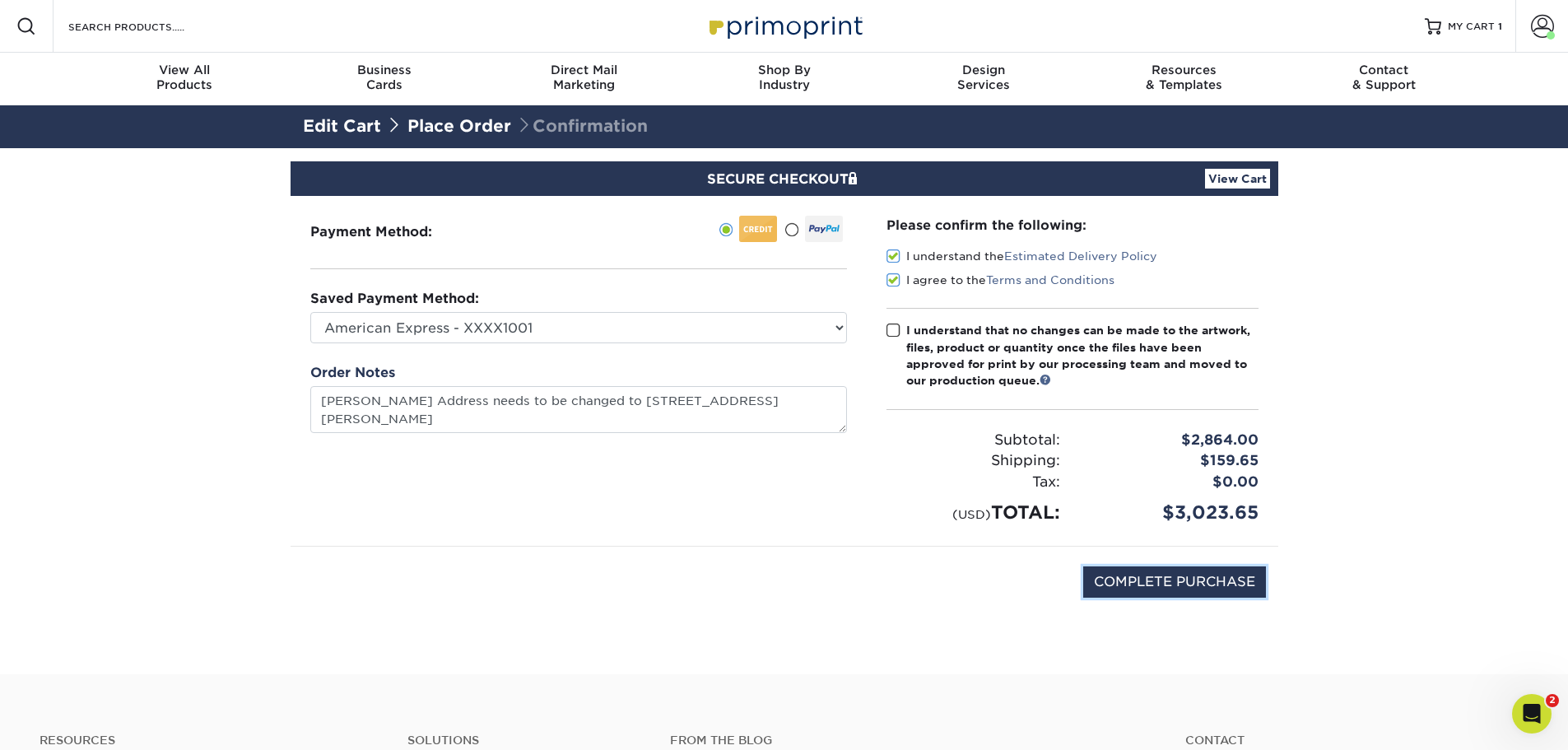
click at [1189, 587] on input "COMPLETE PURCHASE" at bounding box center [1174, 581] width 183 height 31
click at [1532, 716] on icon "Open Intercom Messenger" at bounding box center [1531, 714] width 11 height 13
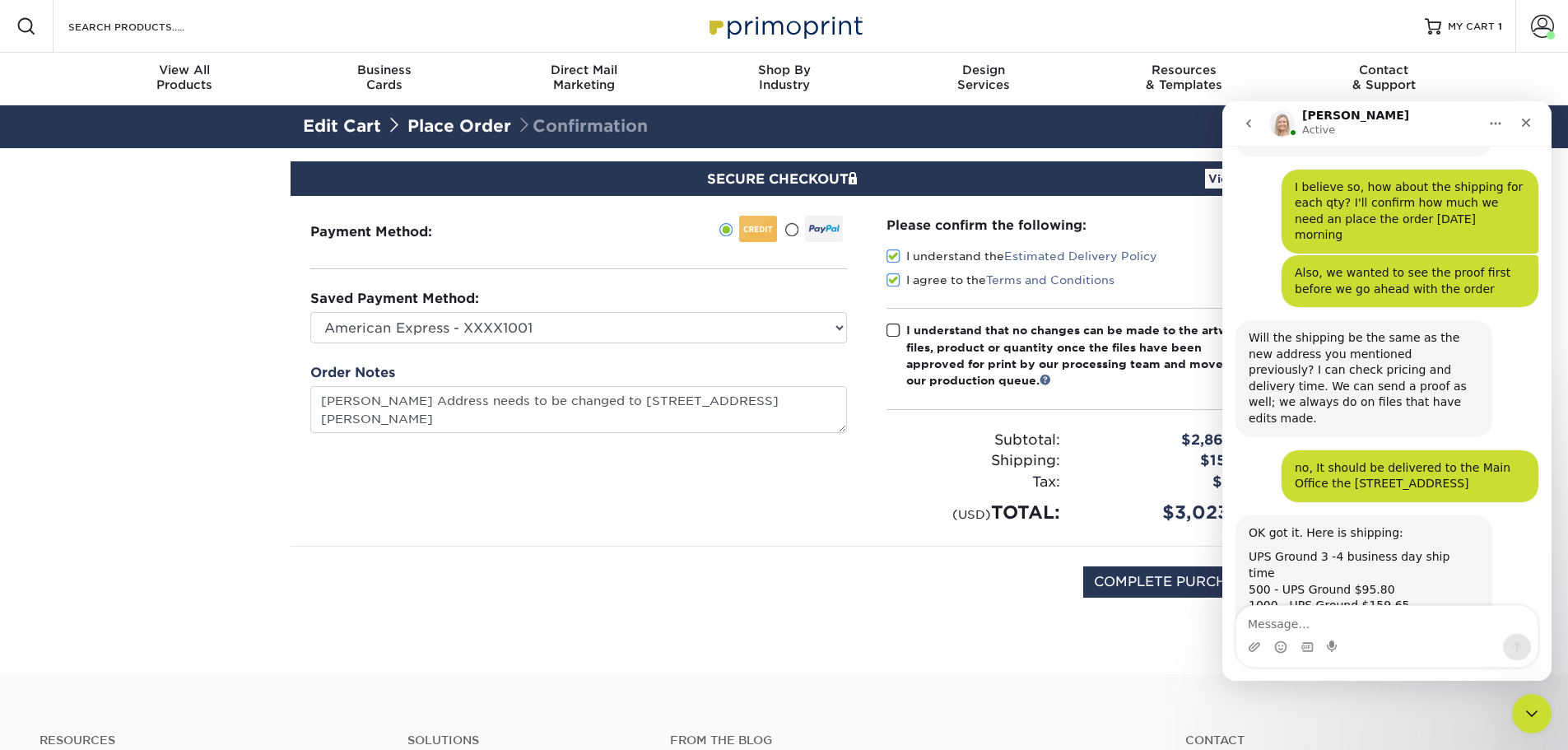
click at [1288, 625] on textarea "Message…" at bounding box center [1386, 620] width 301 height 28
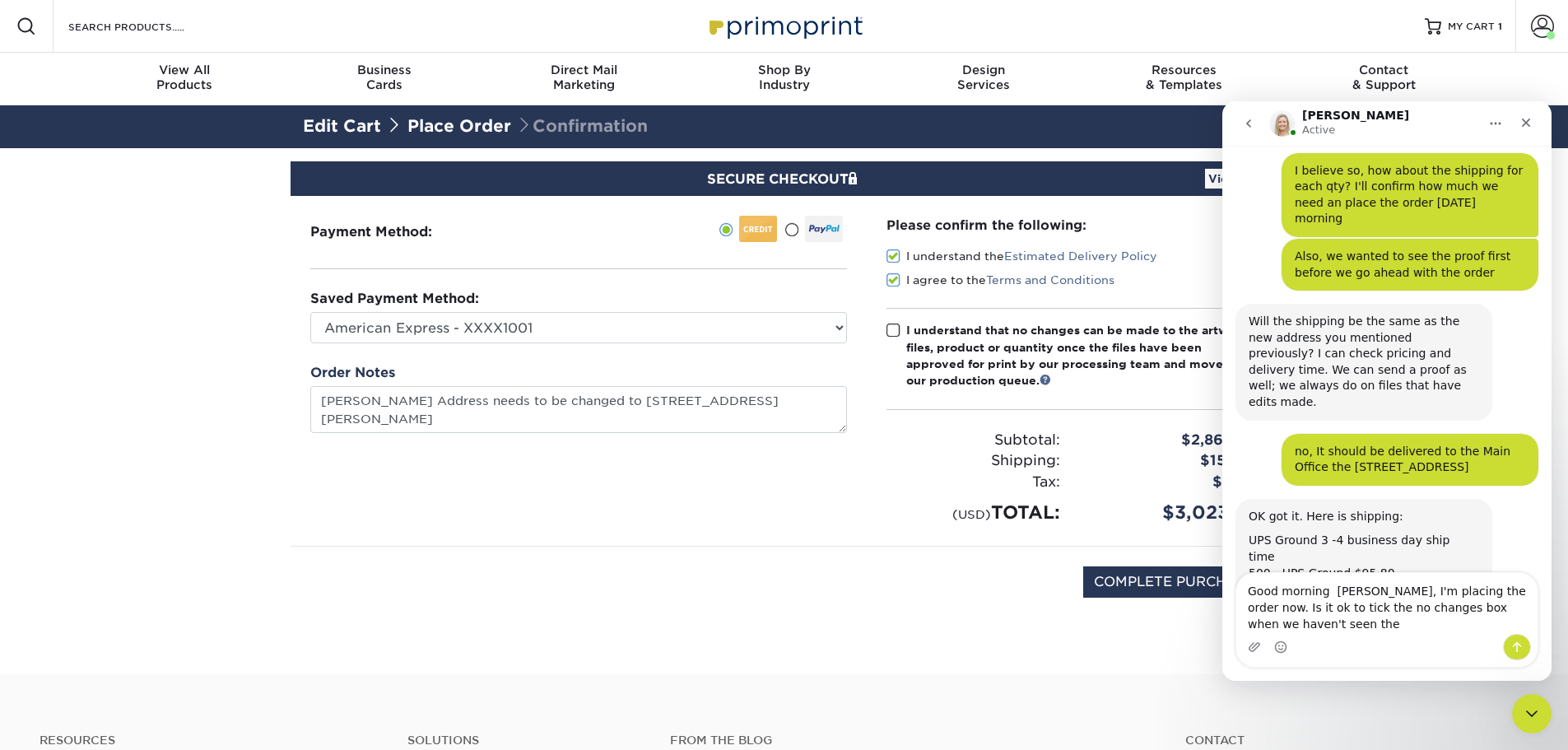
scroll to position [4801, 0]
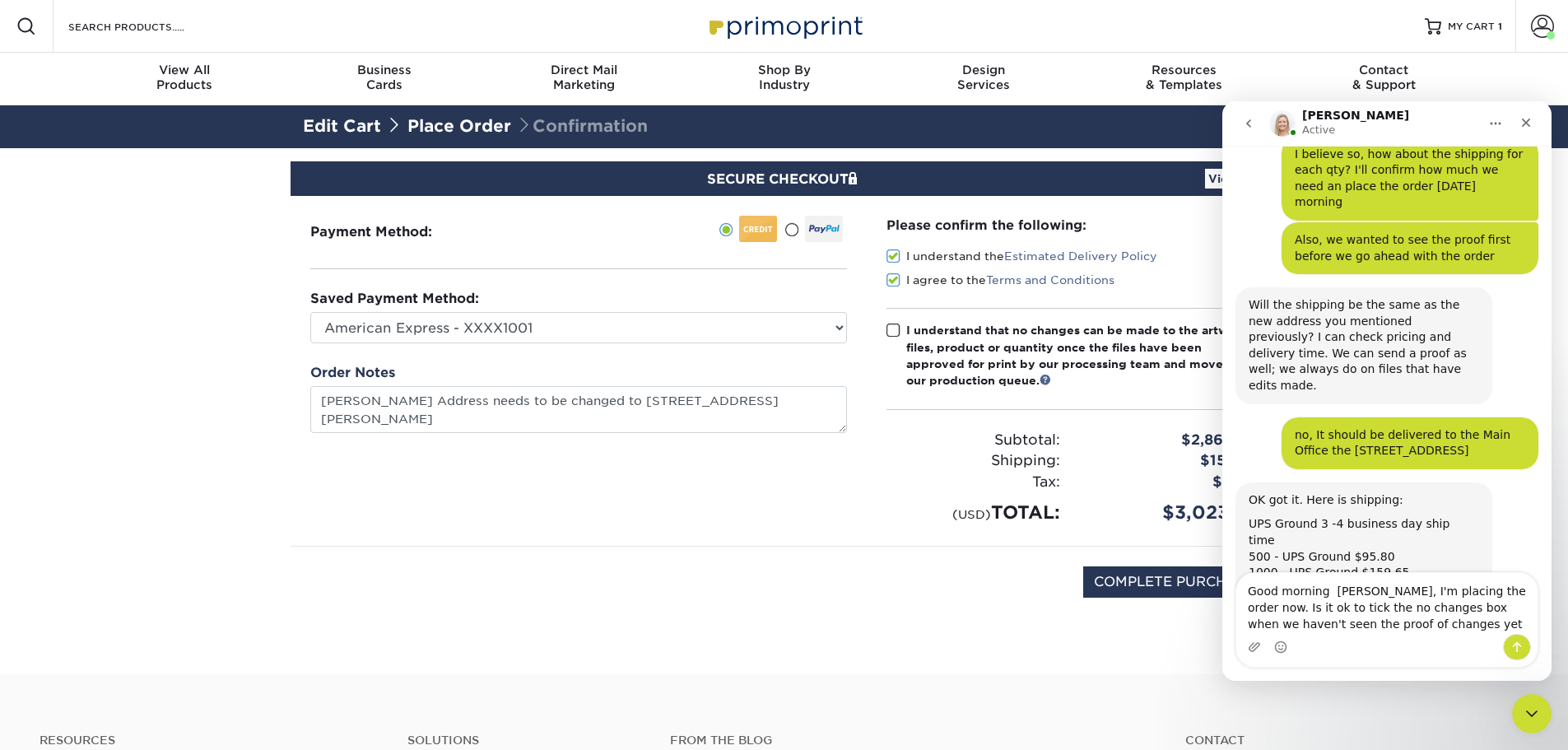
type textarea "Good morning [PERSON_NAME], I'm placing the order now. Is it ok to tick the no …"
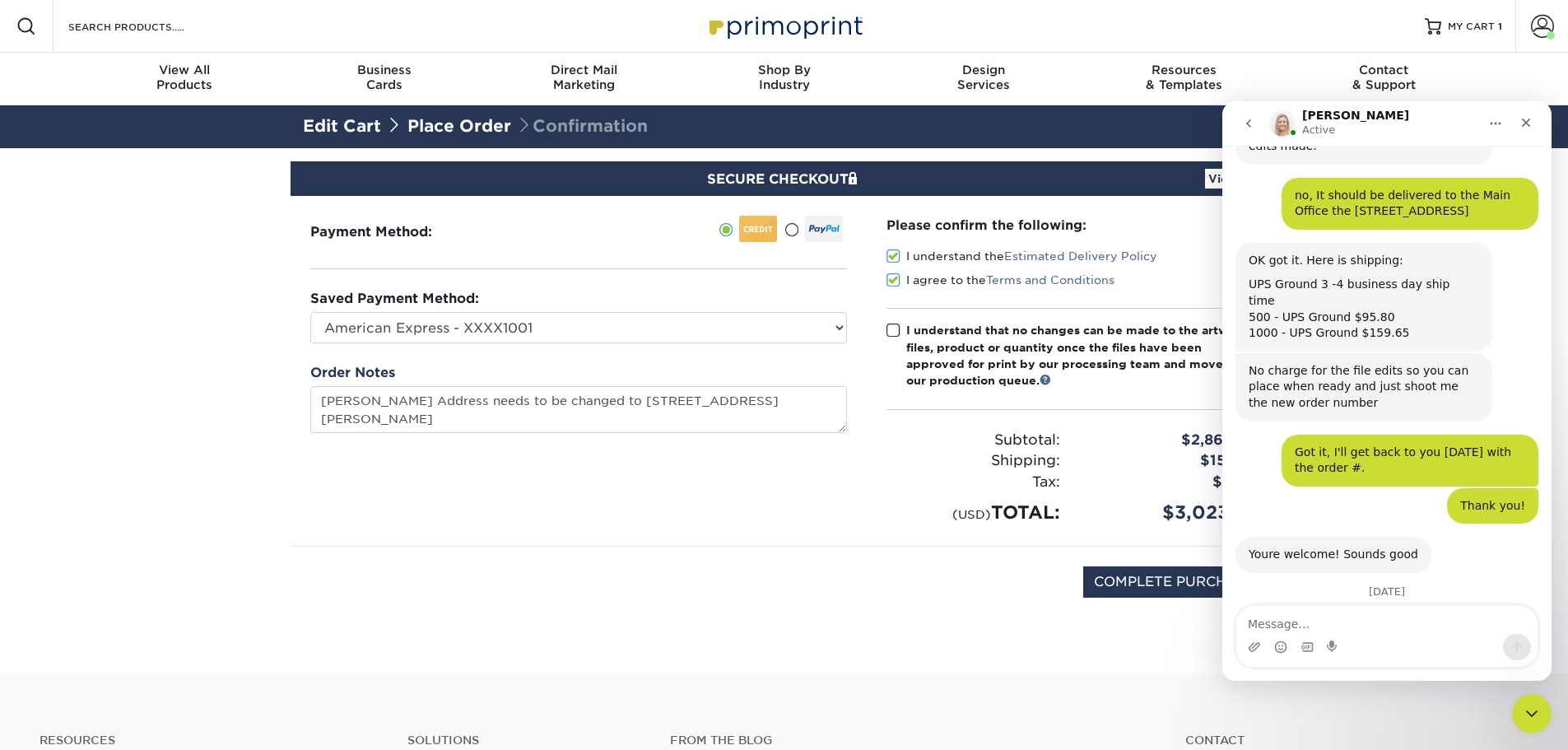
scroll to position [5039, 0]
click at [776, 524] on div "Payment Method:" at bounding box center [578, 371] width 576 height 350
click at [494, 114] on div "Edit Cart Place Order Confirmation" at bounding box center [784, 125] width 963 height 33
drag, startPoint x: 1525, startPoint y: 719, endPoint x: 3010, endPoint y: 1407, distance: 1636.6
click at [1525, 719] on icon "Close Intercom Messenger" at bounding box center [1531, 714] width 19 height 19
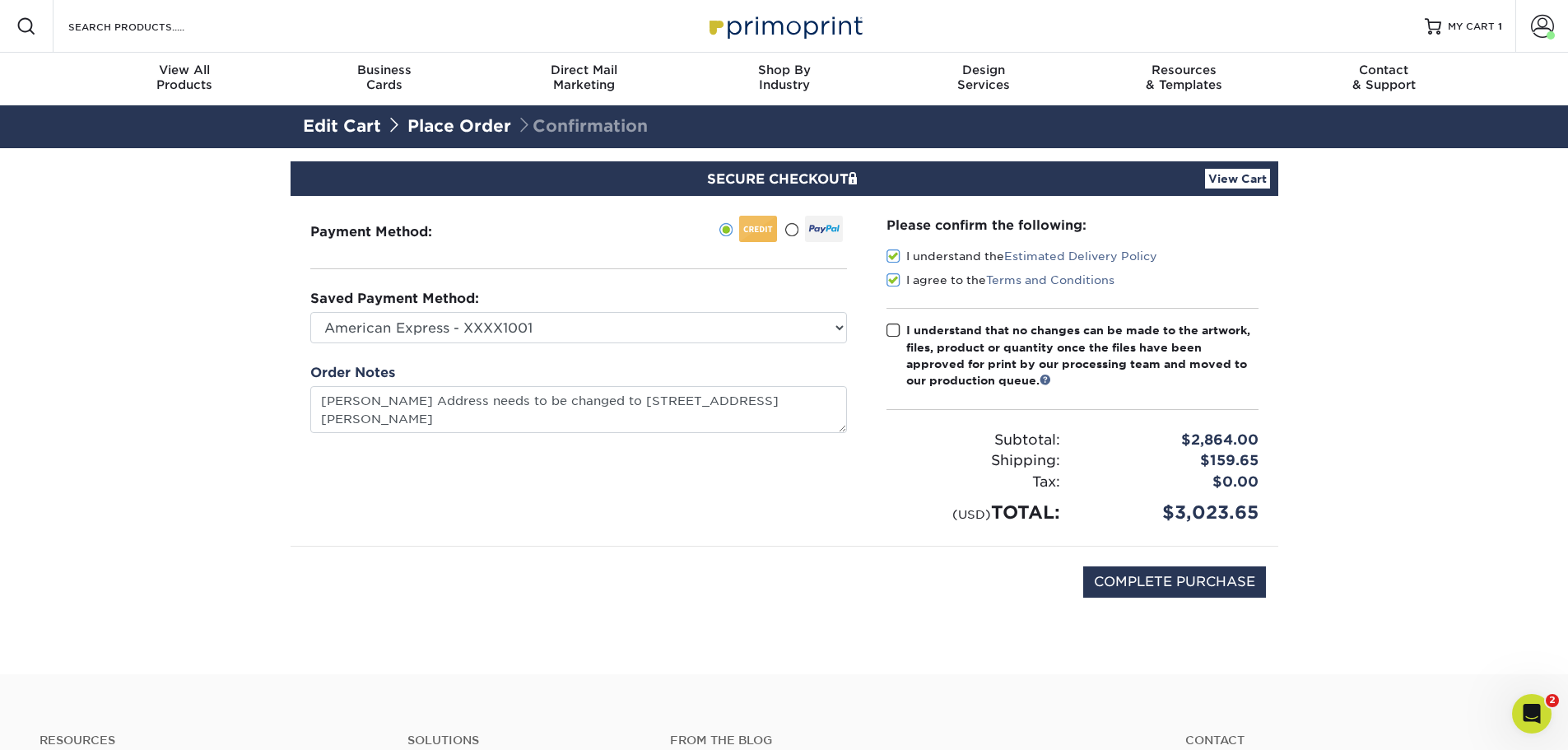
click at [1255, 182] on link "View Cart" at bounding box center [1238, 178] width 65 height 19
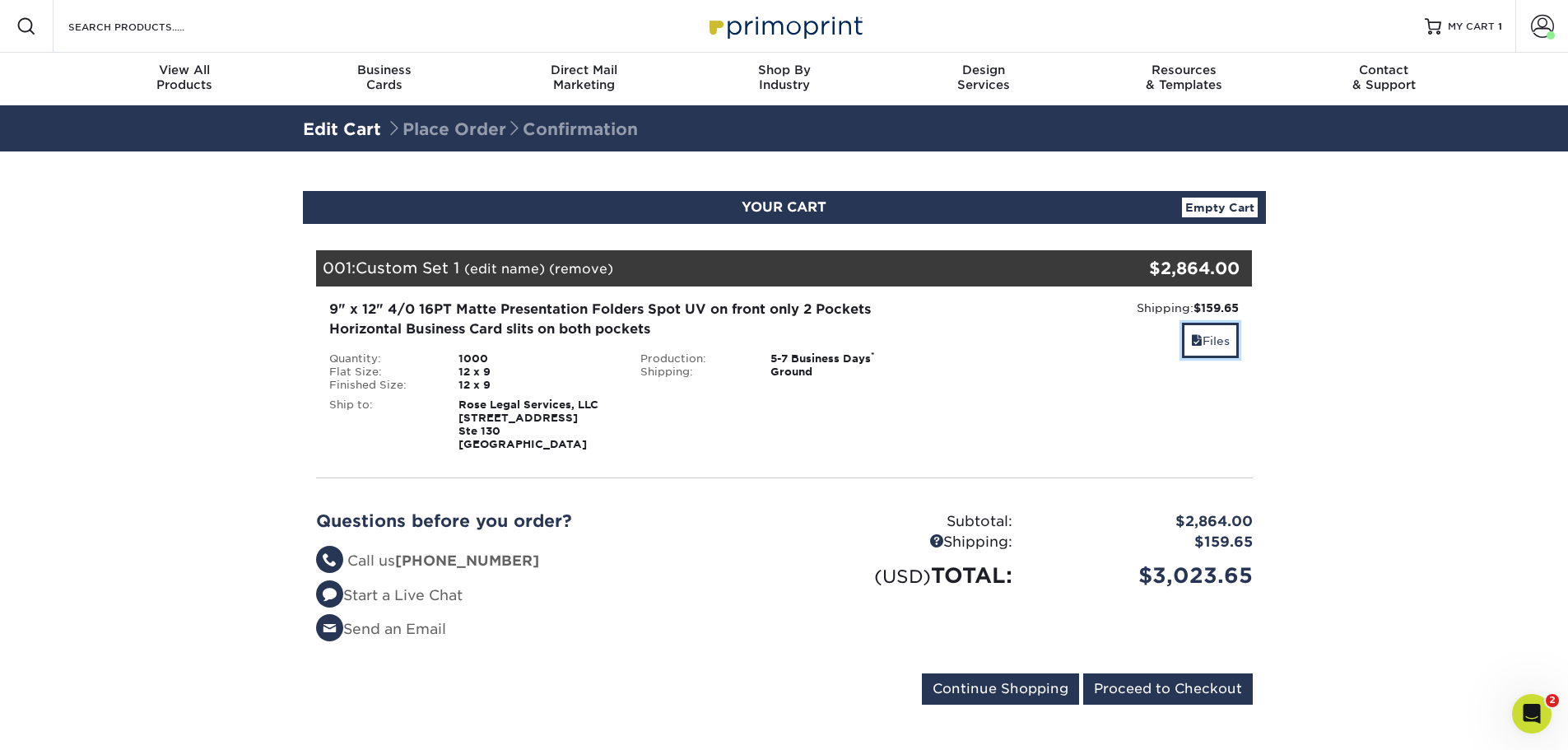
click at [1208, 349] on link "Files" at bounding box center [1210, 340] width 57 height 35
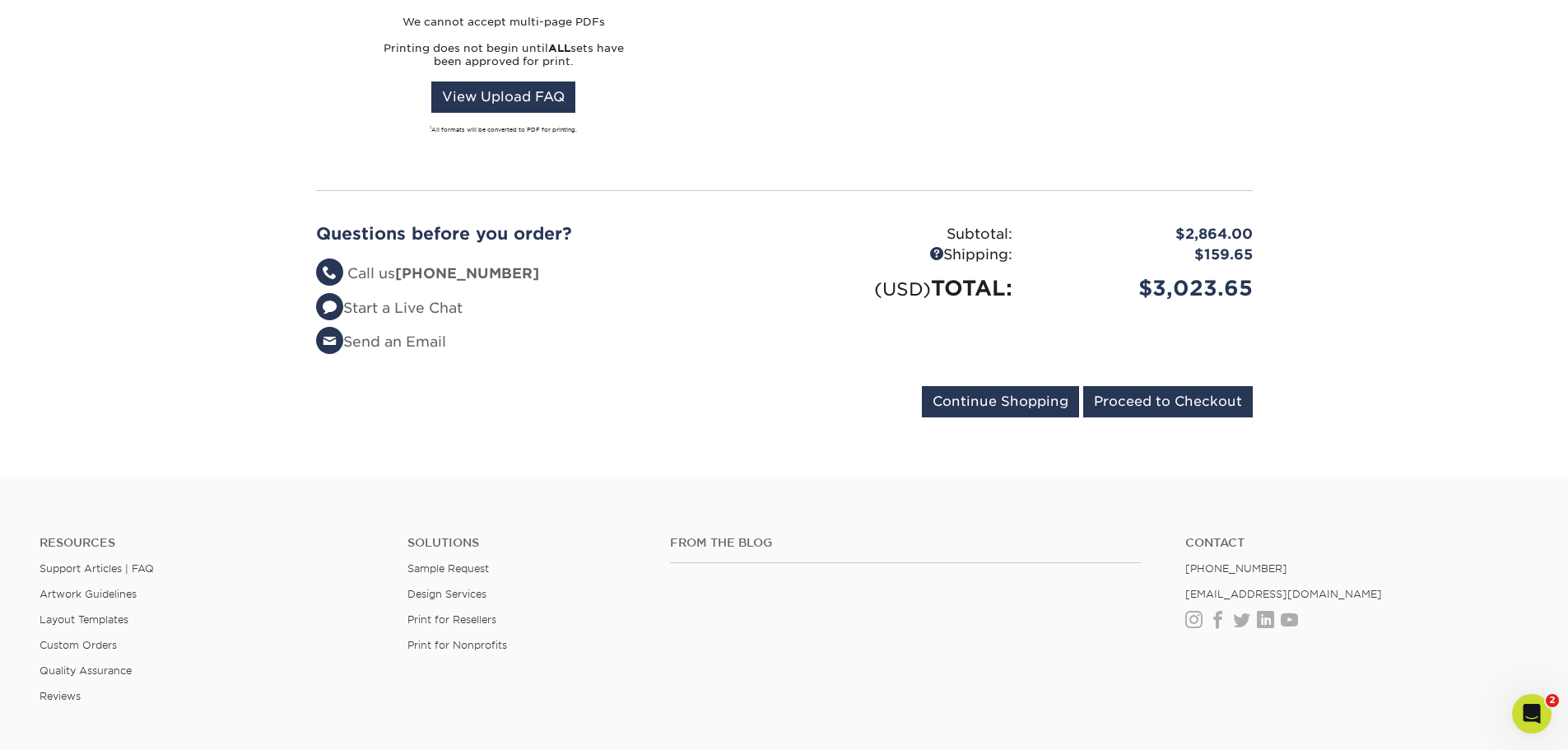
scroll to position [659, 0]
click at [1201, 398] on input "Proceed to Checkout" at bounding box center [1168, 400] width 170 height 31
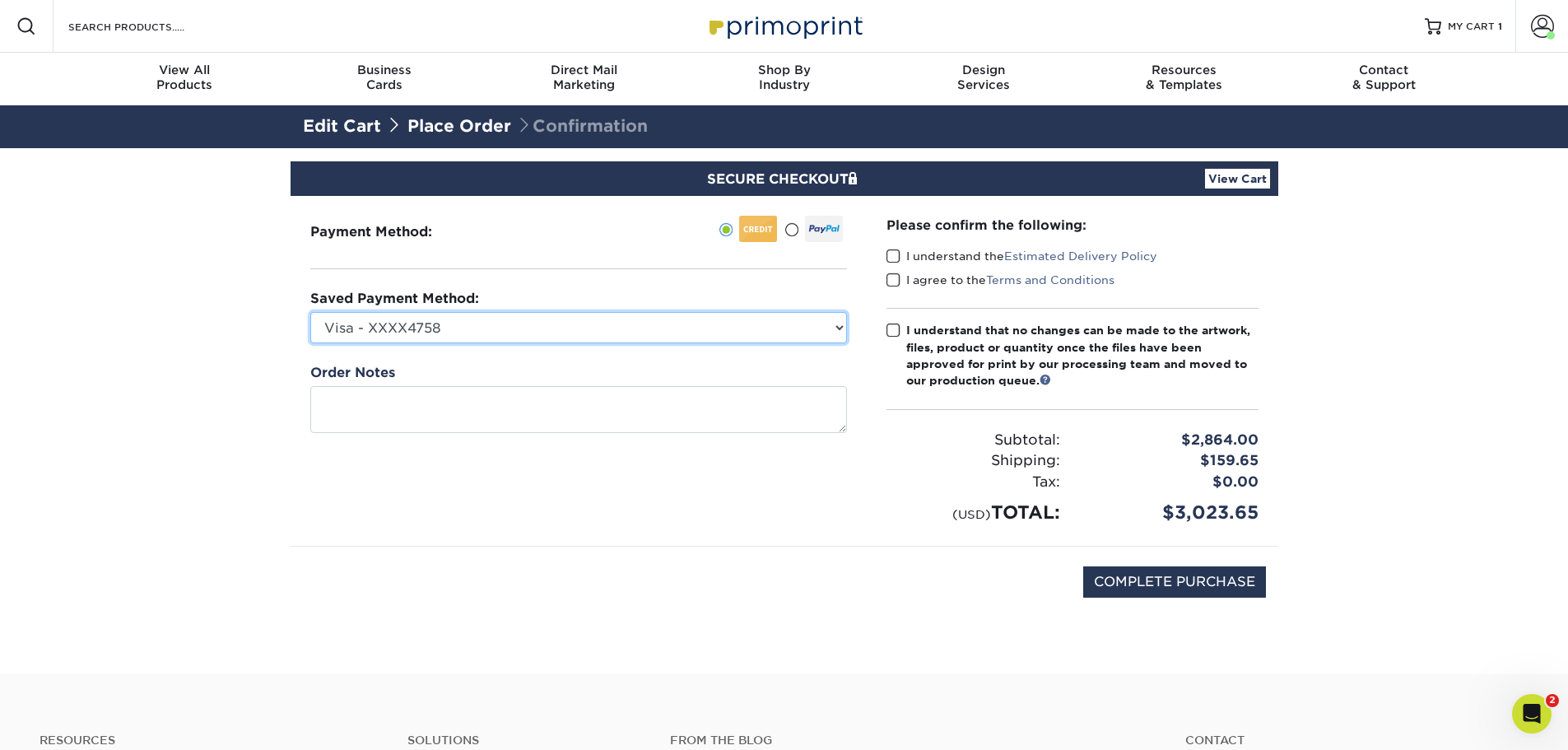
click at [810, 335] on select "Visa - XXXX4758 Visa - XXXX8436 American Express - XXXX1001 New Credit Card" at bounding box center [578, 327] width 537 height 31
select select "73393"
click at [310, 312] on select "Visa - XXXX4758 Visa - XXXX8436 American Express - XXXX1001 New Credit Card" at bounding box center [578, 327] width 537 height 31
click at [890, 254] on span at bounding box center [893, 256] width 14 height 16
click at [0, 0] on input "I understand the Estimated Delivery Policy" at bounding box center [0, 0] width 0 height 0
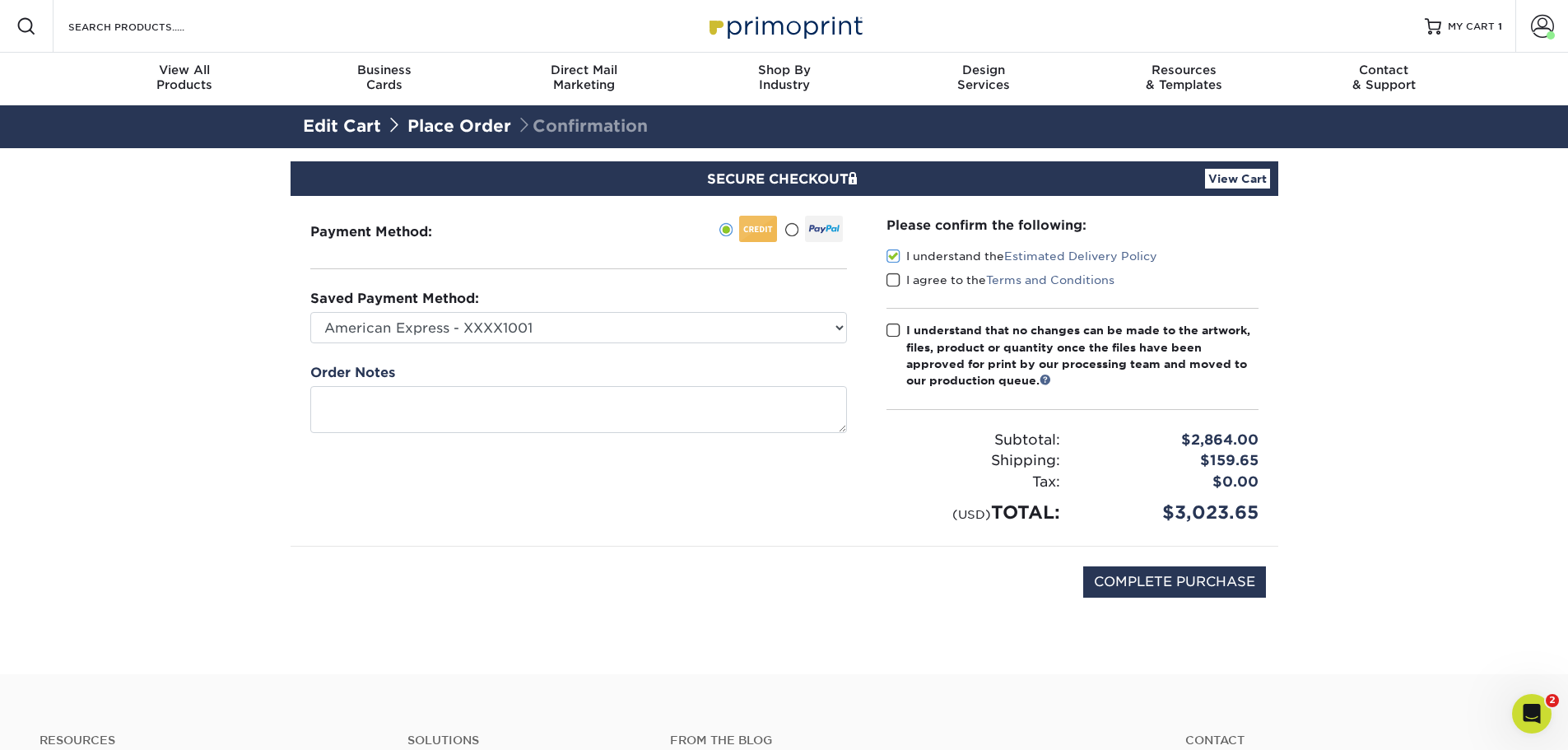
click at [890, 270] on div "Please confirm the following: I understand the Estimated Delivery Policy I agre…" at bounding box center [1072, 370] width 372 height 310
click at [893, 279] on span at bounding box center [893, 281] width 14 height 16
click at [0, 0] on input "I agree to the Terms and Conditions" at bounding box center [0, 0] width 0 height 0
drag, startPoint x: 893, startPoint y: 326, endPoint x: 876, endPoint y: 338, distance: 20.8
click at [888, 327] on span at bounding box center [893, 330] width 14 height 16
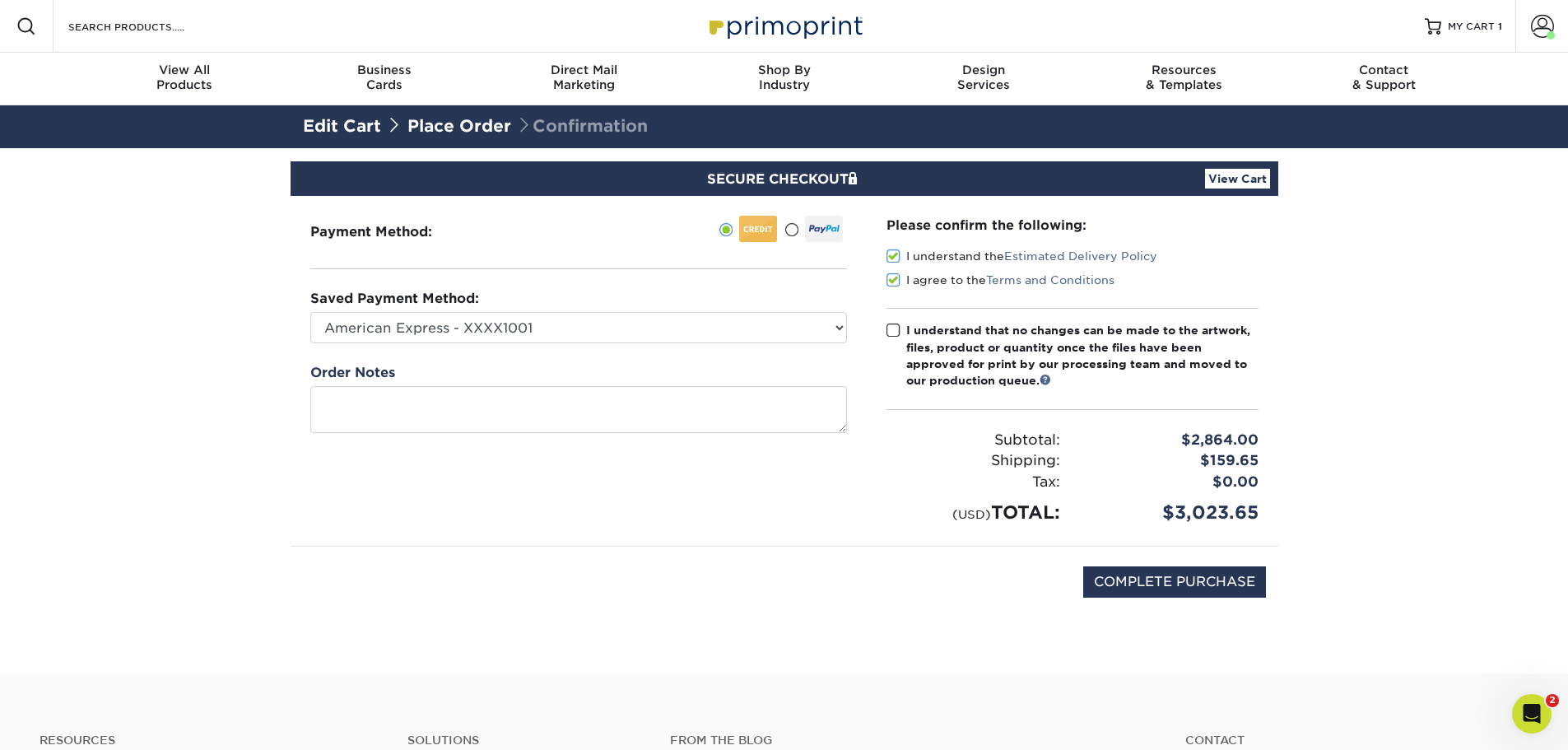
click at [0, 0] on input "I understand that no changes can be made to the artwork, files, product or quan…" at bounding box center [0, 0] width 0 height 0
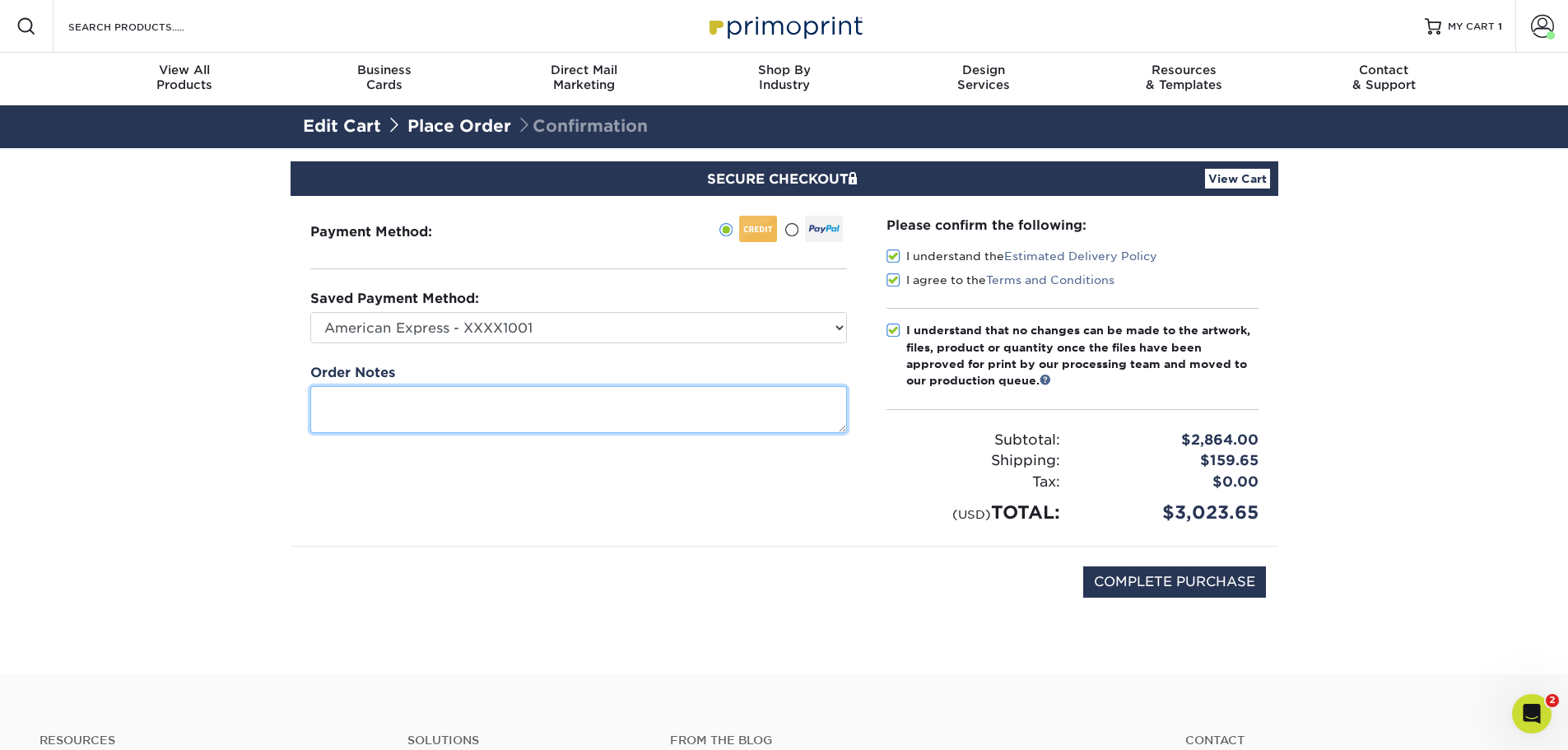
click at [599, 412] on textarea at bounding box center [578, 409] width 537 height 47
paste textarea "[STREET_ADDRESS][PERSON_NAME]"
type textarea "[PERSON_NAME] address should be changed to [STREET_ADDRESS][PERSON_NAME]"
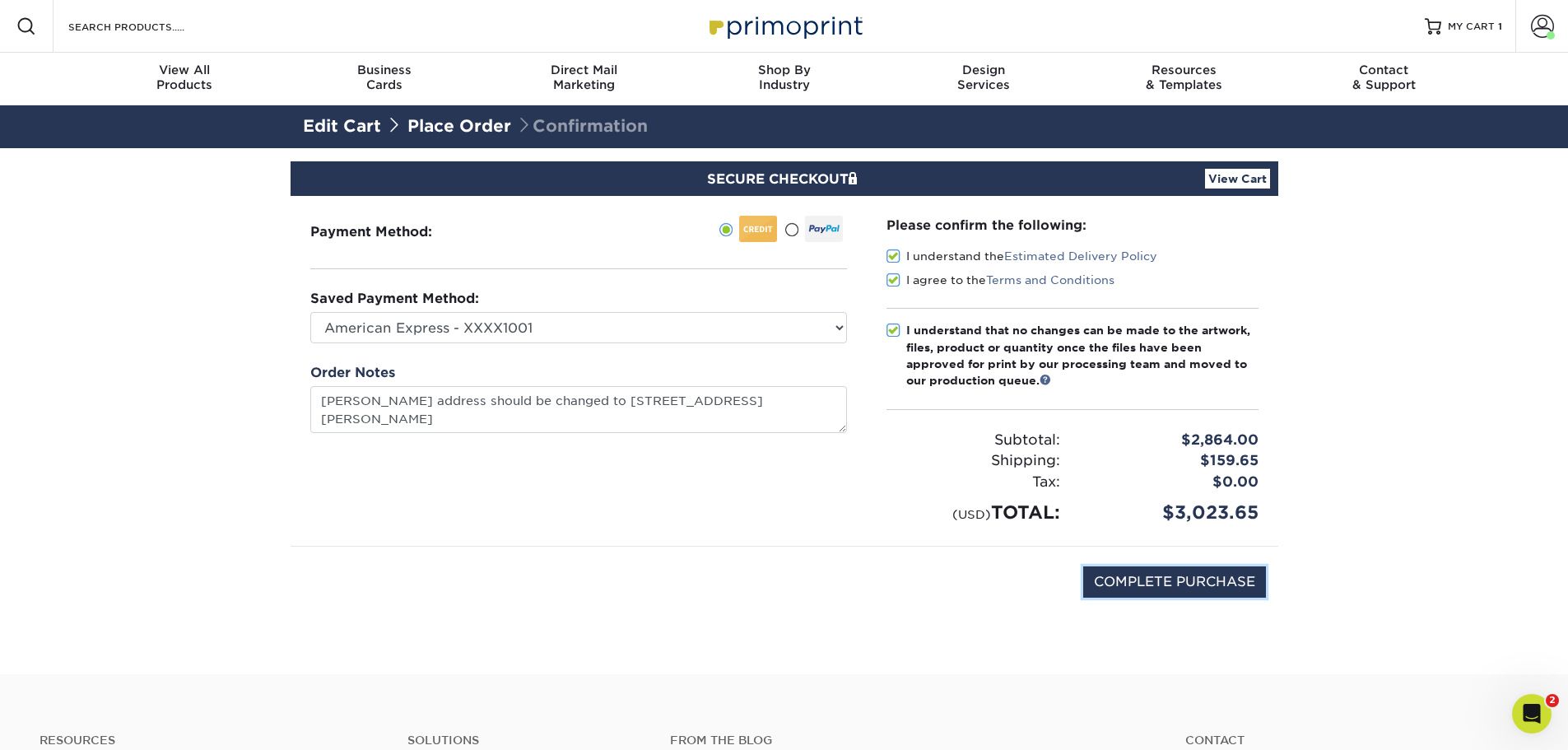
click at [1173, 583] on input "COMPLETE PURCHASE" at bounding box center [1174, 581] width 183 height 31
type input "PROCESSING, PLEASE WAIT..."
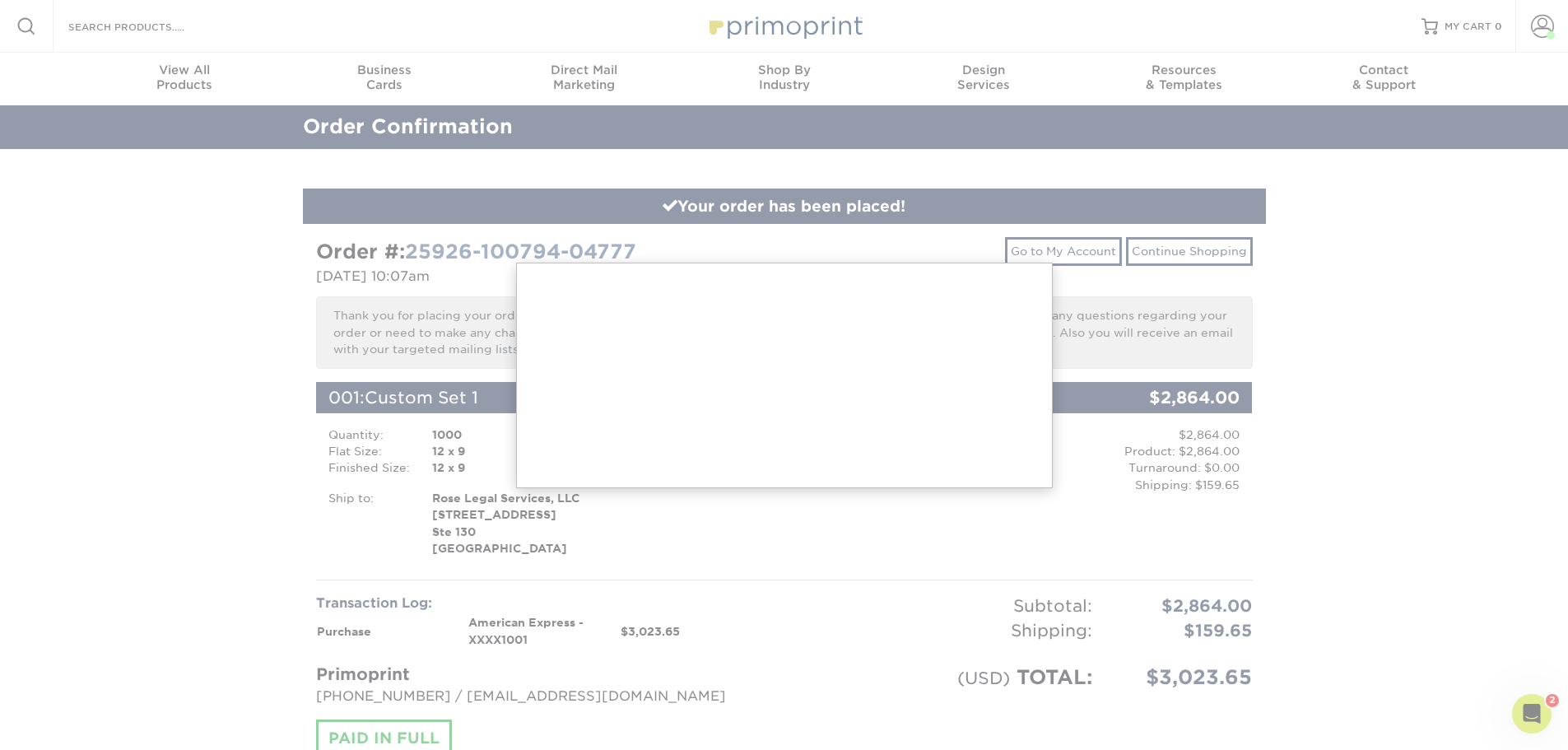
drag, startPoint x: 649, startPoint y: 254, endPoint x: 580, endPoint y: 255, distance: 69.0
click at [580, 255] on div at bounding box center [784, 681] width 1568 height 1363
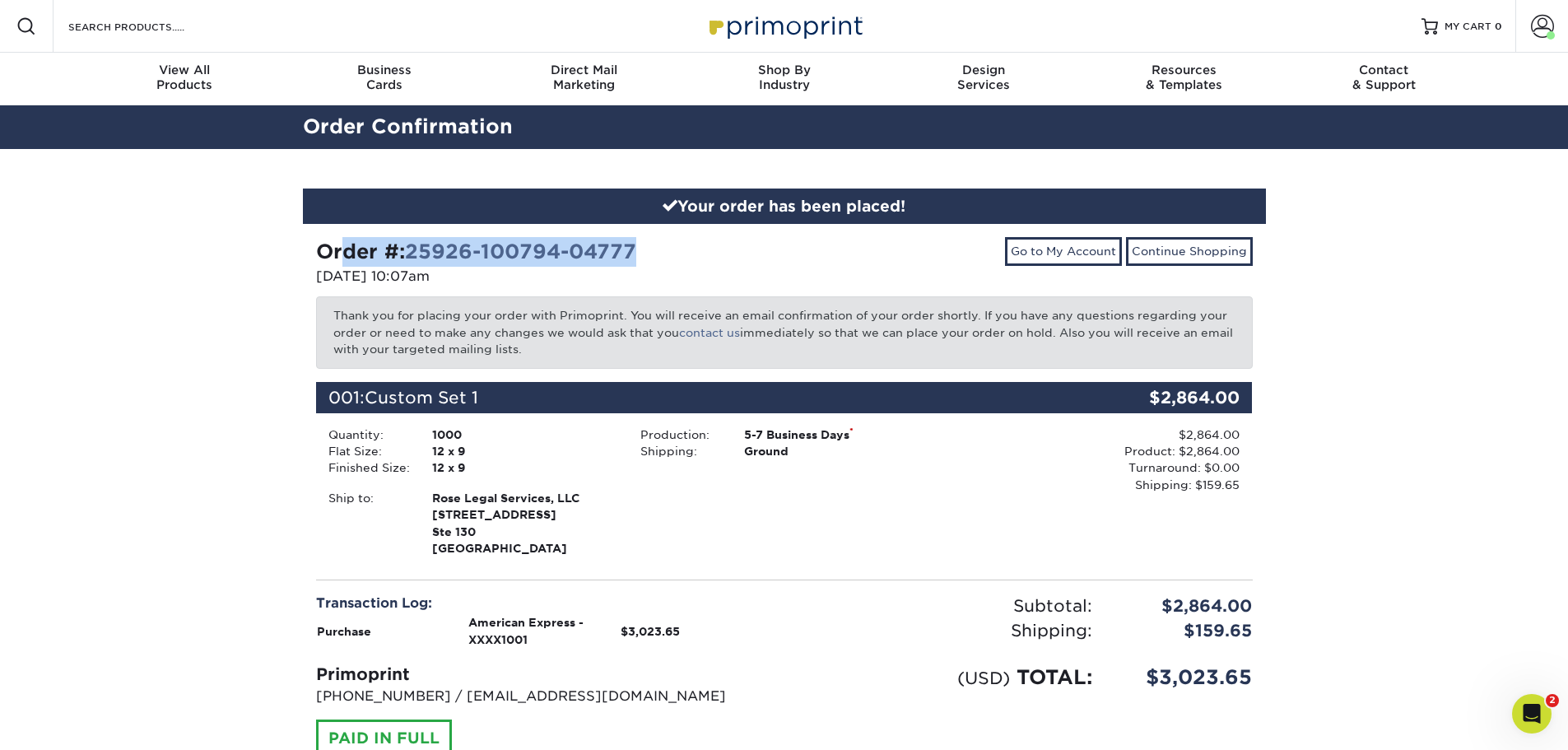
drag, startPoint x: 650, startPoint y: 258, endPoint x: 325, endPoint y: 258, distance: 325.0
click at [325, 258] on div "Order #: 25926-100794-04777" at bounding box center [544, 252] width 456 height 30
copy strong "rder #: 25926-100794-04777"
click at [673, 251] on div "Order #: 25926-100794-04777" at bounding box center [544, 252] width 456 height 30
drag, startPoint x: 673, startPoint y: 252, endPoint x: 306, endPoint y: 254, distance: 367.0
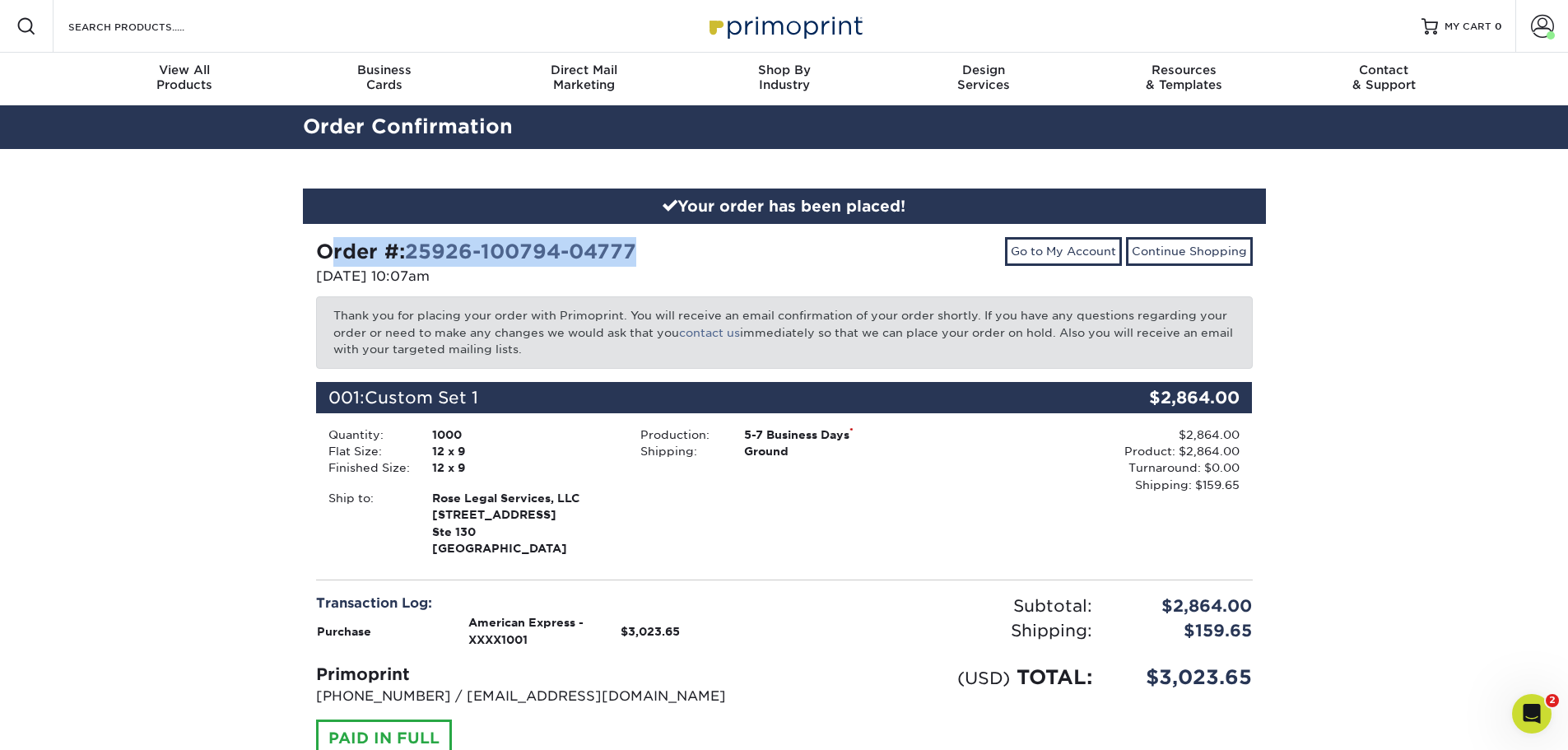
click at [306, 254] on div "Order #: 25926-100794-04777 09/26/2025 10:07am" at bounding box center [544, 263] width 480 height 53
copy strong "Order #: 25926-100794-04777"
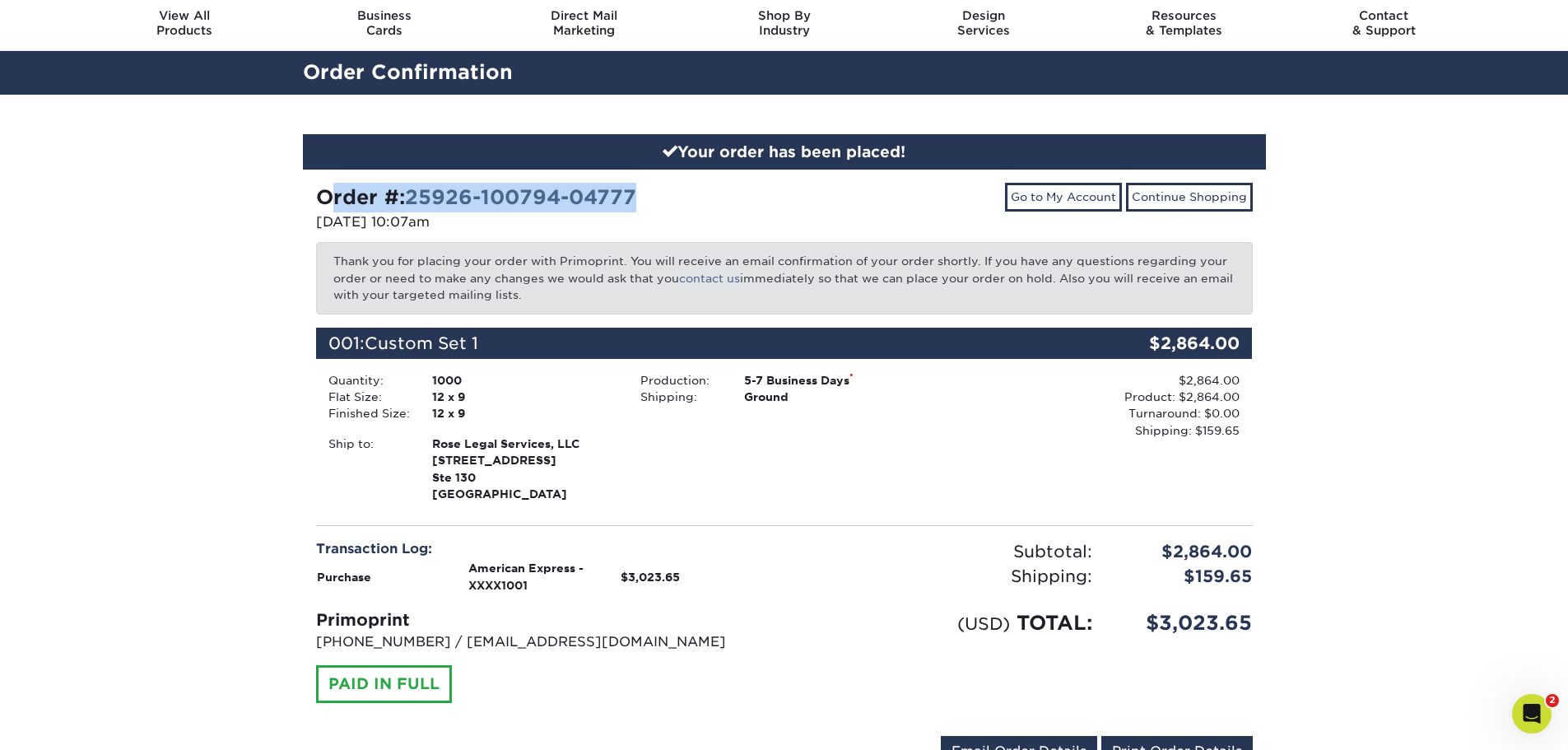
scroll to position [82, 0]
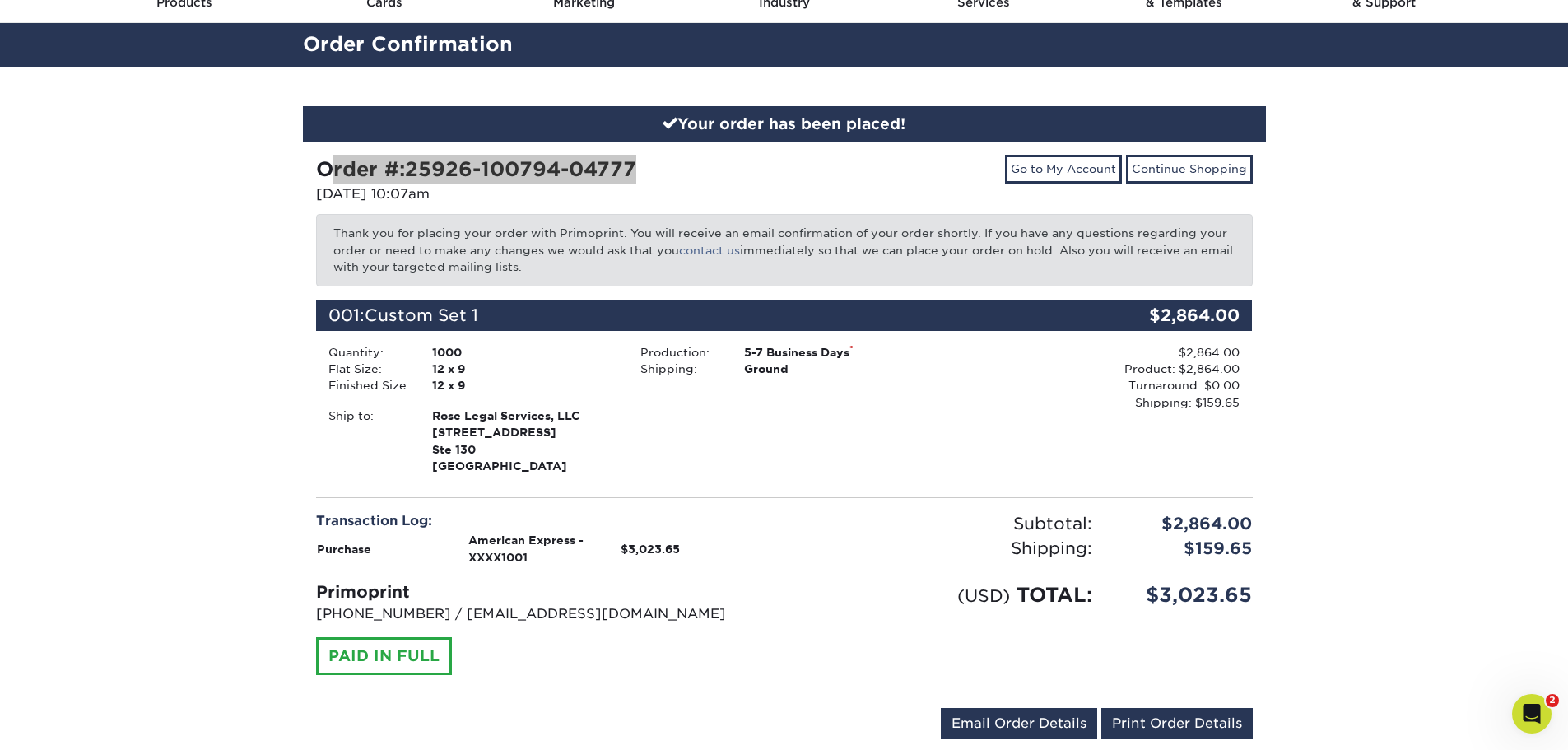
click at [1532, 706] on icon "Open Intercom Messenger" at bounding box center [1532, 714] width 27 height 27
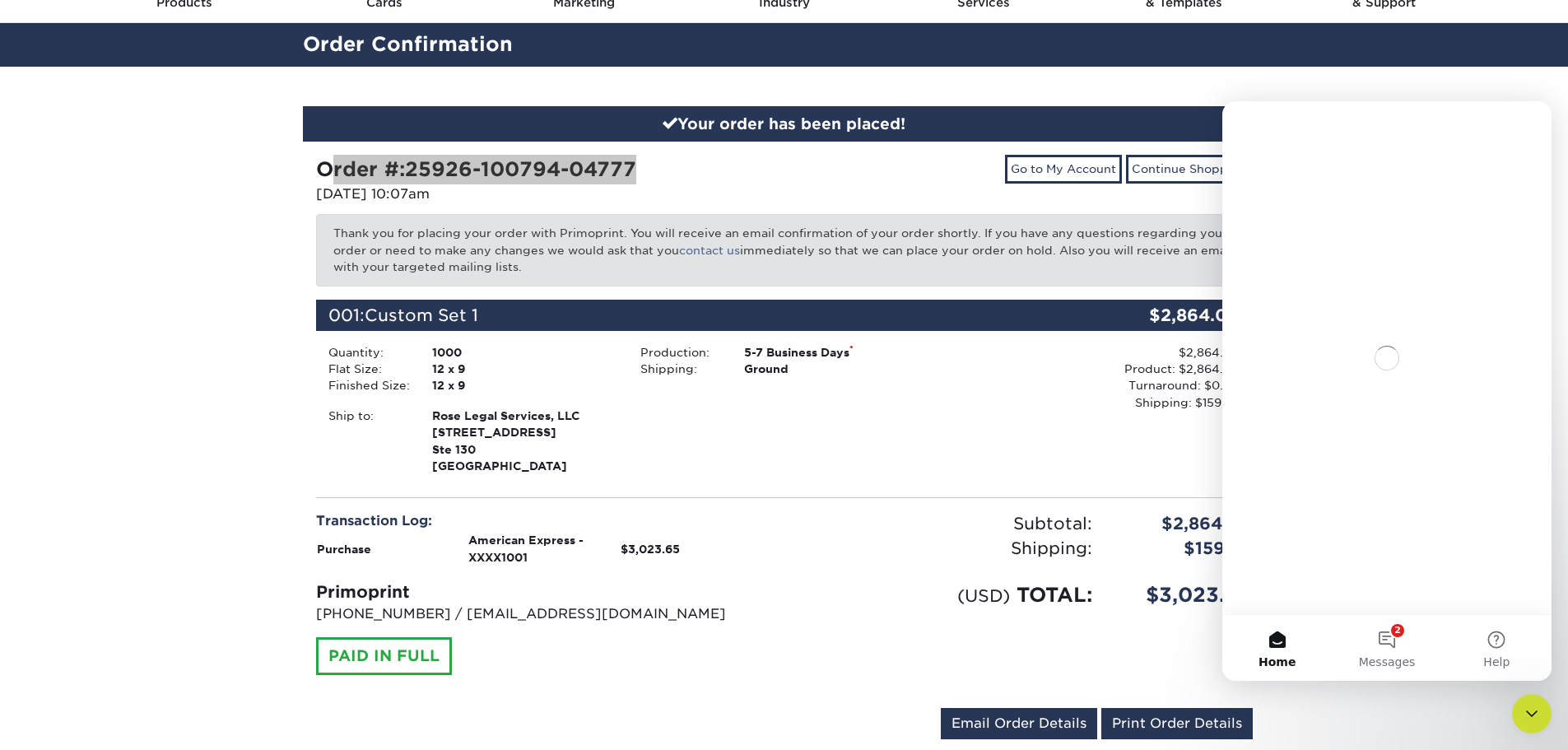
scroll to position [0, 0]
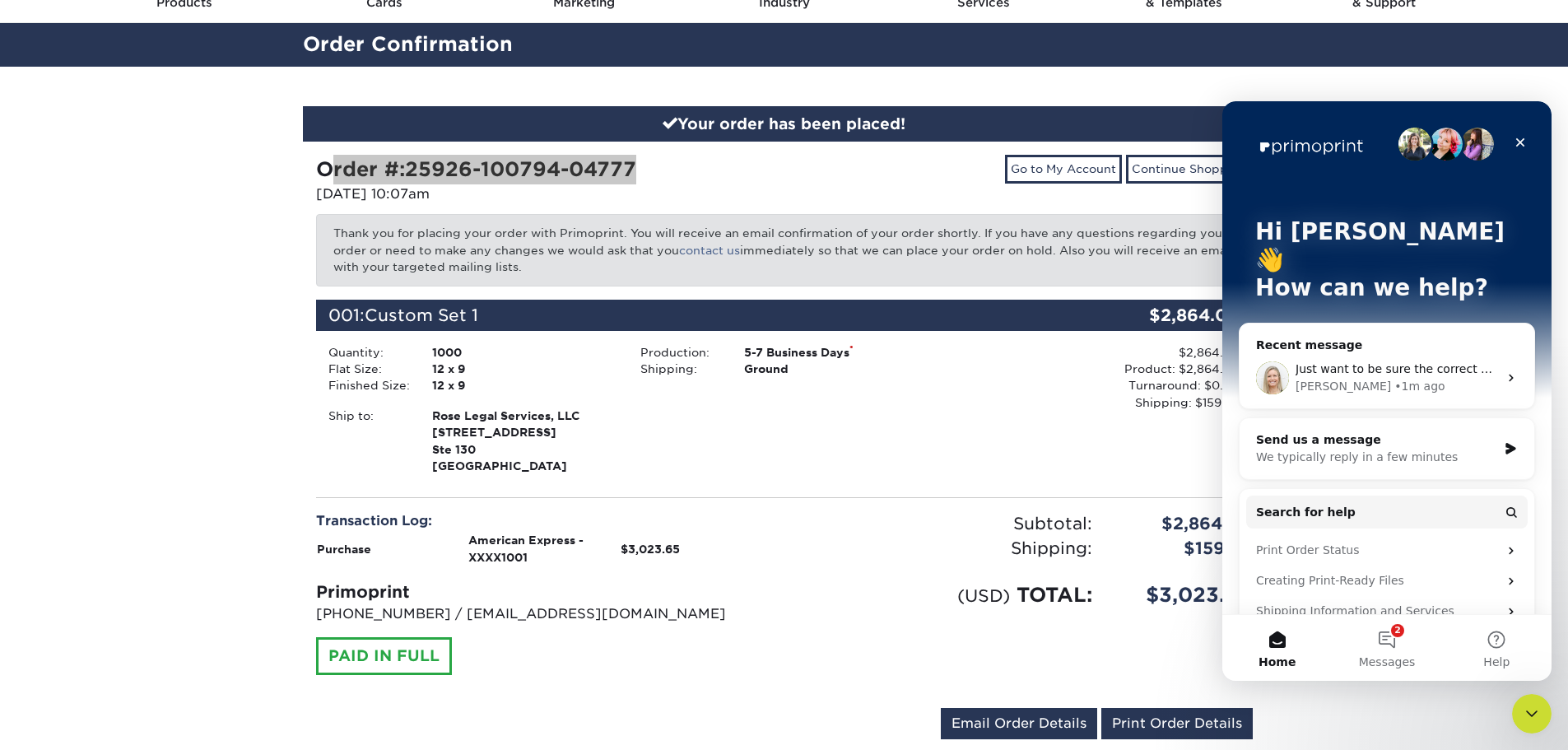
click at [1368, 362] on span "Just want to be sure the correct files are printed!" at bounding box center [1436, 368] width 281 height 13
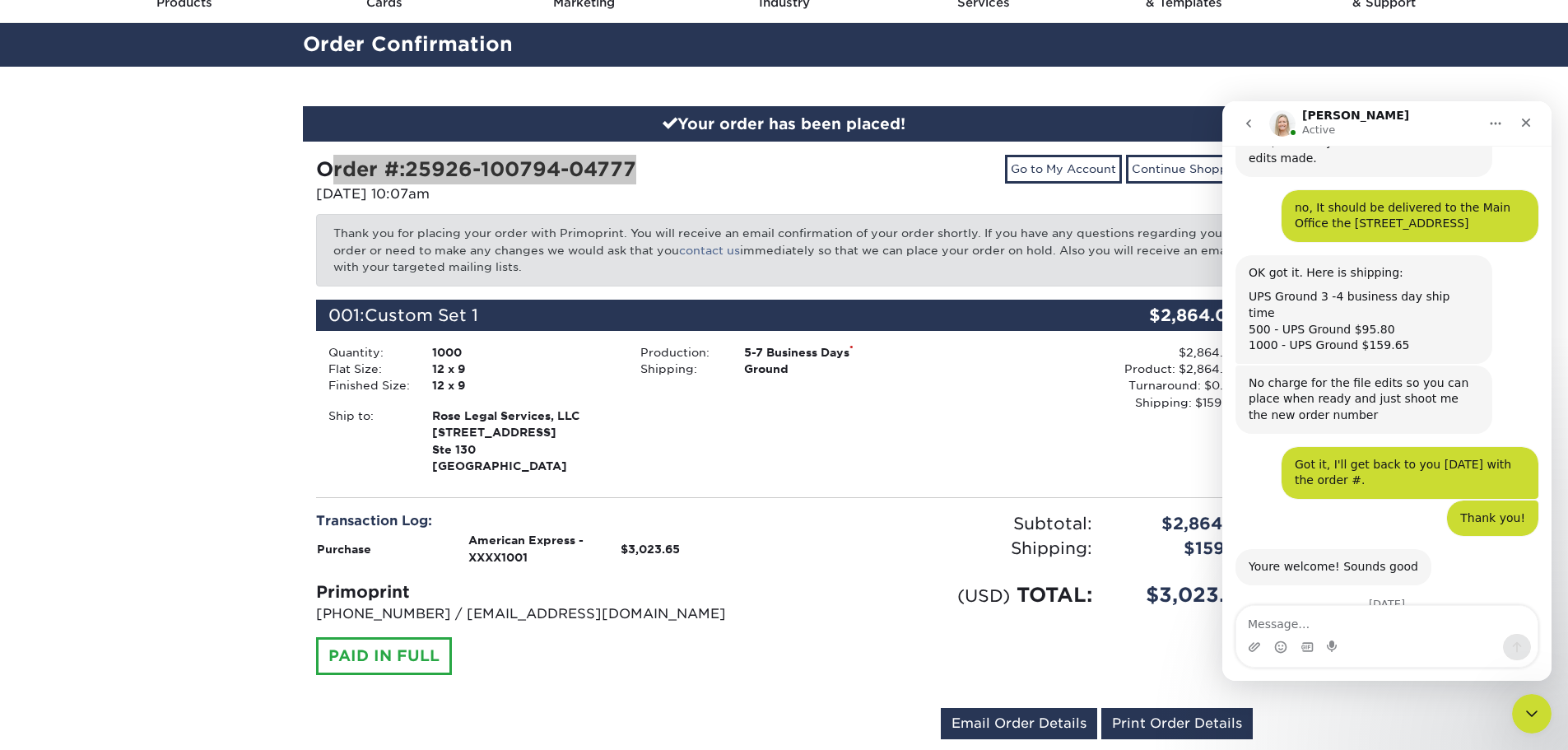
scroll to position [5039, 0]
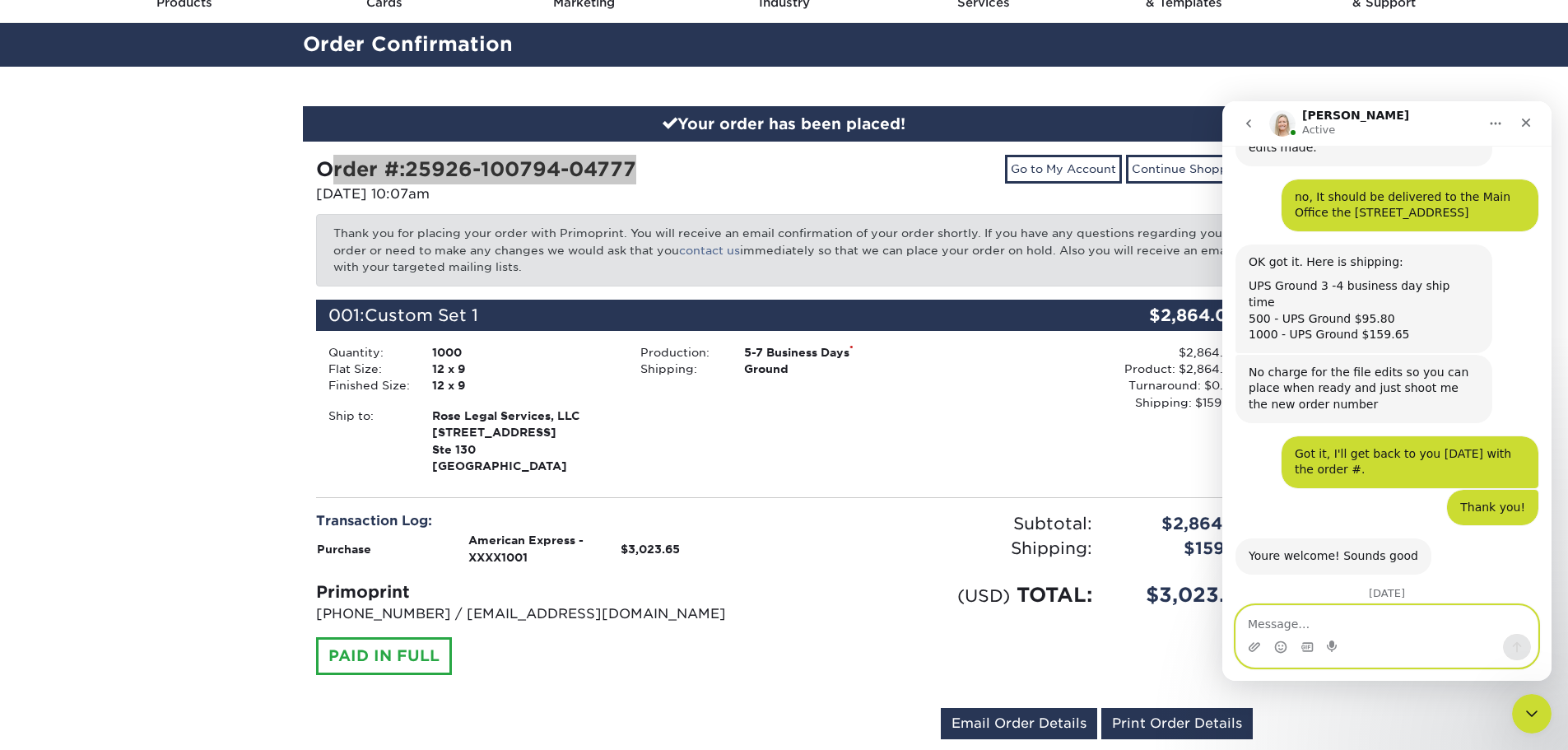
click at [1313, 644] on icon "Gif picker" at bounding box center [1307, 647] width 11 height 9
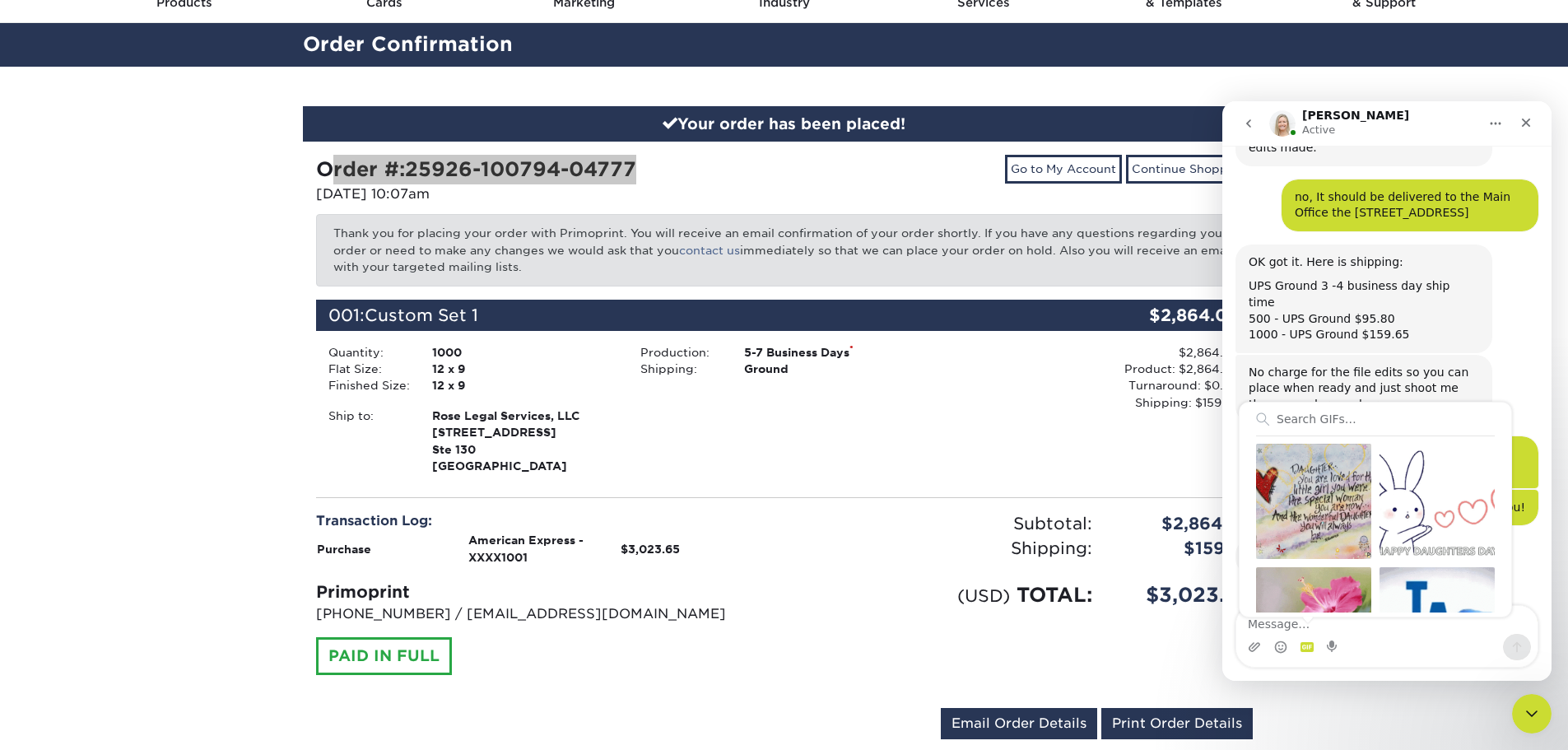
click at [1388, 635] on div "Intercom messenger" at bounding box center [1386, 648] width 301 height 27
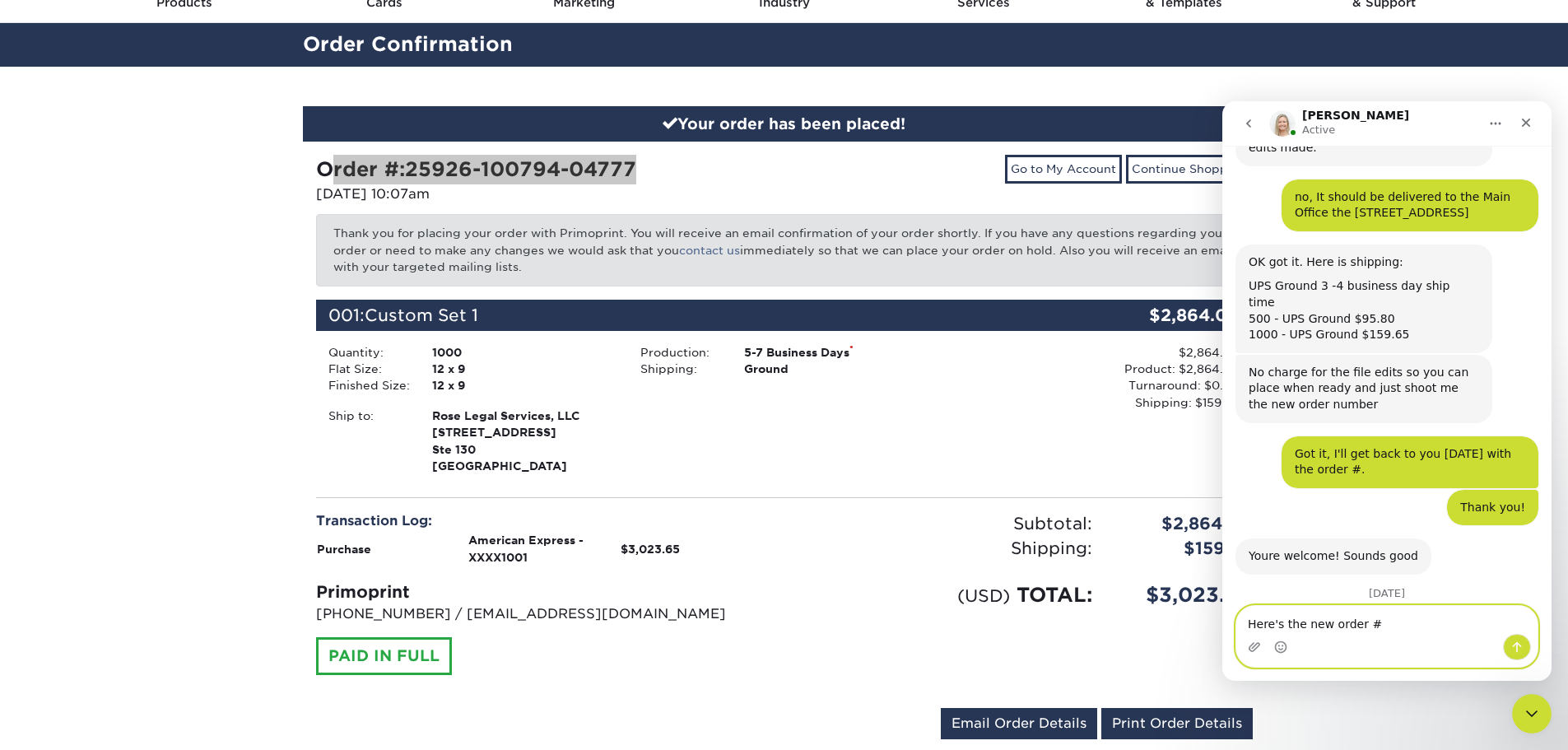
paste textarea "Order #: 25926-100794-04777"
click at [1363, 624] on textarea "Here's the new order #Order #: 25926-100794-04777" at bounding box center [1386, 611] width 301 height 44
type textarea "Here's the Order #: 25926-100794-04777"
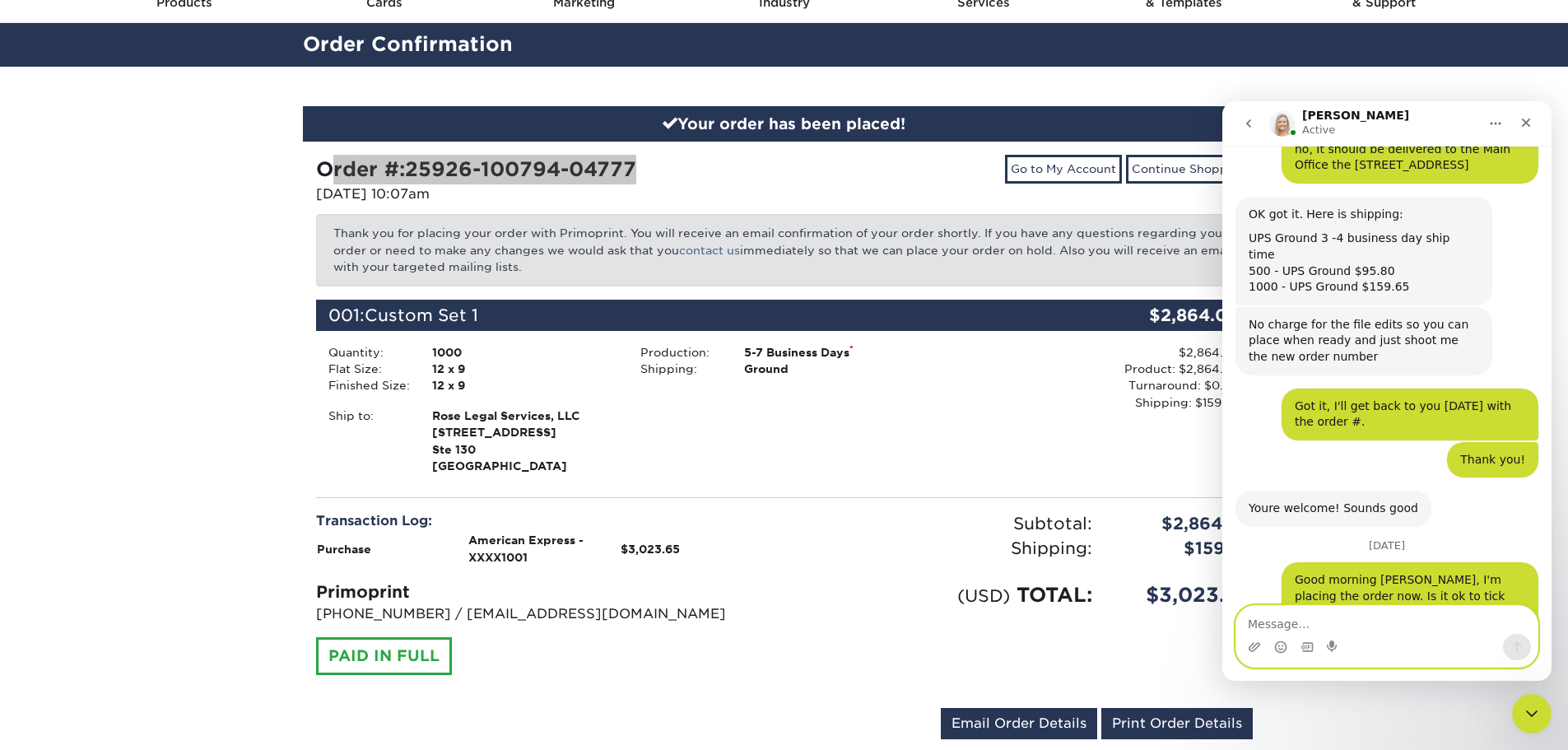
scroll to position [5087, 0]
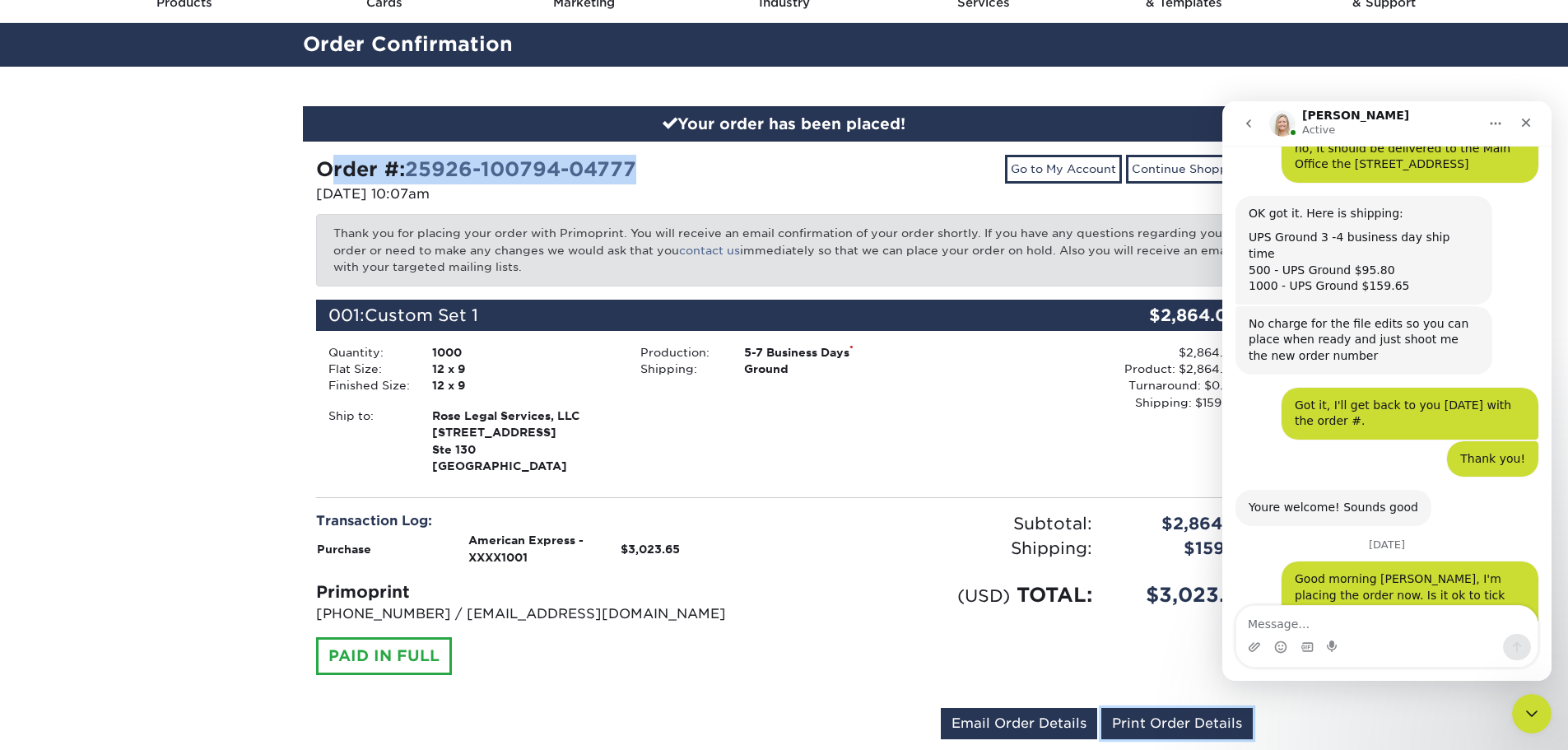
click at [1181, 725] on link "Print Order Details" at bounding box center [1177, 723] width 152 height 31
click at [19, 580] on div "Your order has been placed! Order #: 25926-100794-04777 09/26/2025 10:07am Go t…" at bounding box center [784, 432] width 1568 height 732
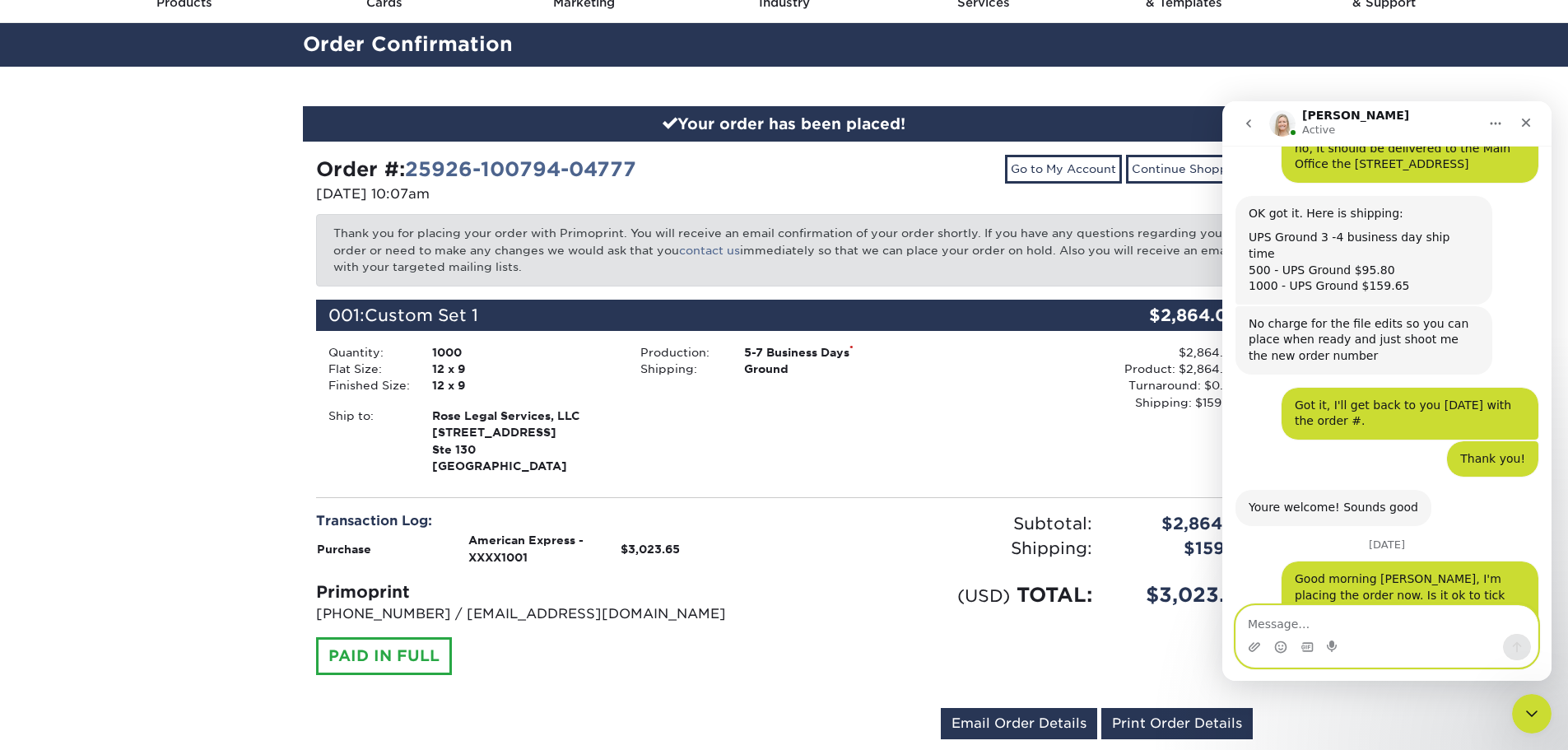
click at [1353, 625] on textarea "Message…" at bounding box center [1386, 620] width 301 height 28
type textarea "w"
type textarea "when will"
type textarea "Will we just get an update when the proof is ready?"
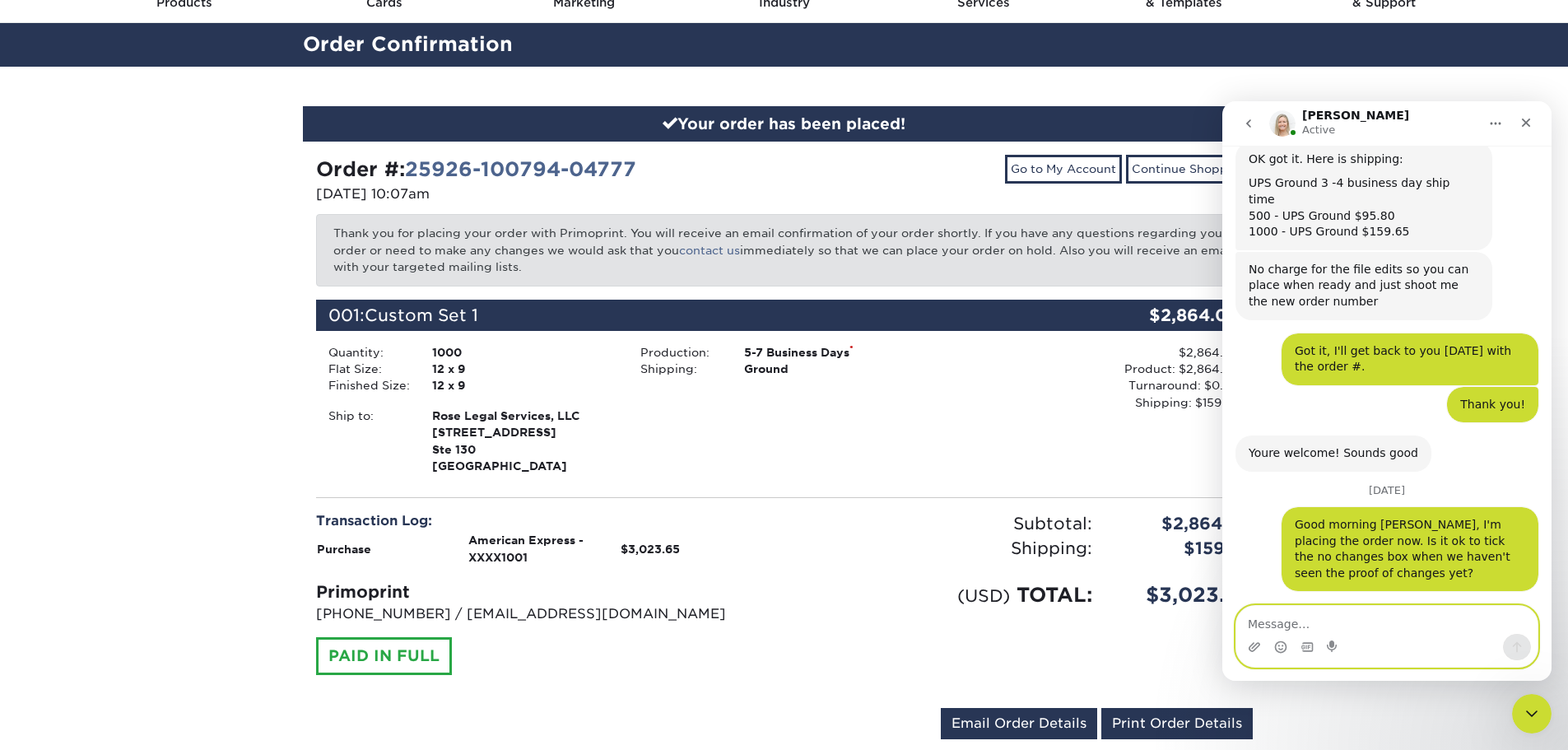
scroll to position [5229, 0]
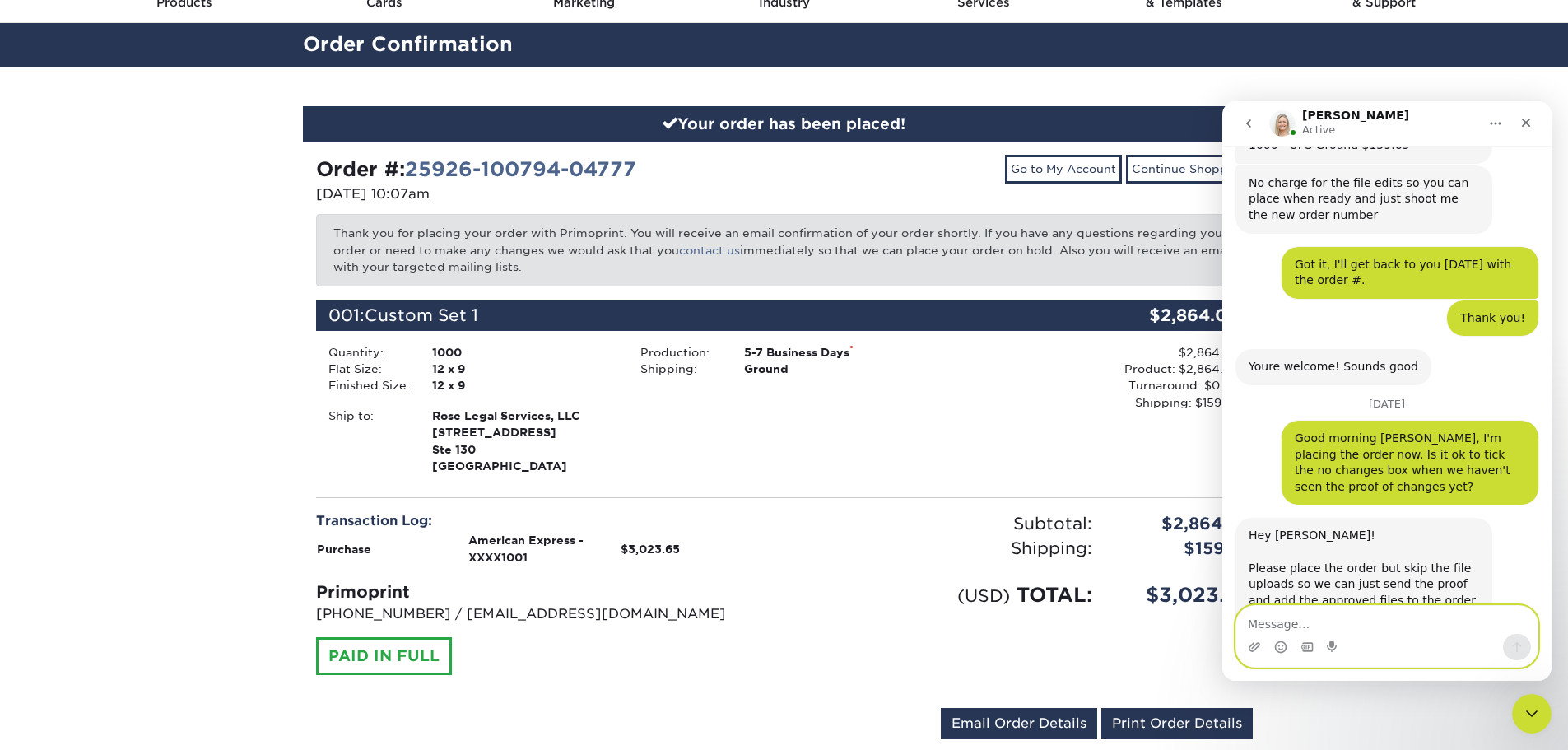
click at [1383, 625] on textarea "Message…" at bounding box center [1386, 620] width 301 height 28
type textarea "Oh great, thanks!"
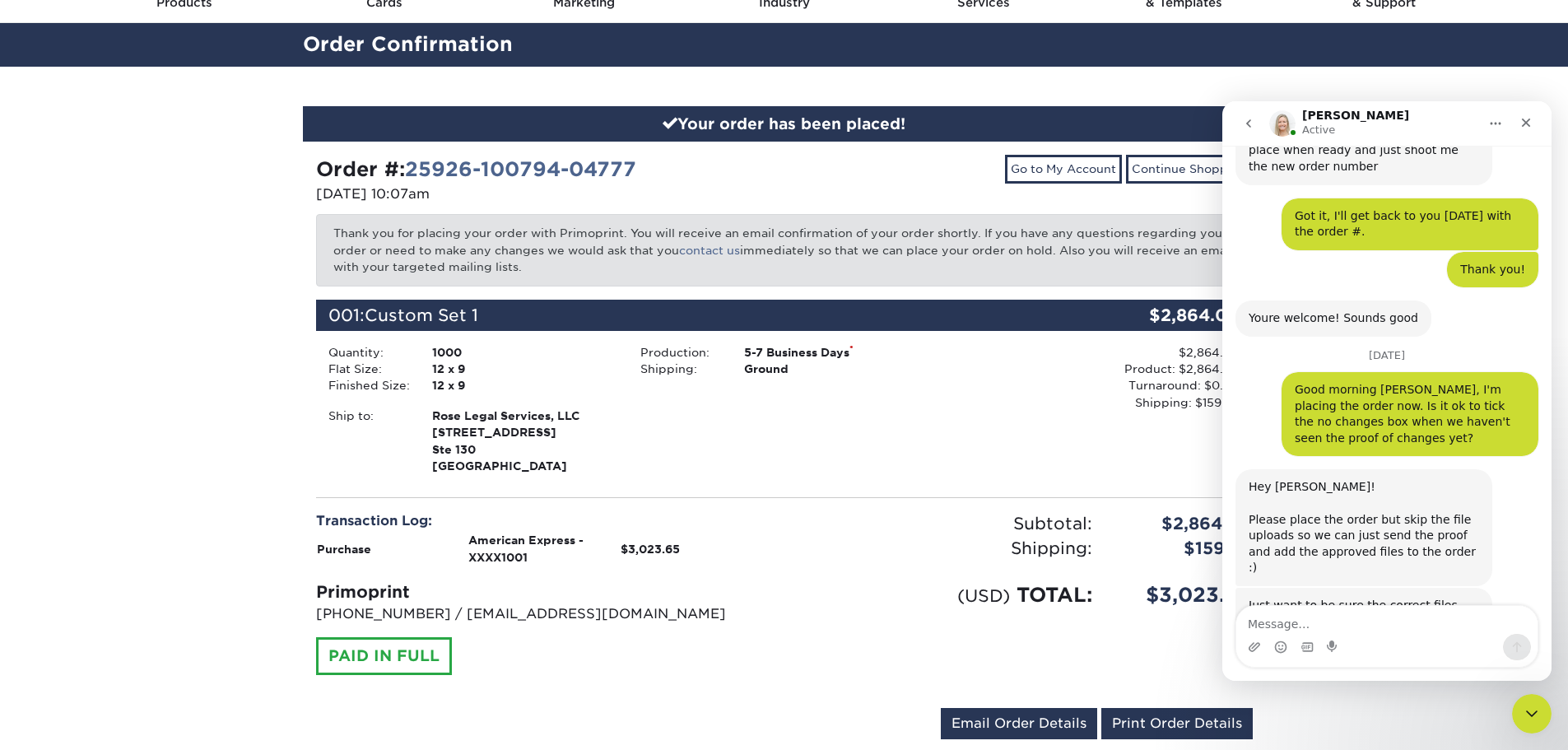
click at [194, 443] on div "Your order has been placed! Order #: 25926-100794-04777 09/26/2025 10:07am Go t…" at bounding box center [784, 432] width 1568 height 732
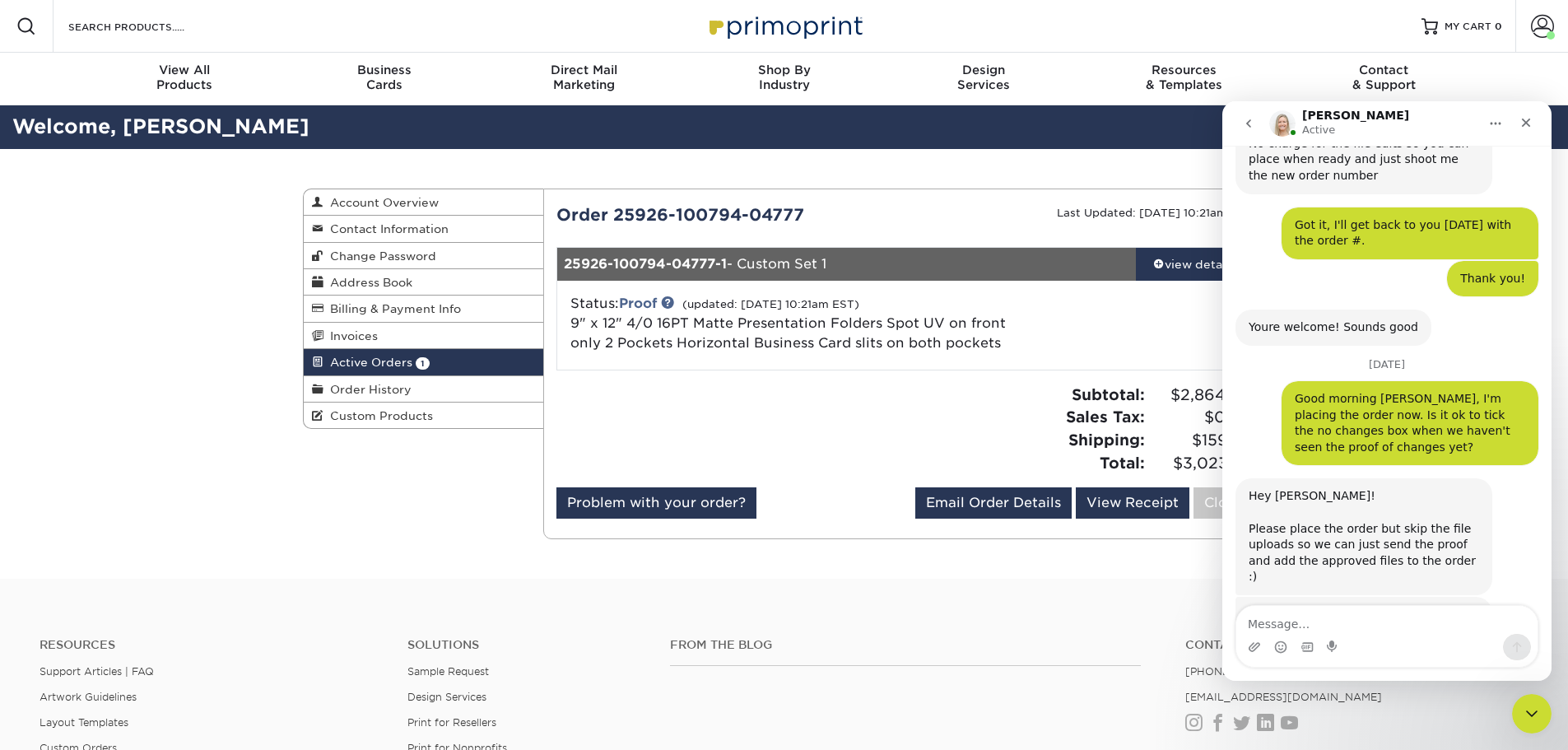
scroll to position [5327, 0]
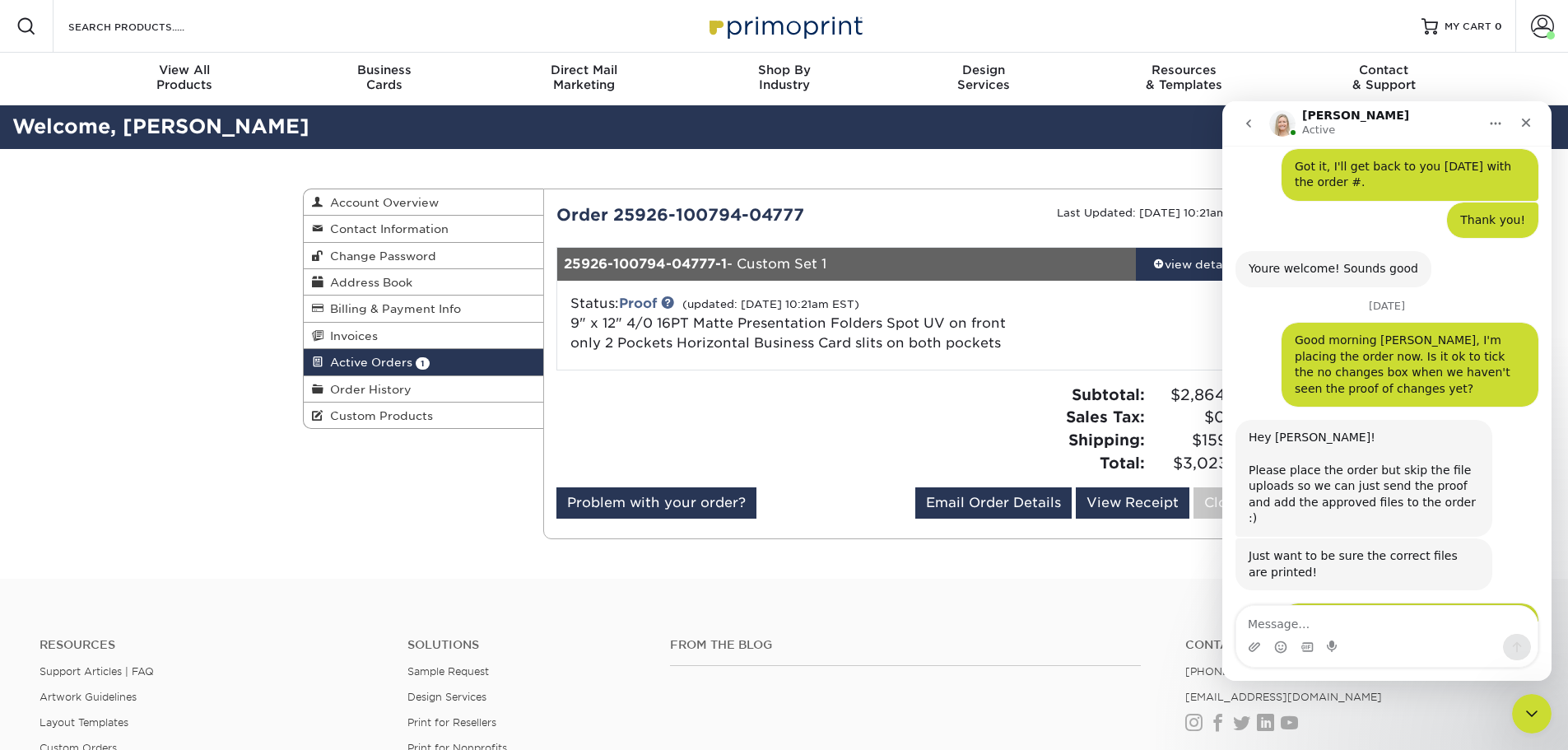
click at [1528, 128] on icon "Close" at bounding box center [1526, 122] width 13 height 13
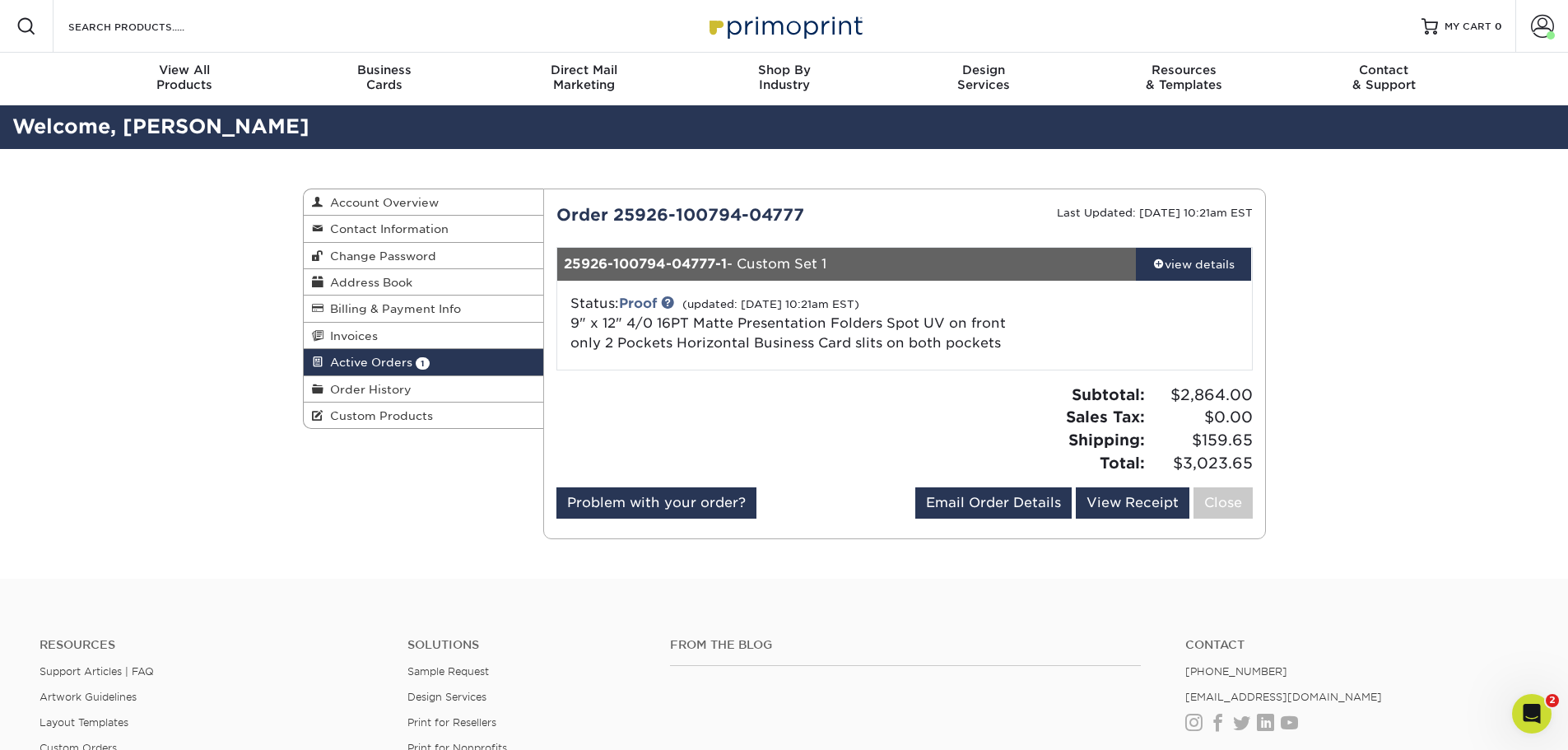
click at [1155, 263] on span at bounding box center [1158, 263] width 11 height 11
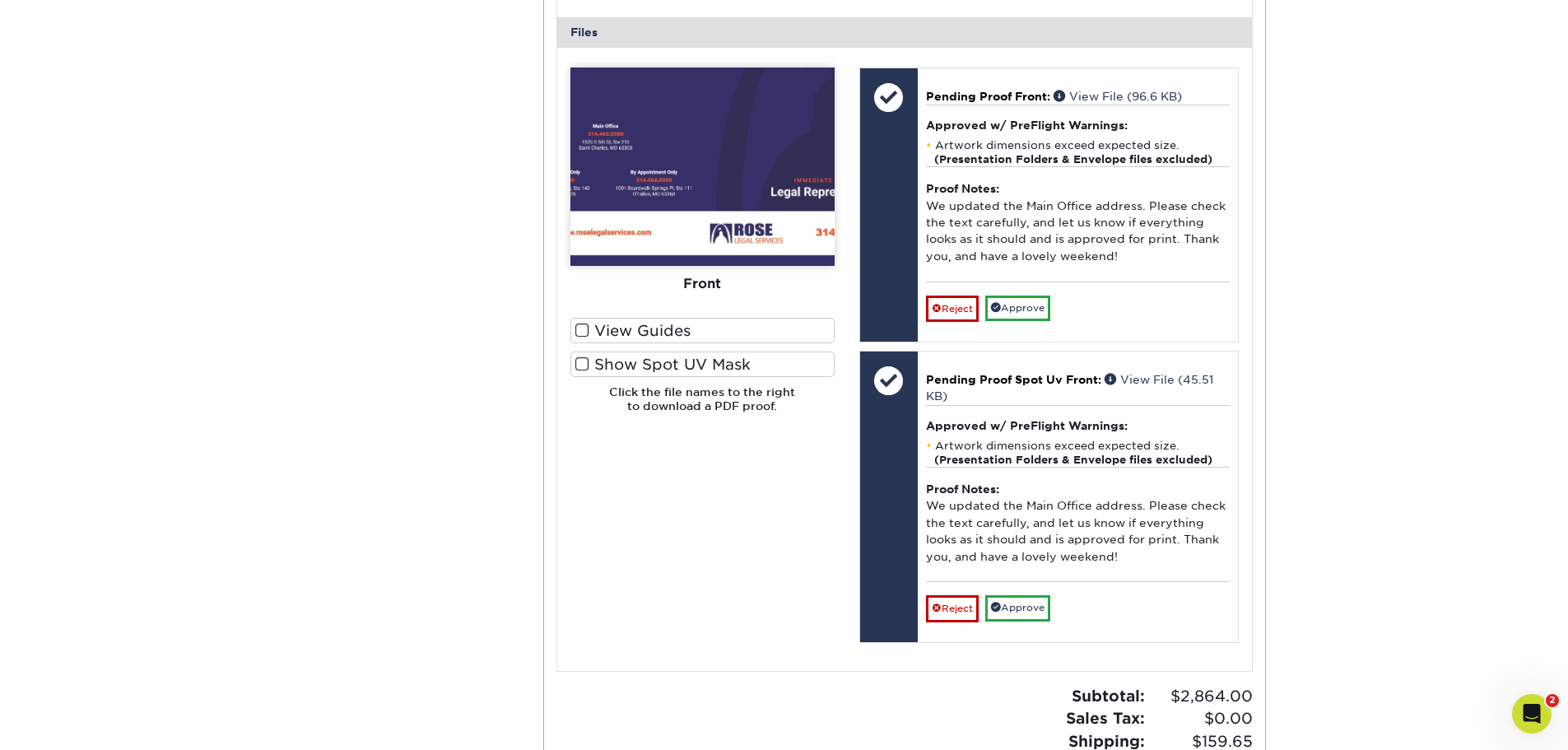
scroll to position [659, 0]
click at [577, 337] on span at bounding box center [583, 331] width 14 height 16
click at [0, 0] on input "View Guides" at bounding box center [0, 0] width 0 height 0
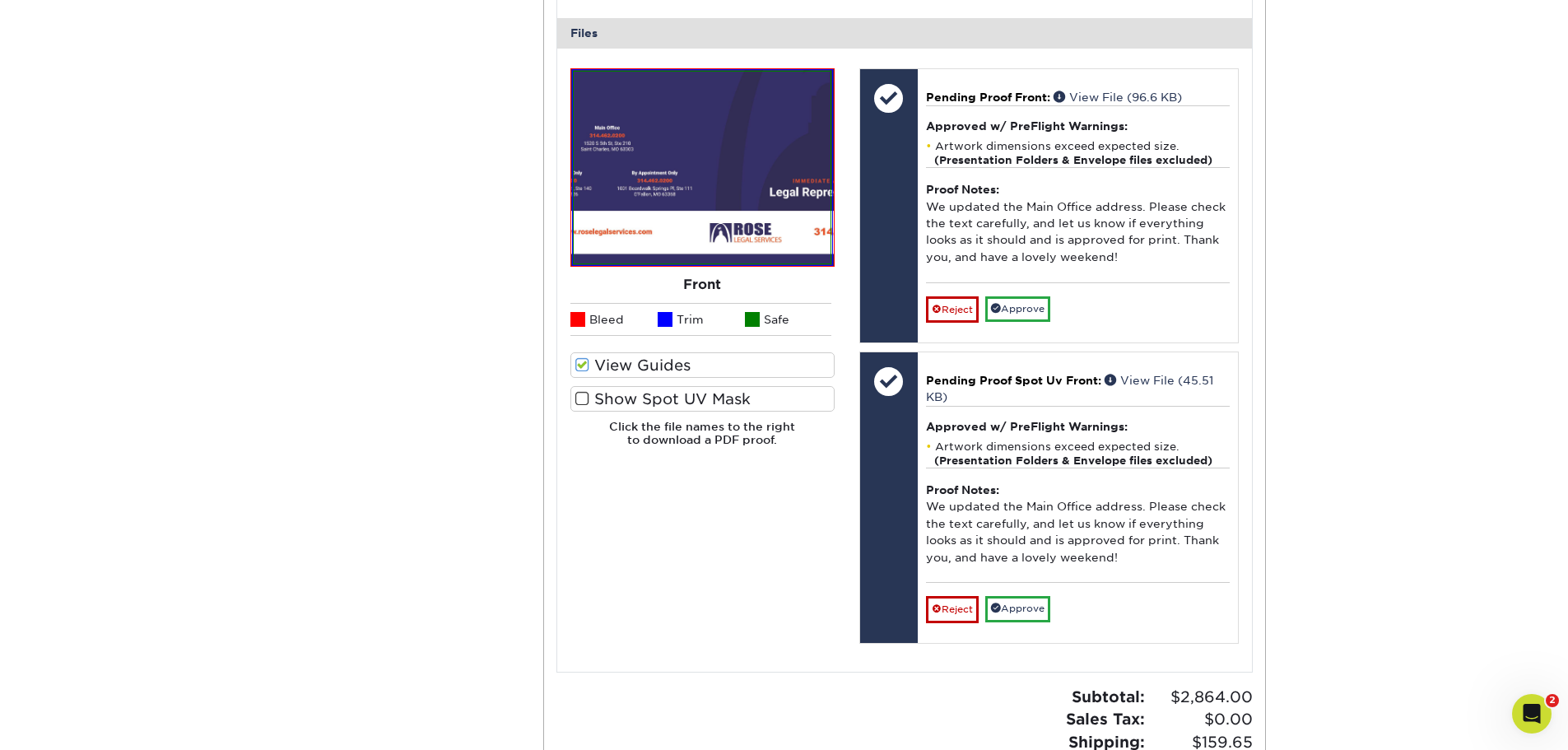
click at [584, 367] on span at bounding box center [583, 366] width 14 height 16
click at [0, 0] on input "View Guides" at bounding box center [0, 0] width 0 height 0
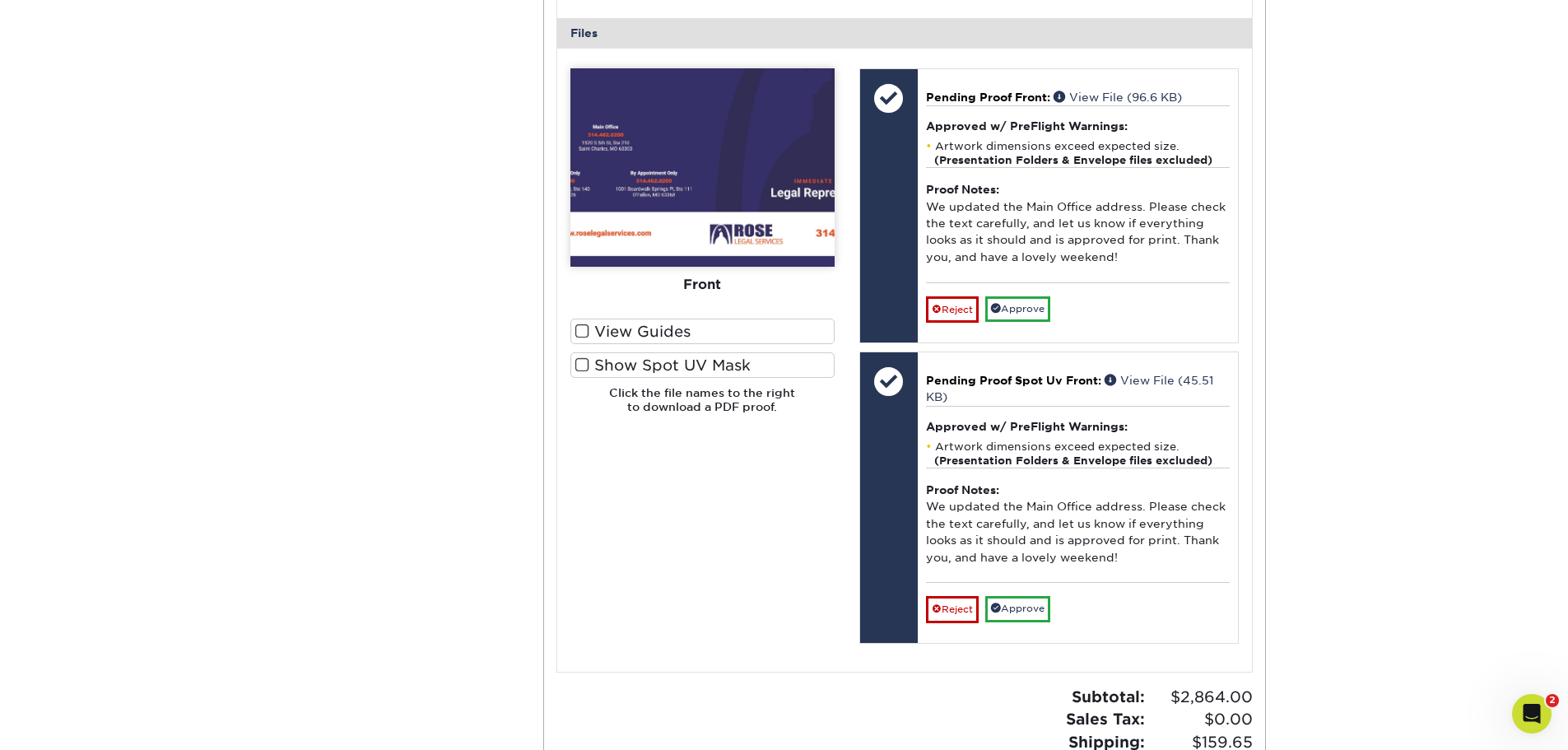
click at [578, 399] on h6 "Click the file names to the right to download a PDF proof." at bounding box center [702, 406] width 264 height 41
click at [582, 369] on span at bounding box center [583, 366] width 14 height 16
click at [0, 0] on input "Show Spot UV Mask" at bounding box center [0, 0] width 0 height 0
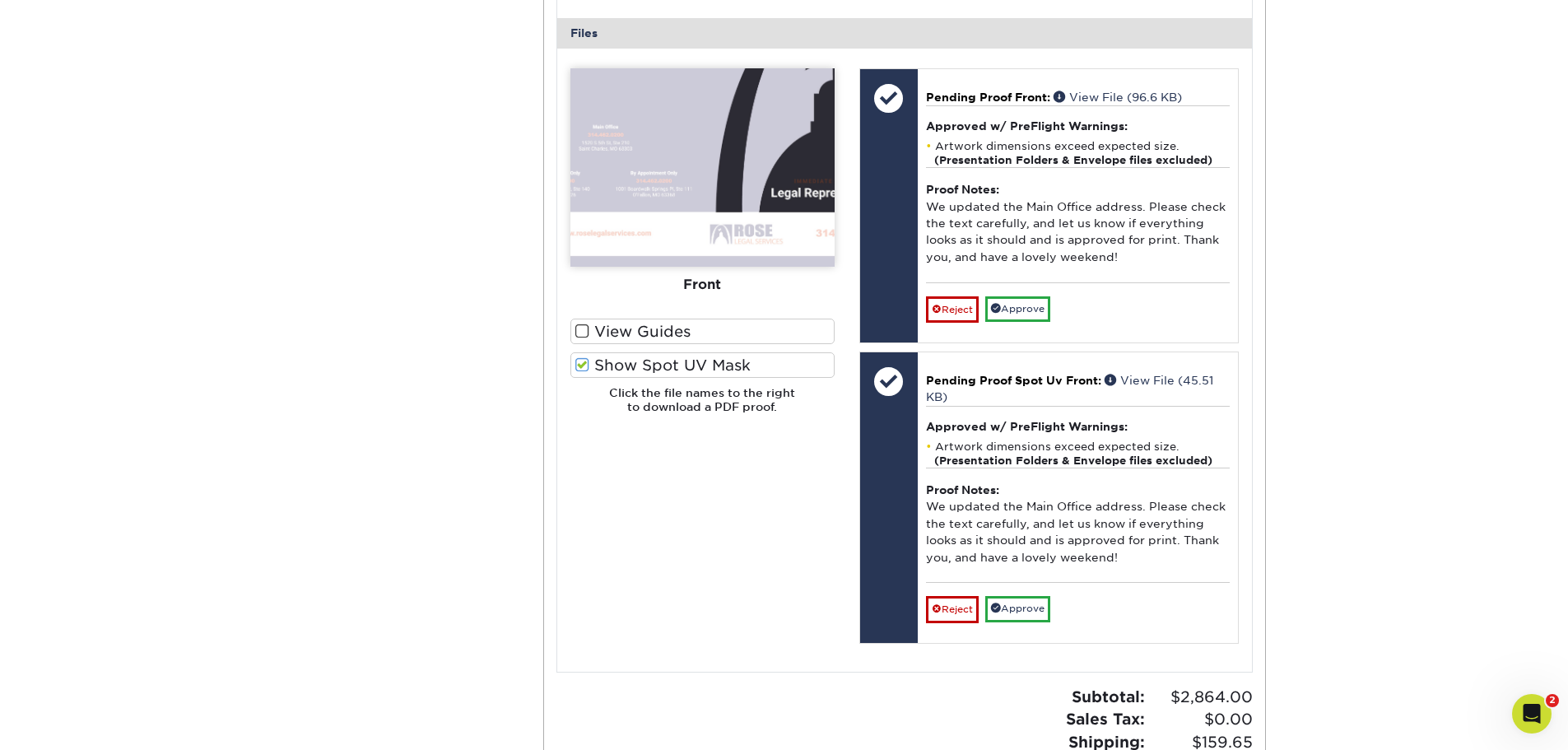
click at [582, 369] on span at bounding box center [583, 366] width 14 height 16
click at [0, 0] on input "Show Spot UV Mask" at bounding box center [0, 0] width 0 height 0
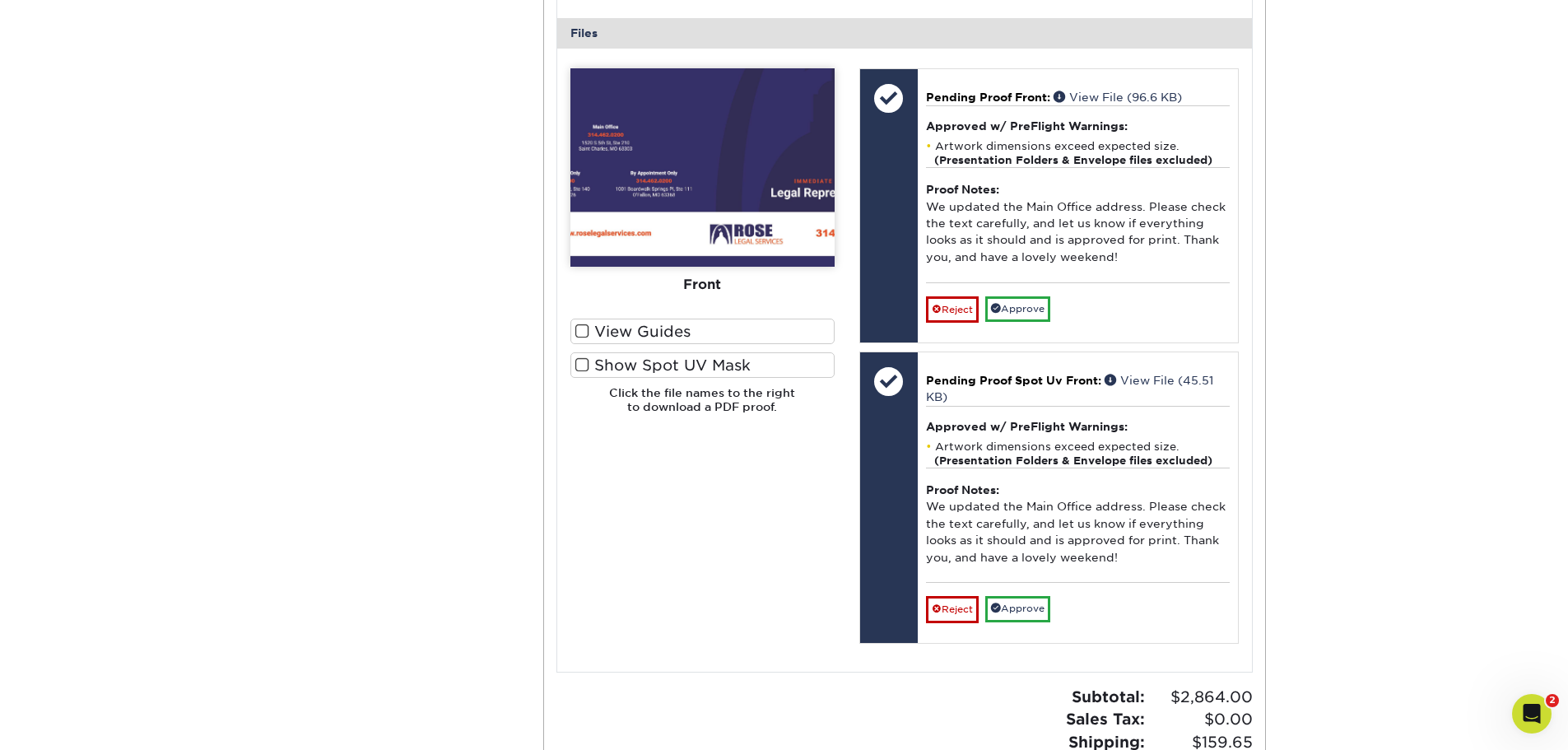
click at [1098, 100] on link "View File (96.6 KB)" at bounding box center [1117, 97] width 128 height 13
click at [1048, 376] on span "Pending Proof Spot Uv Front:" at bounding box center [1014, 380] width 176 height 13
click at [1057, 380] on span "Pending Proof Spot Uv Front:" at bounding box center [1014, 380] width 176 height 13
click at [1130, 383] on link "View File (45.51 KB)" at bounding box center [1069, 389] width 287 height 30
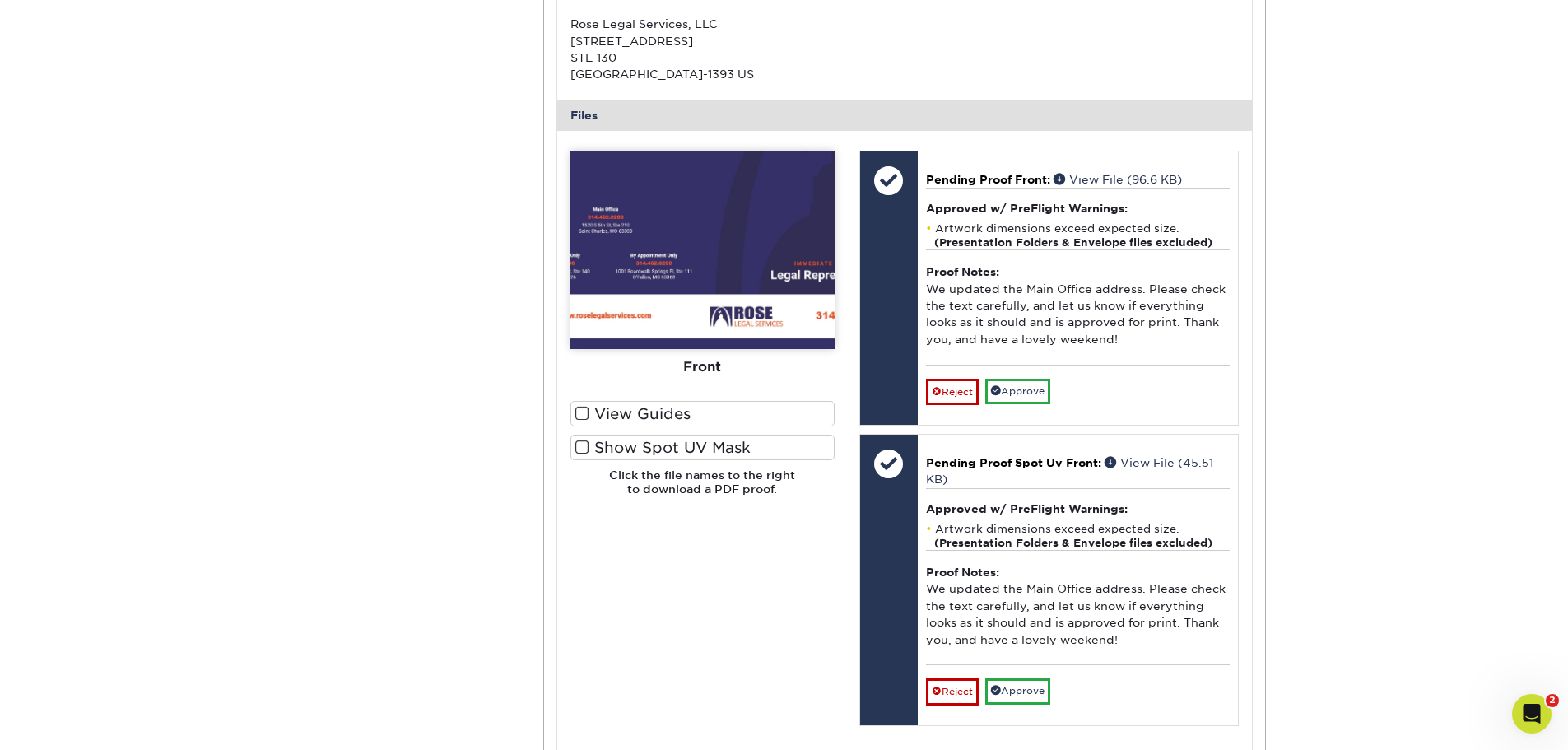
click at [1103, 176] on link "View File (96.6 KB)" at bounding box center [1117, 179] width 128 height 13
click at [954, 384] on link "Reject" at bounding box center [953, 392] width 53 height 27
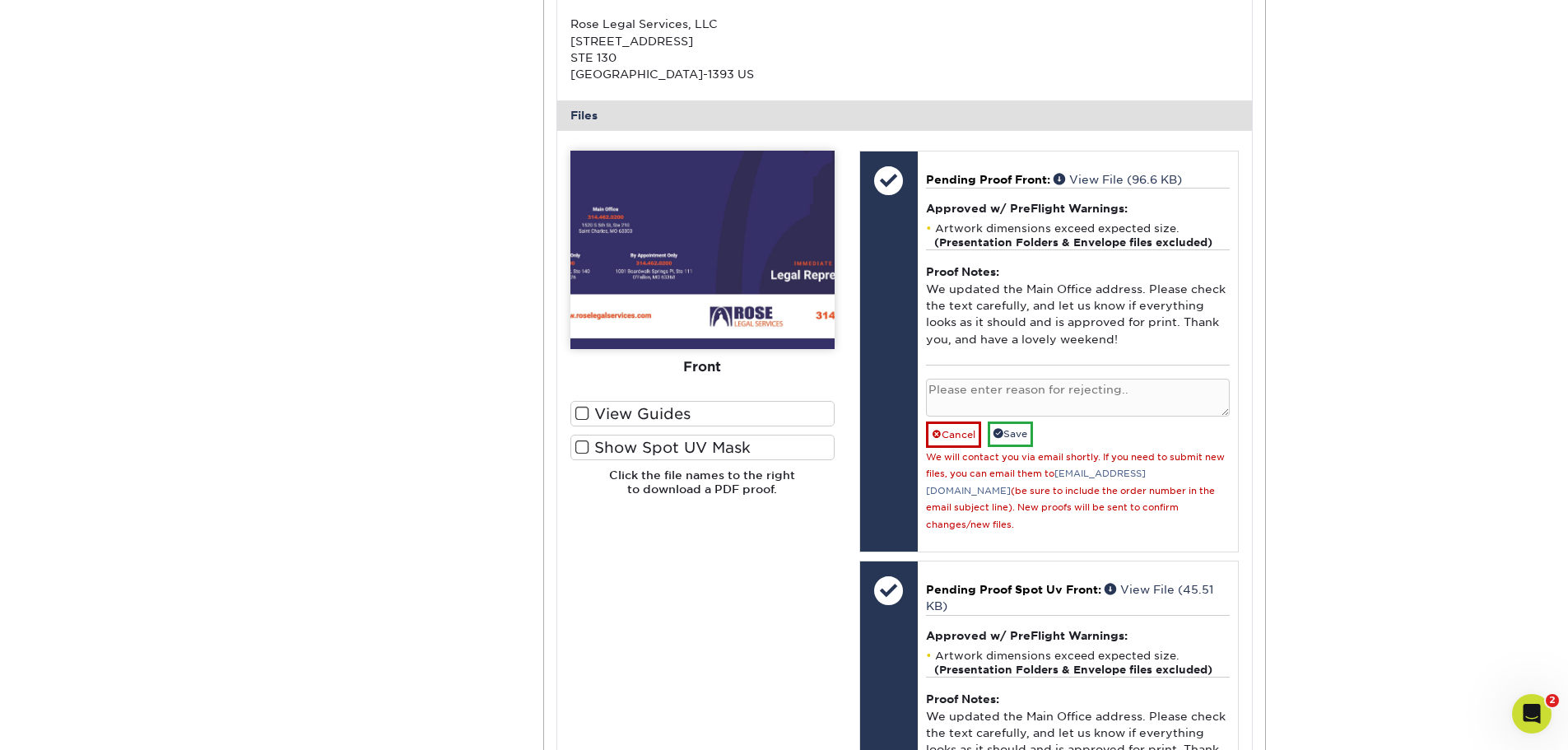
click at [1012, 396] on textarea at bounding box center [1078, 398] width 304 height 39
type textarea "T"
click at [951, 390] on textarea "The Main office should be the same 3870 S Lindbergh Blvd address, the one that …" at bounding box center [1078, 398] width 304 height 39
click at [1067, 387] on textarea "The Main office should be the same 3870 S Lindbergh Blvd address, the one that …" at bounding box center [1078, 398] width 304 height 39
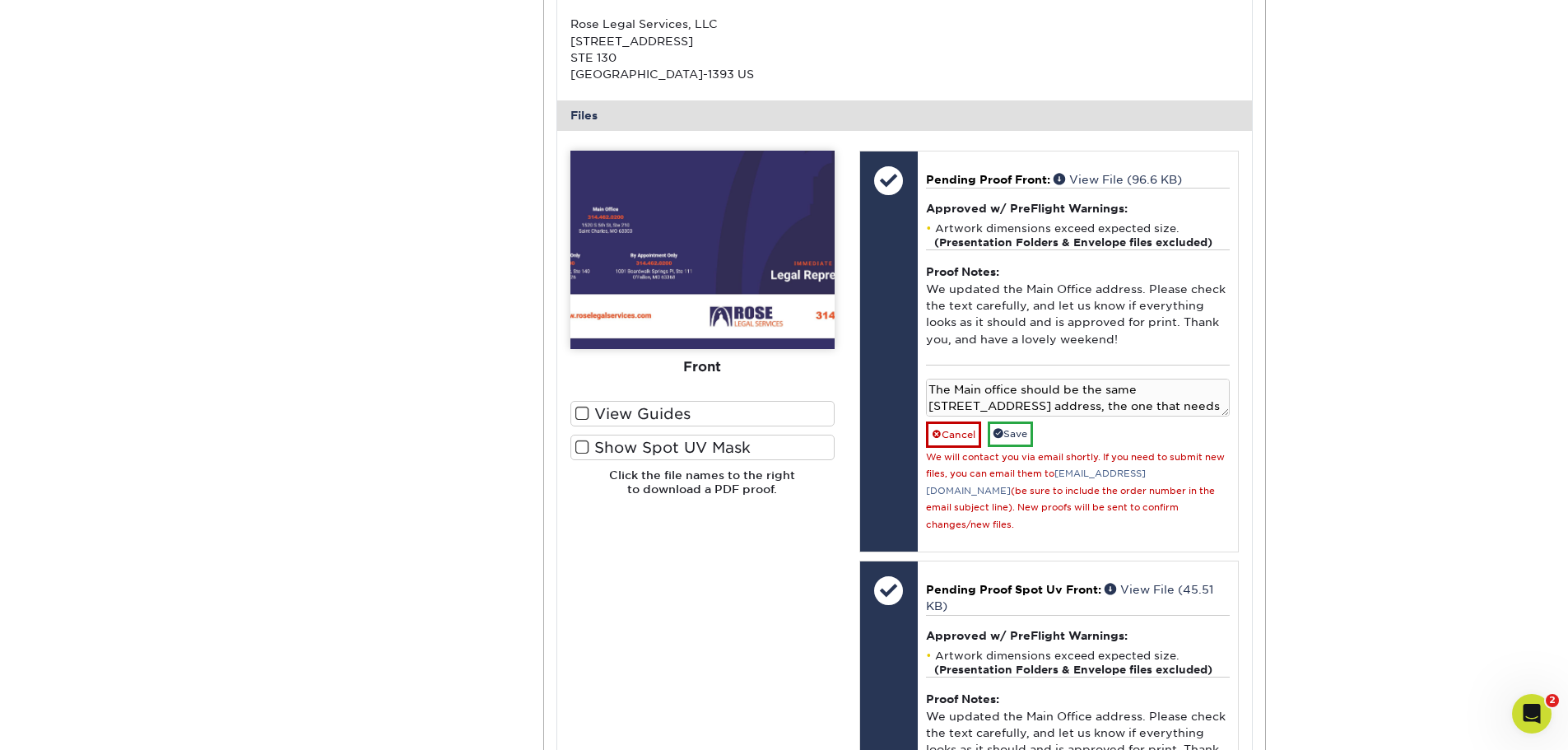
click at [1067, 387] on textarea "The Main office should be the same 3870 S Lindbergh Blvd address, the one that …" at bounding box center [1078, 398] width 304 height 39
click at [982, 404] on textarea "The Main office should remain the same 3870 S Lindbergh Blvd address, the one t…" at bounding box center [1078, 398] width 304 height 39
click at [1172, 410] on textarea "The Main office should remain the same 3870 S Lindbergh Blvd address, the one t…" at bounding box center [1078, 398] width 304 height 39
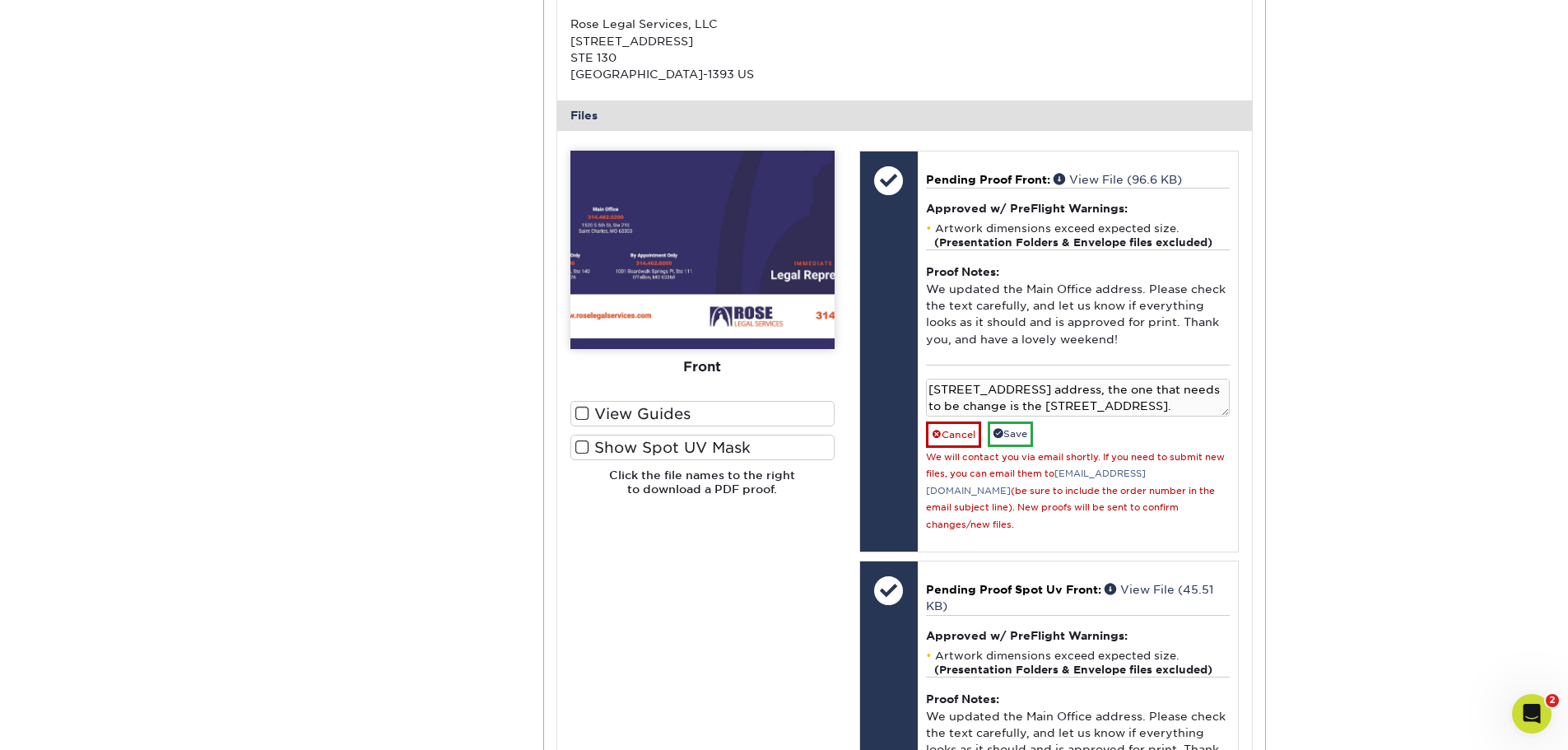
scroll to position [30, 0]
type textarea "The Main office should remain the same 3870 S Lindbergh Blvd address, the one t…"
click at [1016, 427] on link "Save" at bounding box center [1010, 434] width 45 height 26
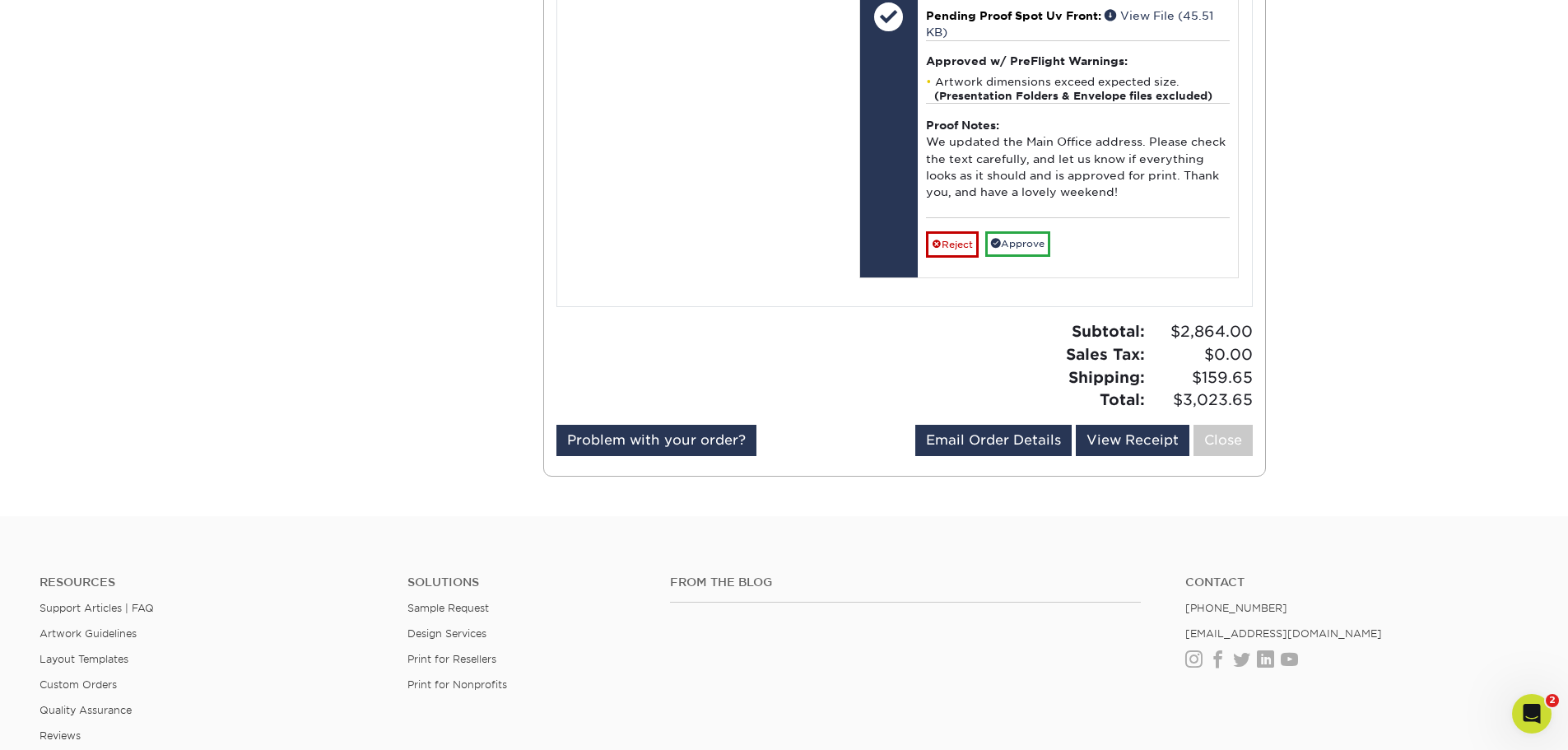
scroll to position [1153, 0]
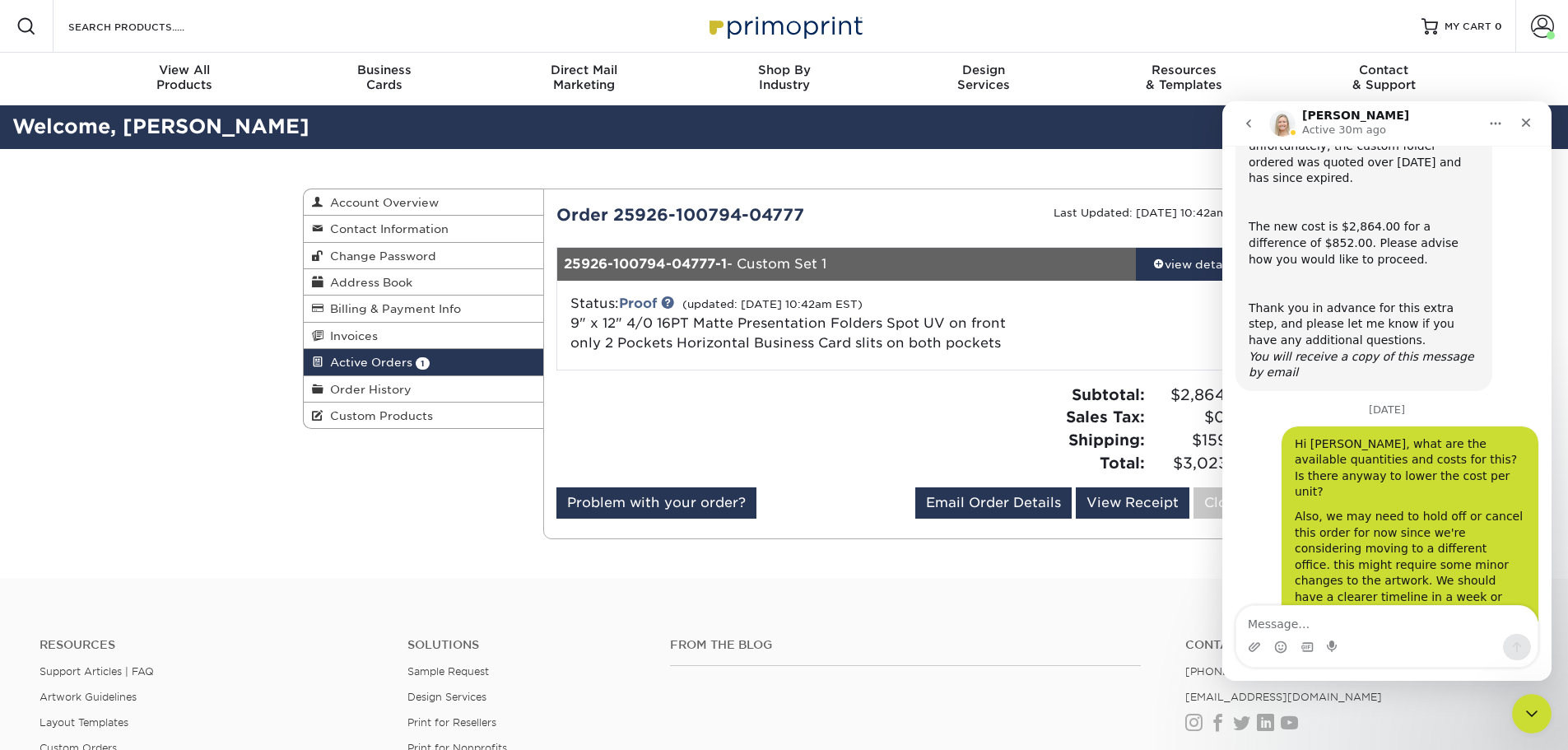
click at [1162, 270] on div "view details" at bounding box center [1193, 264] width 116 height 17
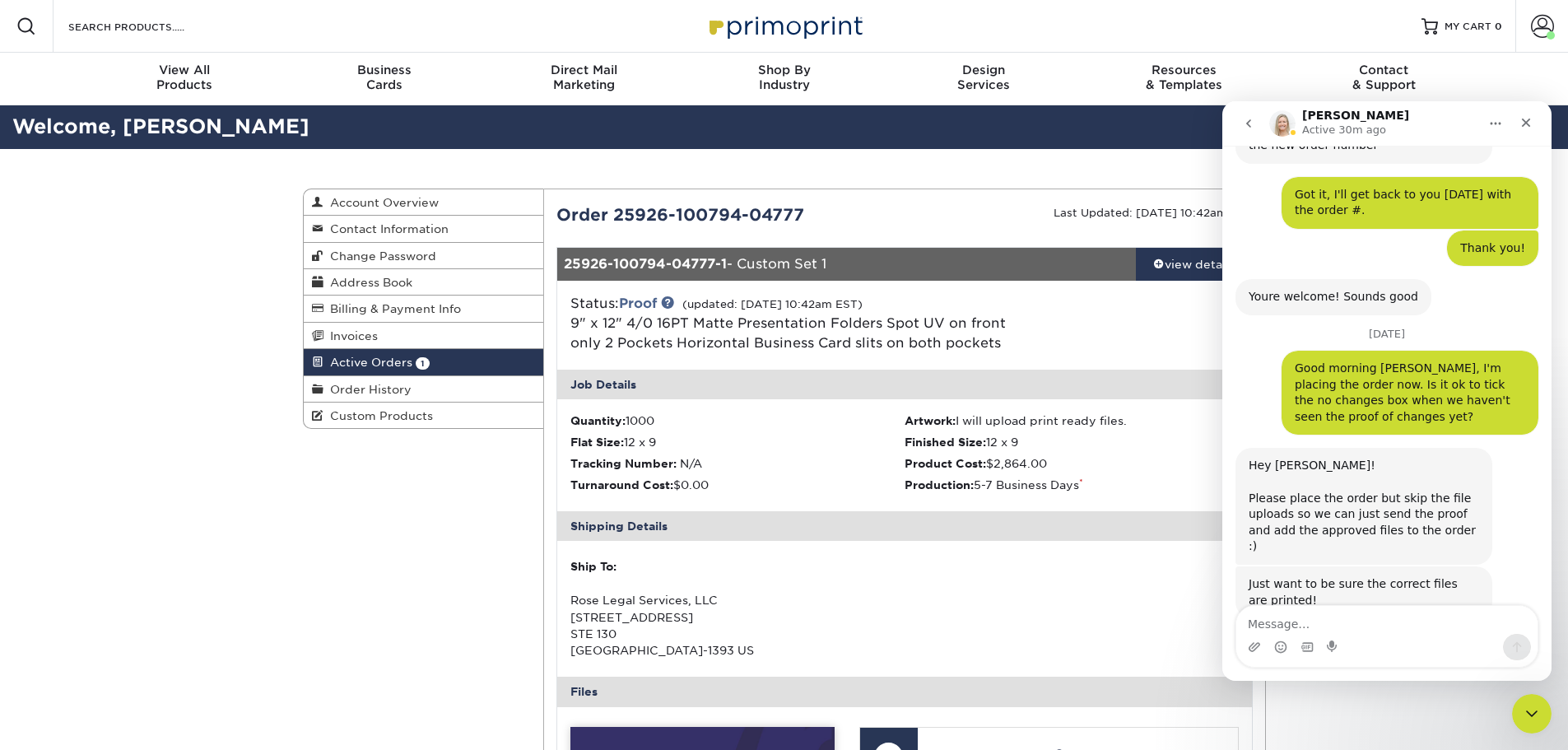
scroll to position [5327, 0]
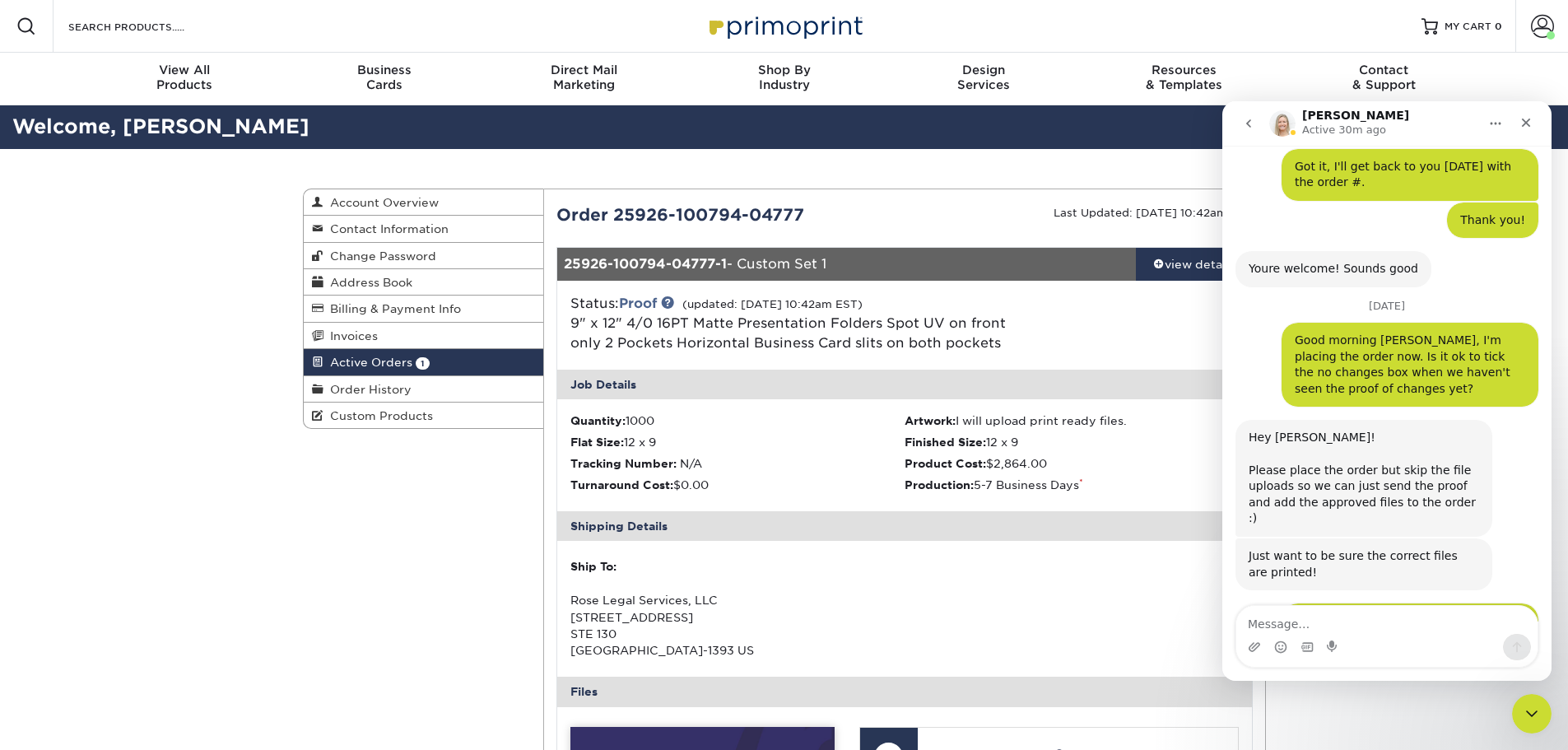
click at [1523, 125] on icon "Close" at bounding box center [1526, 123] width 9 height 9
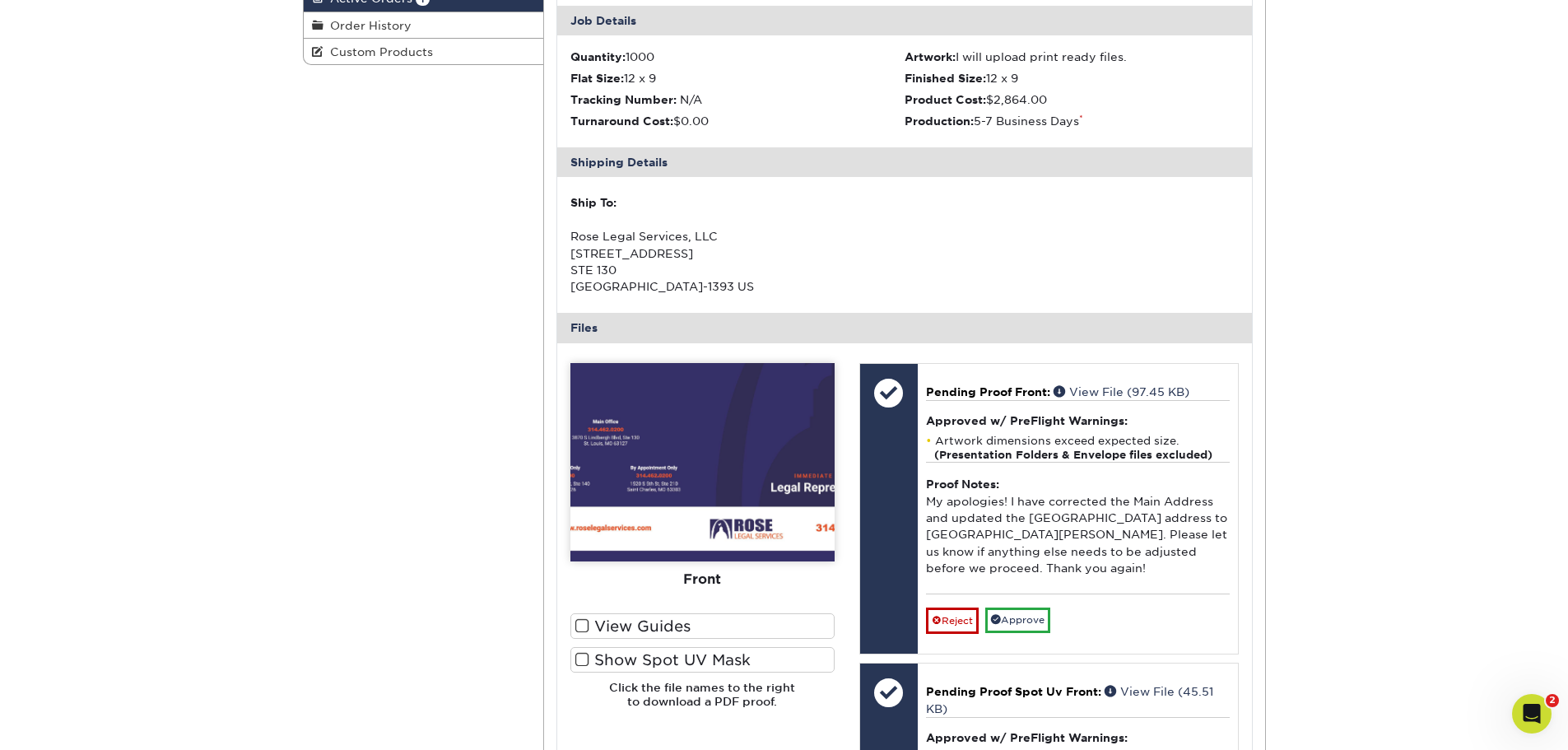
scroll to position [412, 0]
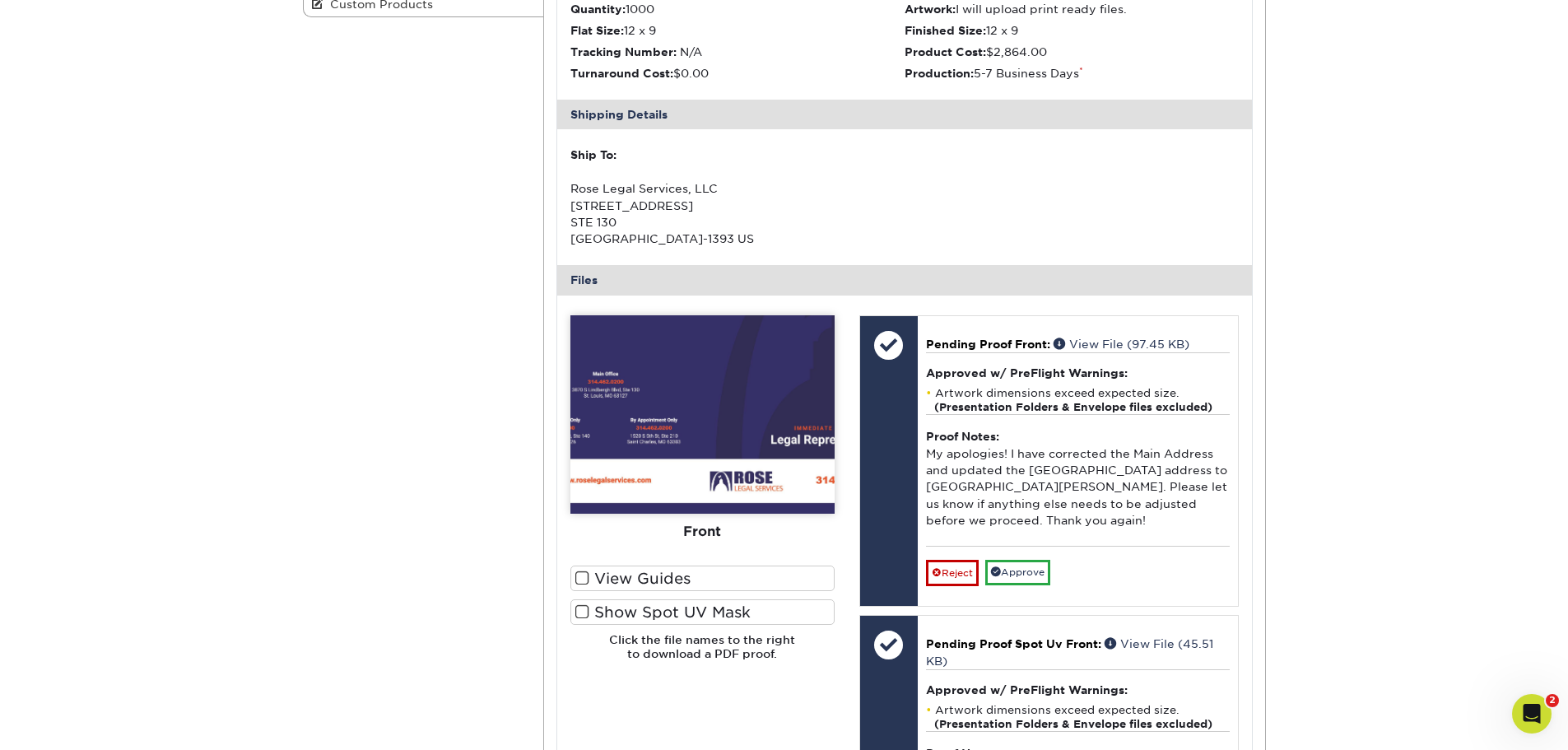
click at [1104, 342] on link "View File (97.45 KB)" at bounding box center [1121, 344] width 136 height 13
click at [1154, 645] on link "View File (45.51 KB)" at bounding box center [1069, 652] width 287 height 30
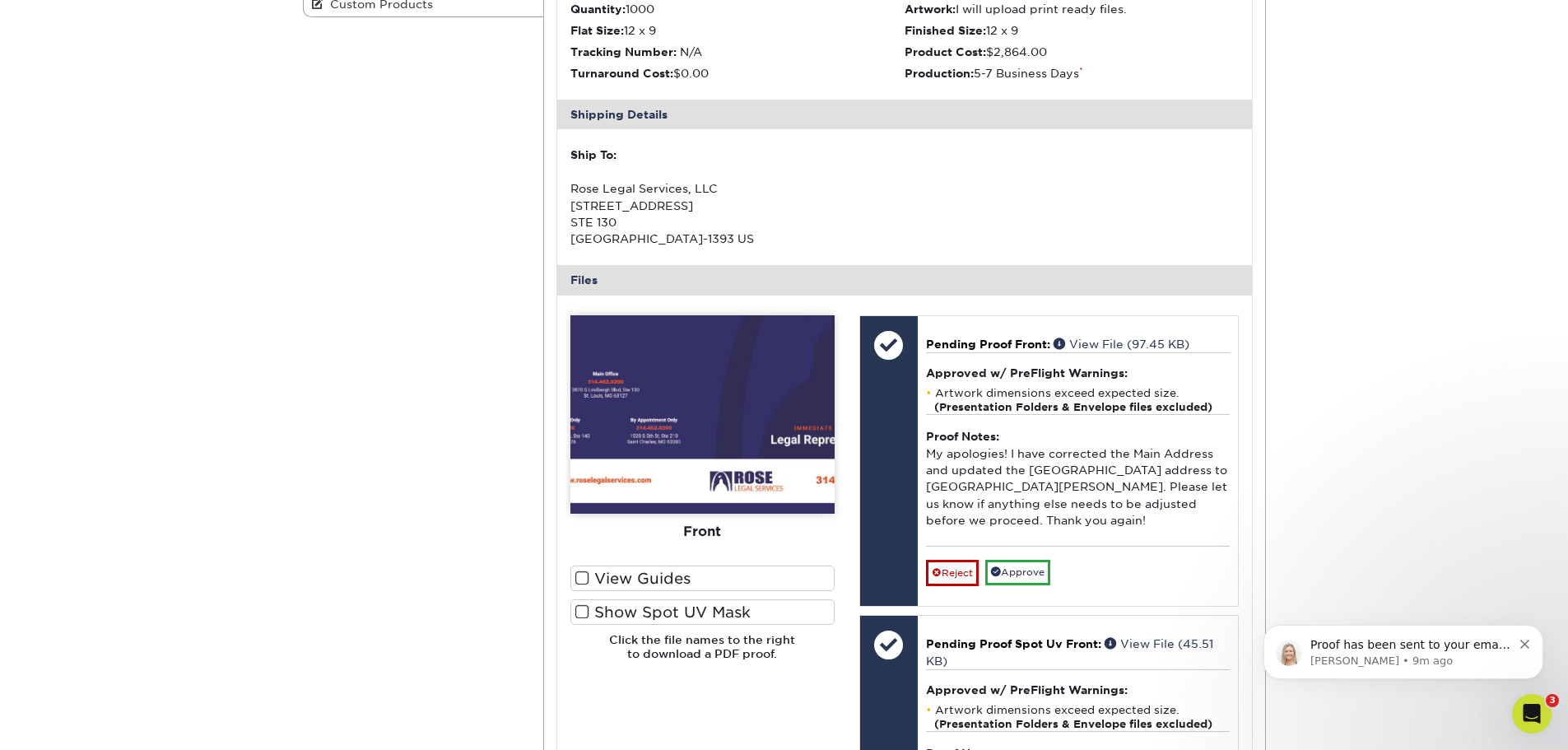
scroll to position [5389, 0]
click at [1517, 714] on div "Open Intercom Messenger" at bounding box center [1532, 714] width 55 height 55
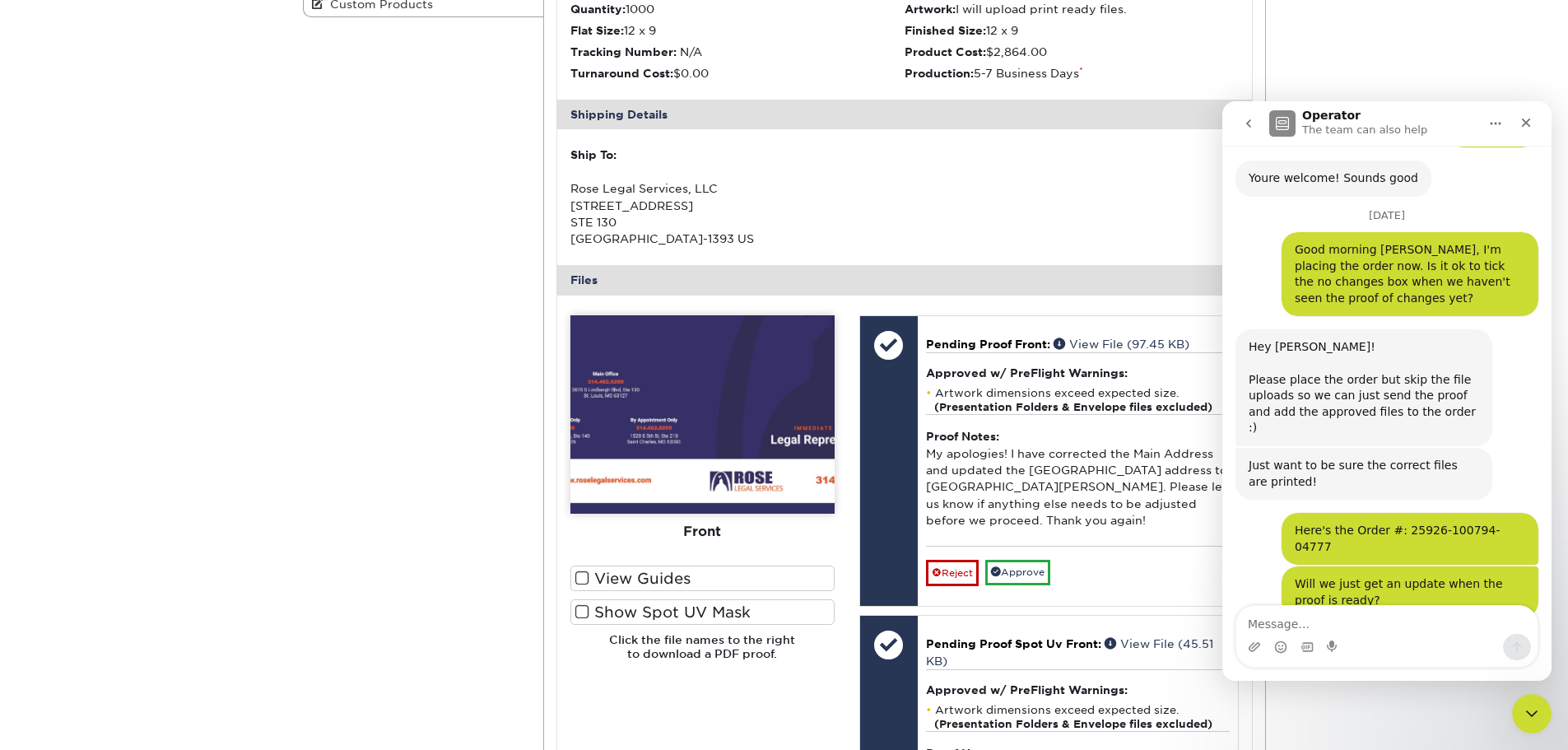
scroll to position [5415, 0]
click at [1331, 616] on textarea "Message…" at bounding box center [1386, 620] width 301 height 28
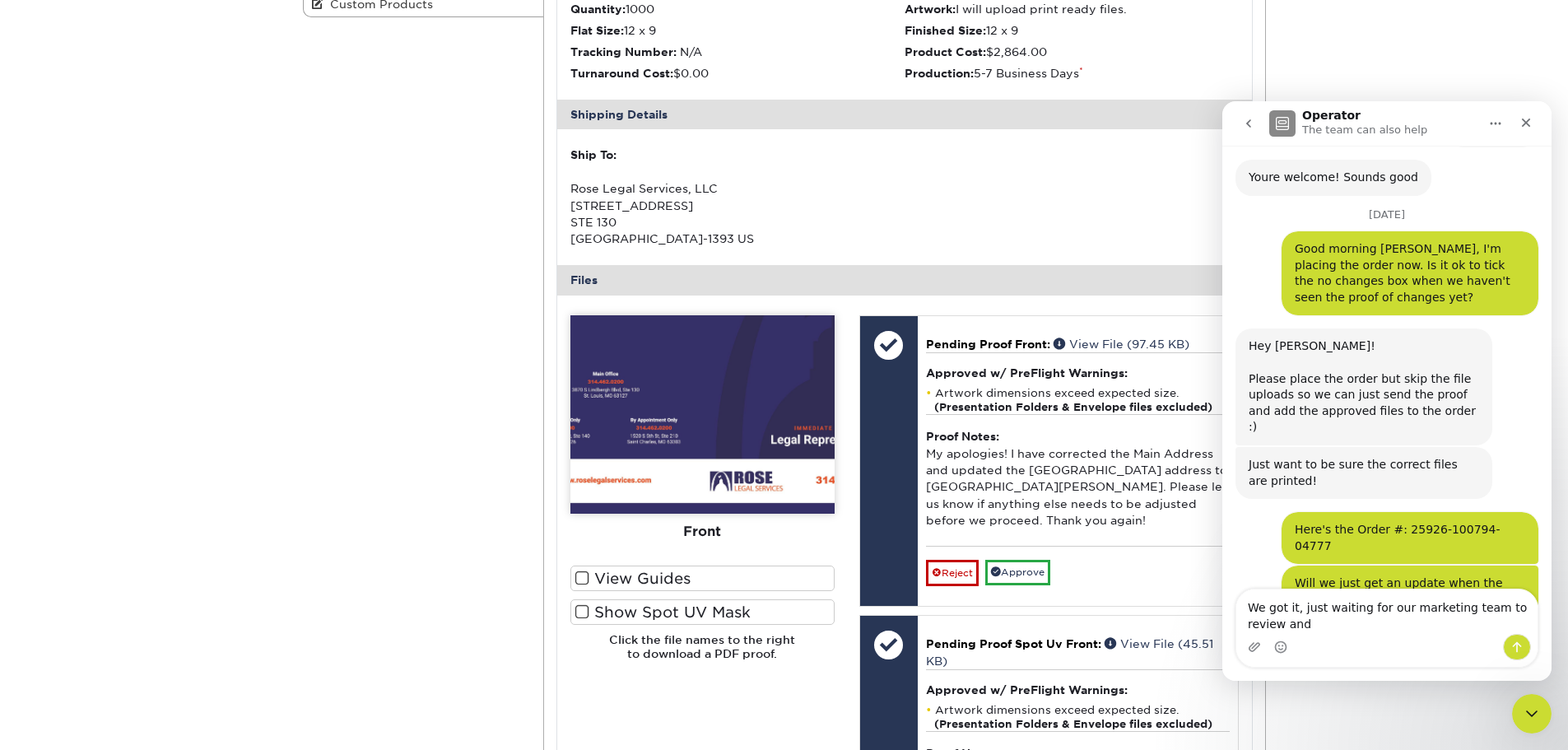
scroll to position [5432, 0]
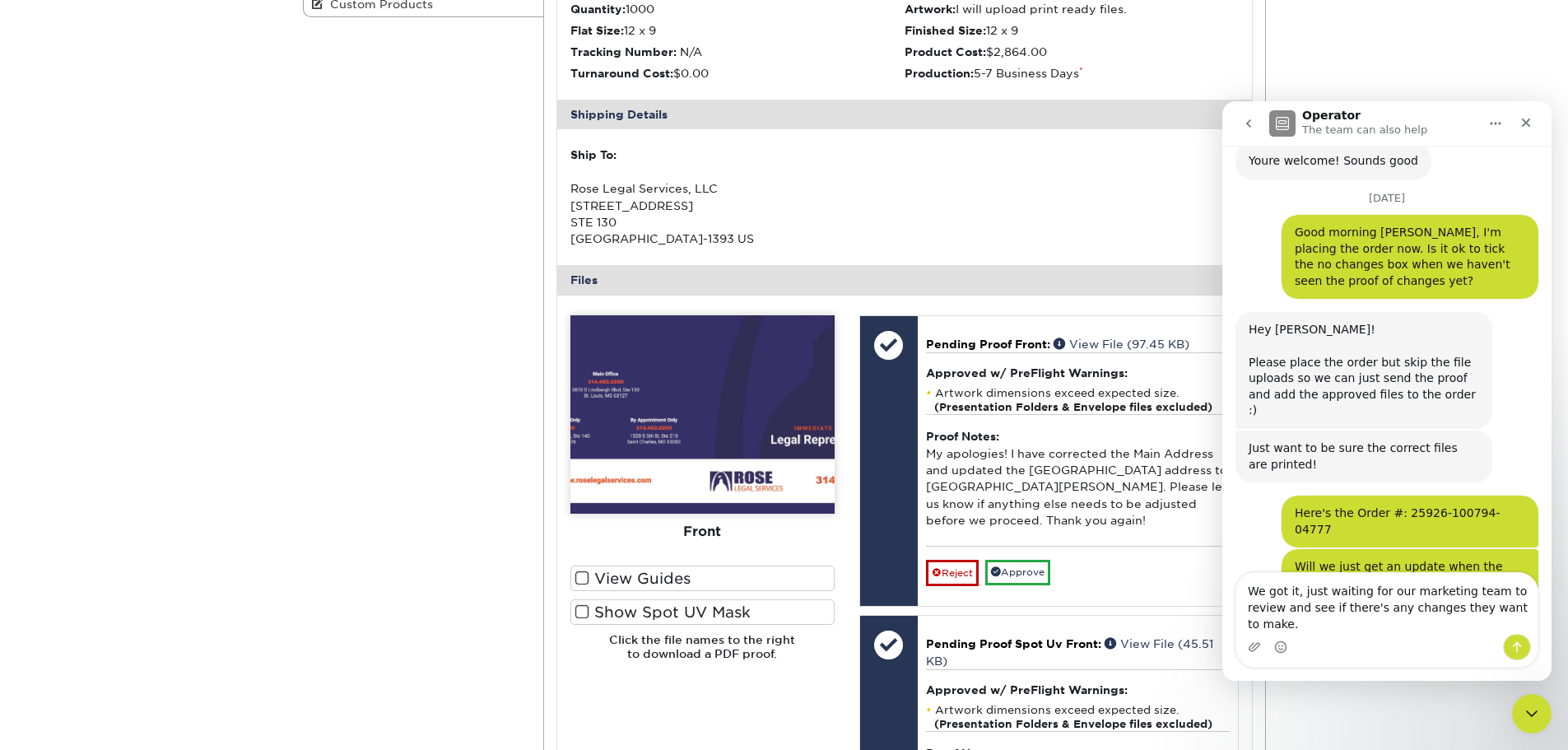
type textarea "We got it, just waiting for our marketing team to review and see if there's any…"
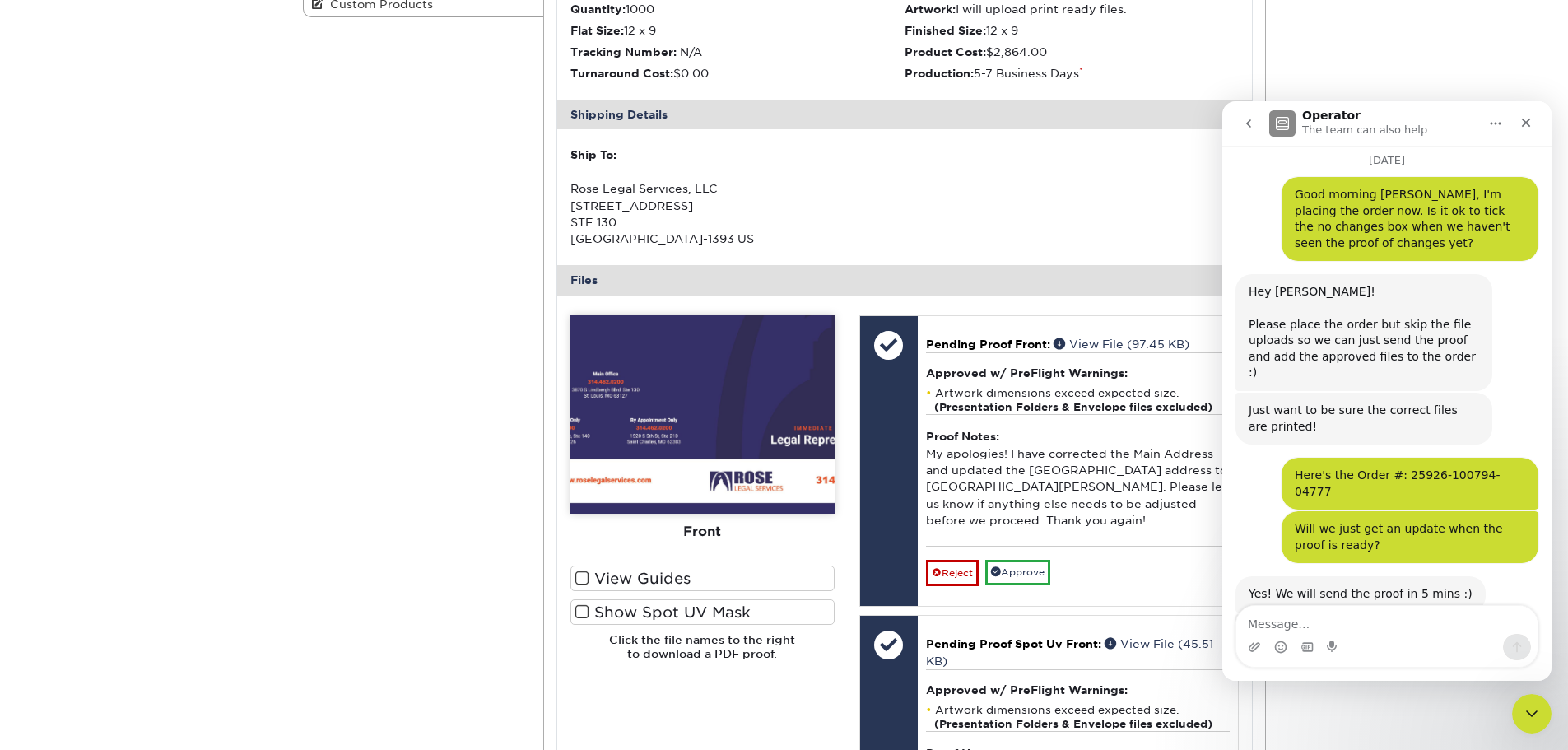
click at [1529, 127] on icon "Close" at bounding box center [1526, 123] width 9 height 9
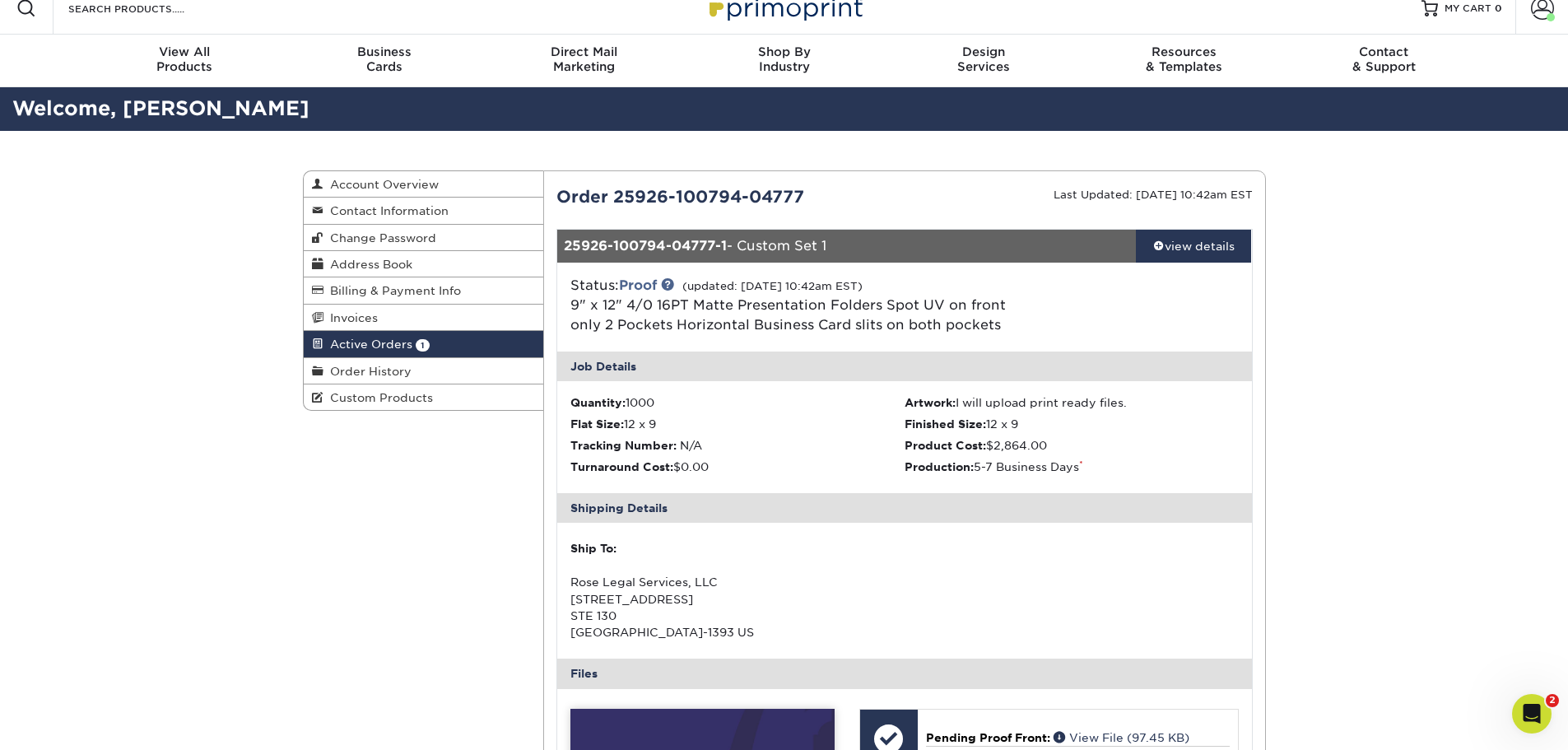
scroll to position [0, 0]
